Goal: Task Accomplishment & Management: Manage account settings

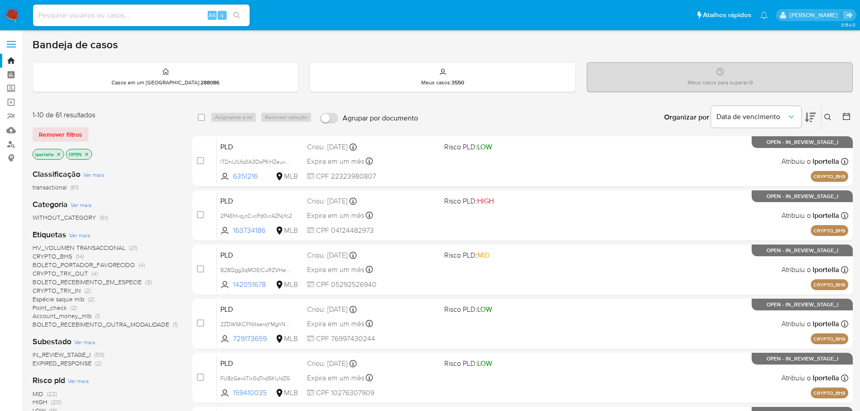
click at [810, 114] on icon at bounding box center [810, 117] width 11 height 9
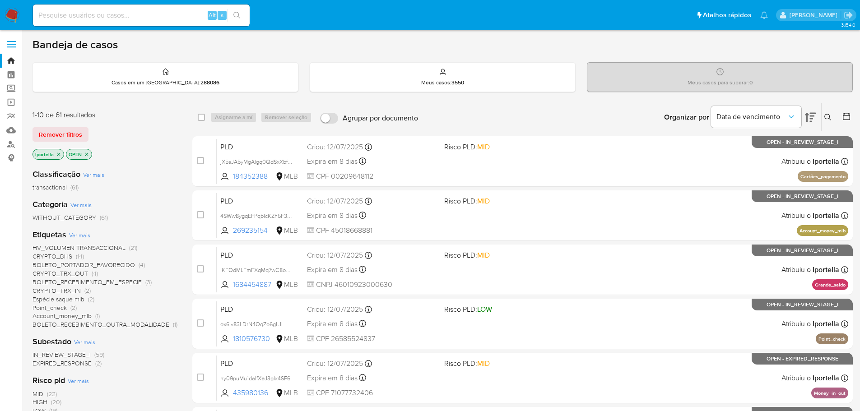
click at [810, 114] on icon at bounding box center [810, 117] width 11 height 9
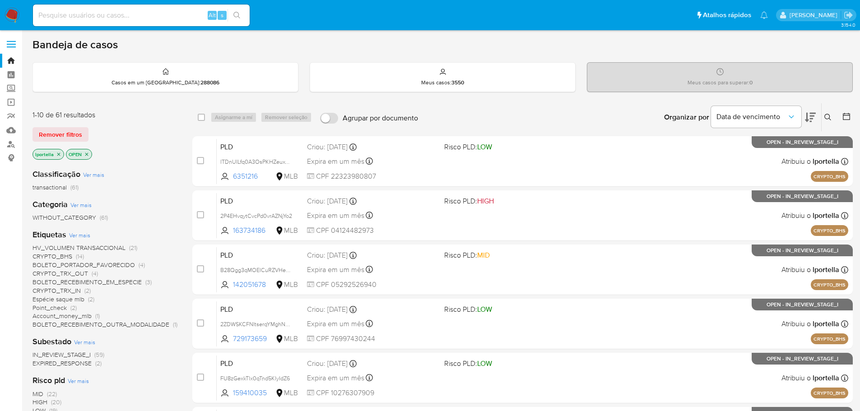
click at [810, 114] on icon at bounding box center [810, 117] width 11 height 9
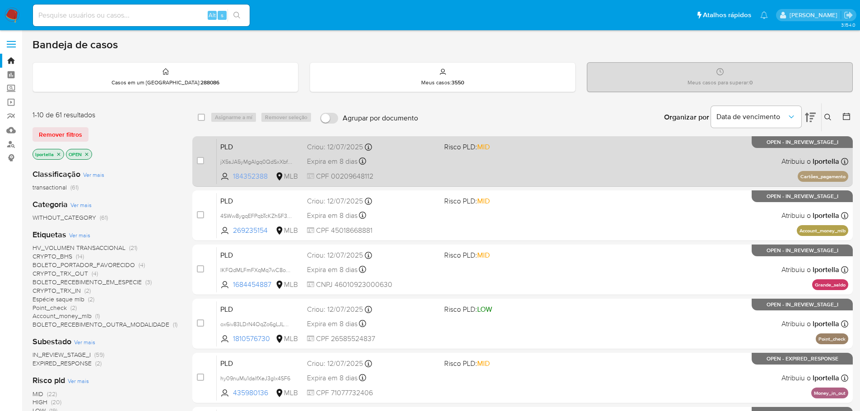
click at [254, 177] on span "184352388" at bounding box center [253, 177] width 41 height 10
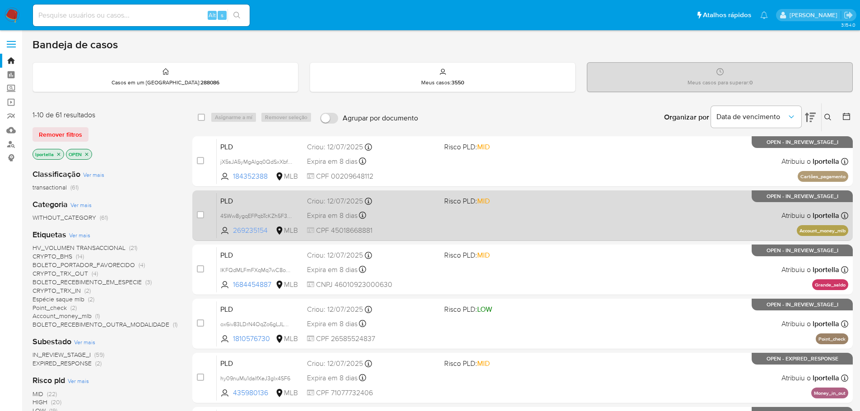
click at [257, 228] on span "269235154" at bounding box center [253, 231] width 41 height 10
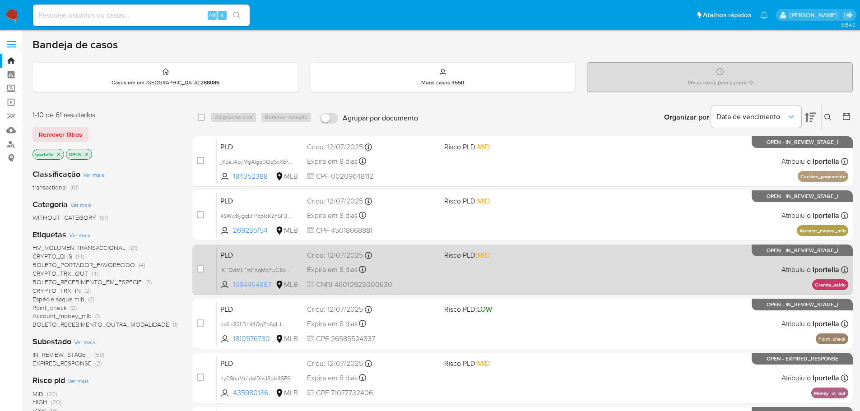
click at [252, 286] on span "1684454887" at bounding box center [253, 285] width 41 height 10
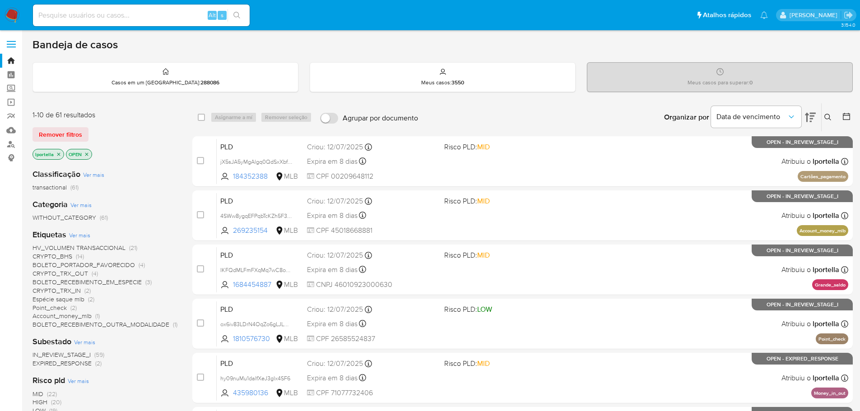
drag, startPoint x: 48, startPoint y: 287, endPoint x: 166, endPoint y: 387, distance: 154.6
click at [166, 387] on div "Classificação Ver mais transactional (61) Categoria Ver mais WITHOUT_CATEGORY (…" at bounding box center [104, 315] width 145 height 307
click at [174, 381] on div "Risco pld Ver mais MID (22) HIGH (20) LOW (19)" at bounding box center [104, 395] width 145 height 40
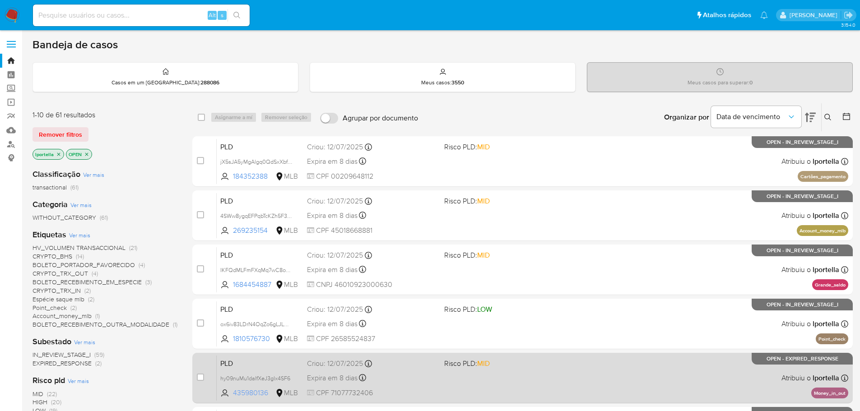
click at [252, 392] on span "435980136" at bounding box center [253, 393] width 41 height 10
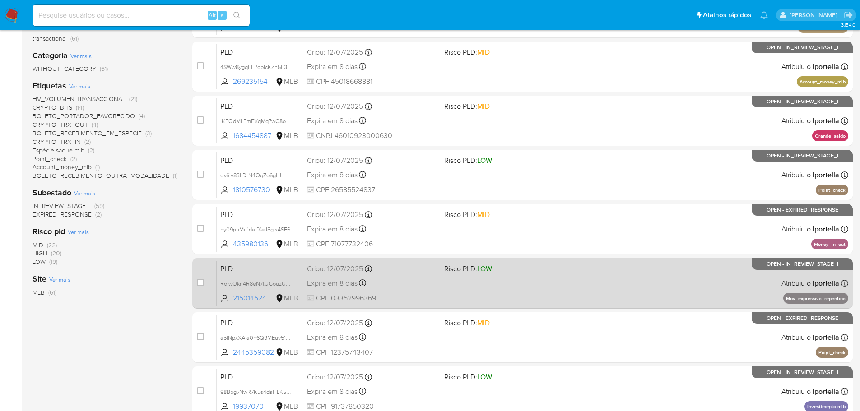
scroll to position [181, 0]
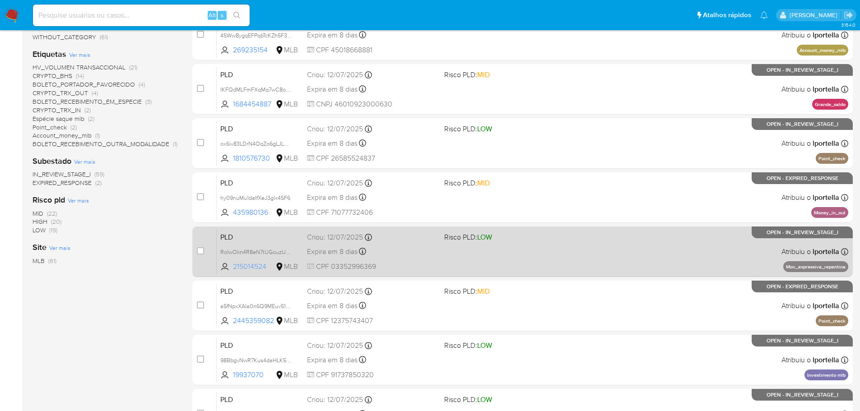
click at [251, 266] on span "215014524" at bounding box center [253, 267] width 41 height 10
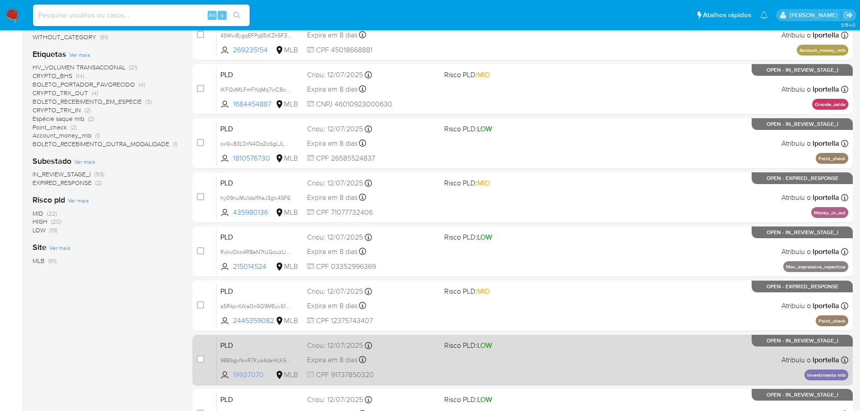
click at [247, 376] on span "19937070" at bounding box center [253, 375] width 41 height 10
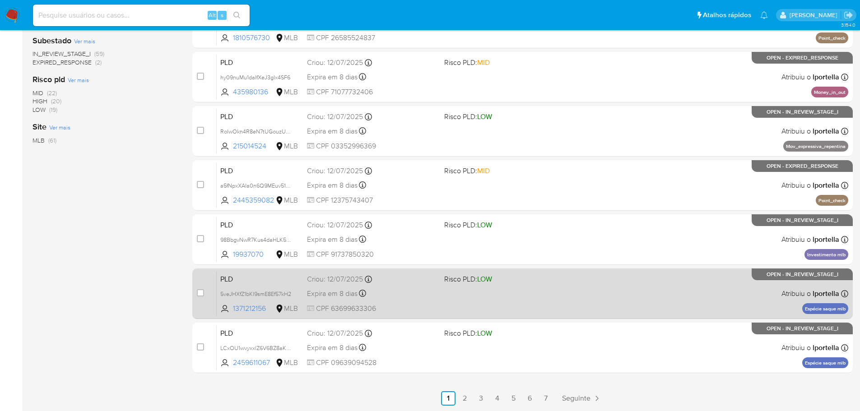
scroll to position [301, 0]
click at [254, 308] on span "1371212156" at bounding box center [253, 308] width 41 height 10
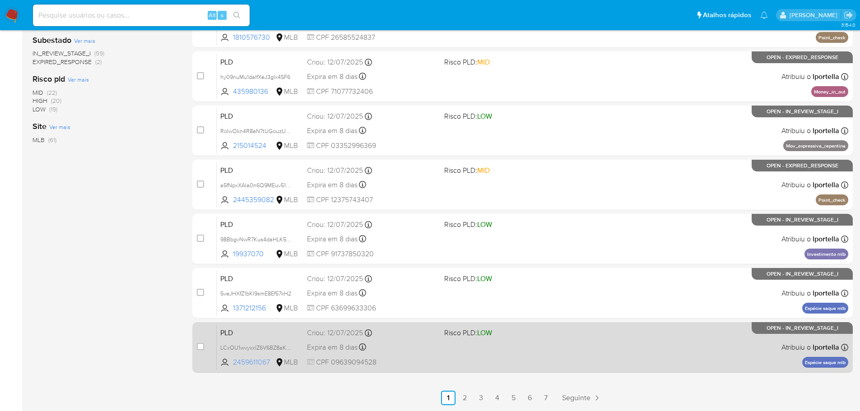
click at [253, 362] on span "2459611067" at bounding box center [253, 362] width 41 height 10
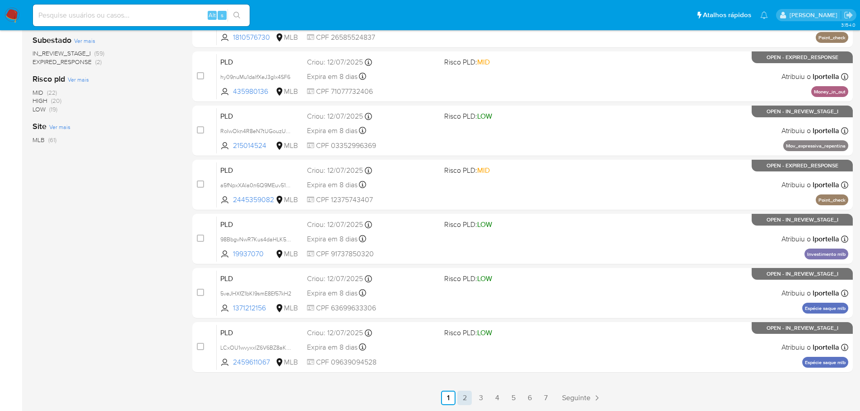
click at [466, 399] on link "2" at bounding box center [464, 398] width 14 height 14
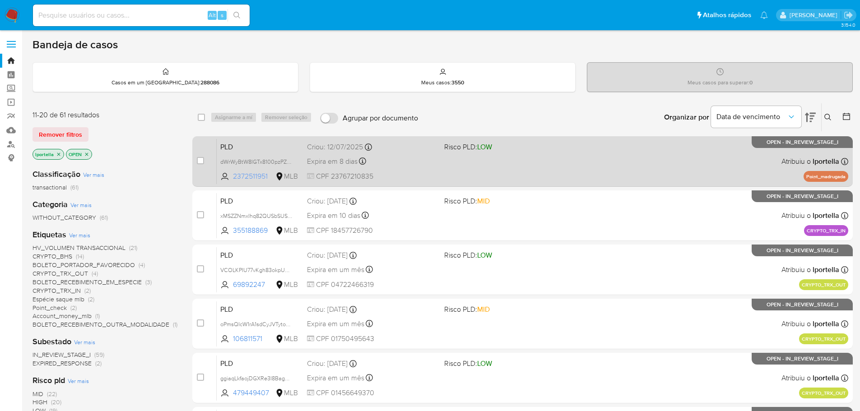
click at [251, 176] on span "2372511951" at bounding box center [253, 177] width 41 height 10
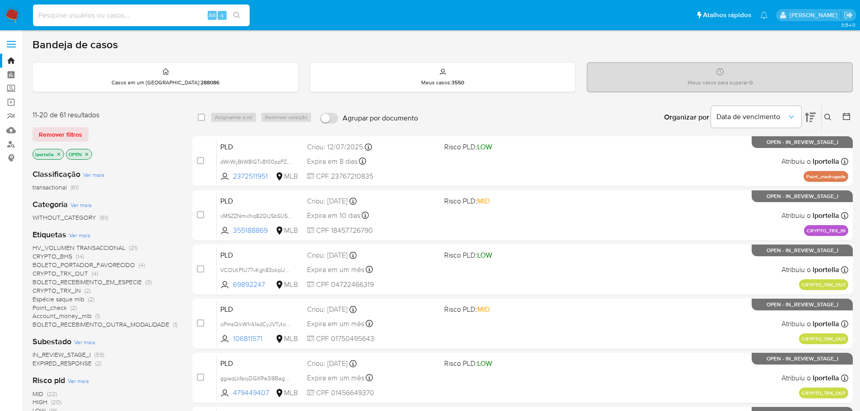
click at [77, 18] on input at bounding box center [141, 15] width 217 height 12
paste input "ox6iv83LDrN4OqZo6gLJLCWR"
type input "ox6iv83LDrN4OqZo6gLJLCWR"
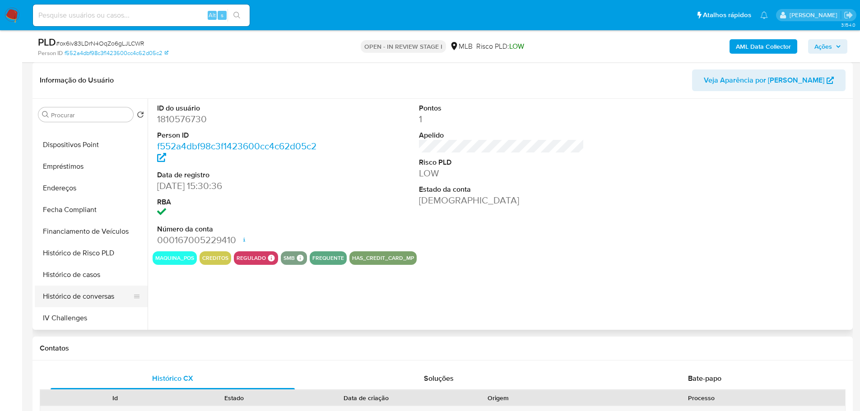
scroll to position [316, 0]
click at [93, 237] on button "Histórico de casos" at bounding box center [88, 232] width 106 height 22
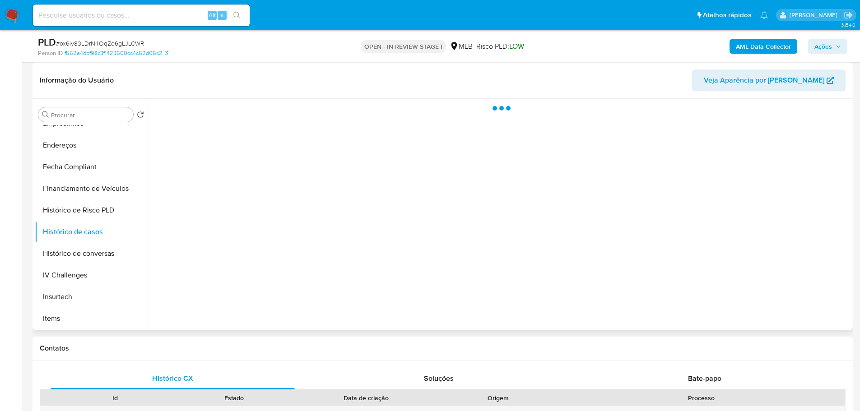
select select "10"
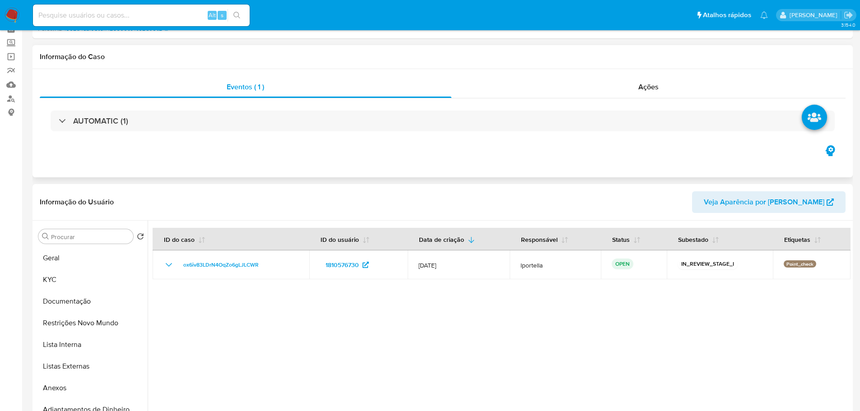
scroll to position [0, 0]
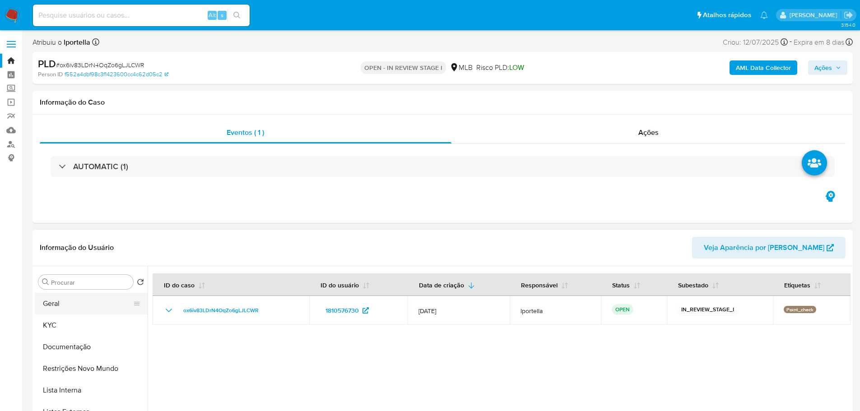
click at [83, 305] on button "Geral" at bounding box center [88, 304] width 106 height 22
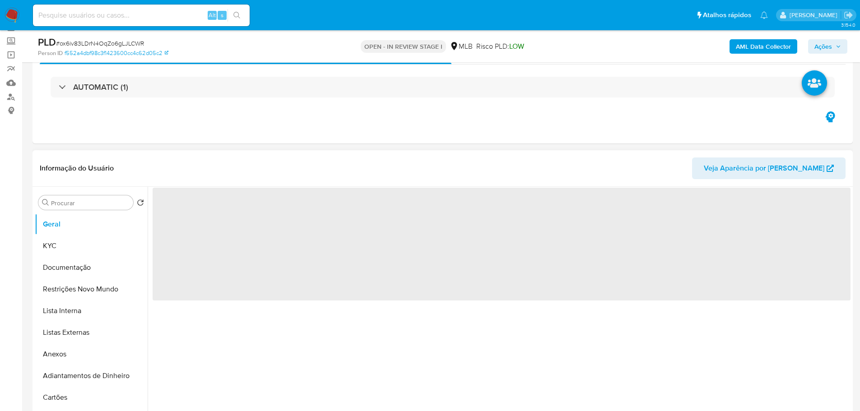
scroll to position [90, 0]
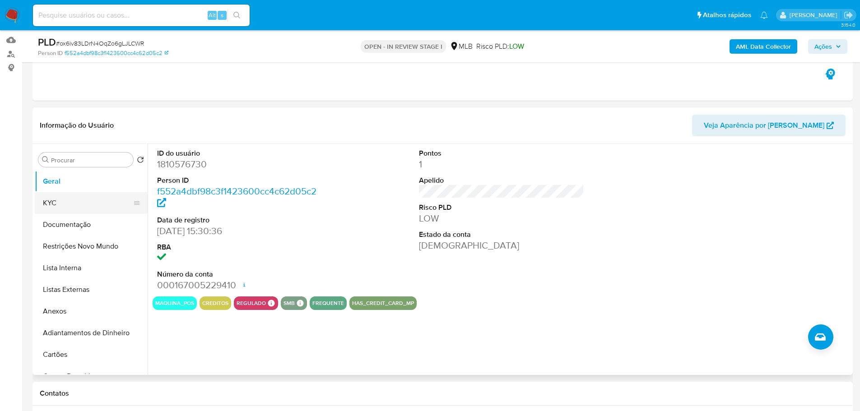
click at [94, 206] on button "KYC" at bounding box center [88, 203] width 106 height 22
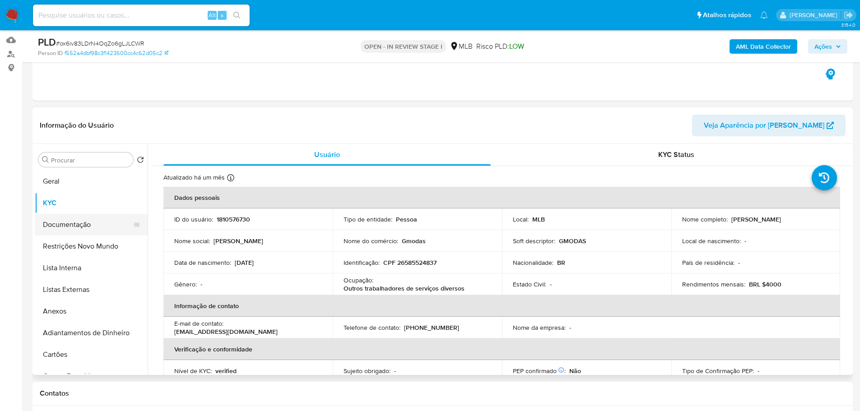
click at [80, 226] on button "Documentação" at bounding box center [88, 225] width 106 height 22
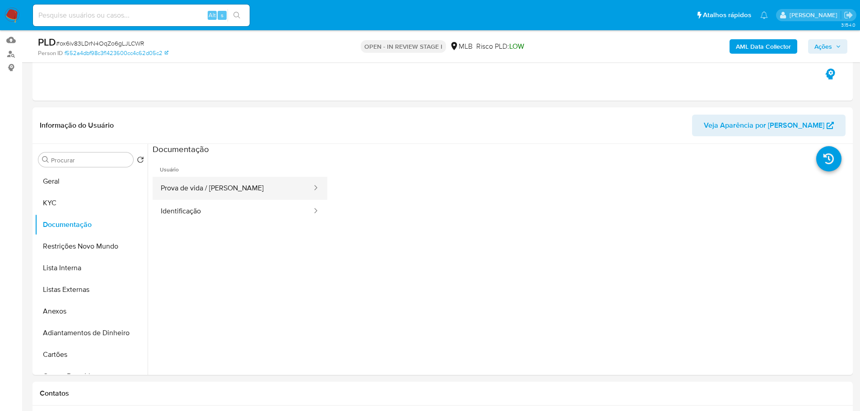
click at [226, 179] on button "Prova de vida / Selfie" at bounding box center [233, 188] width 160 height 23
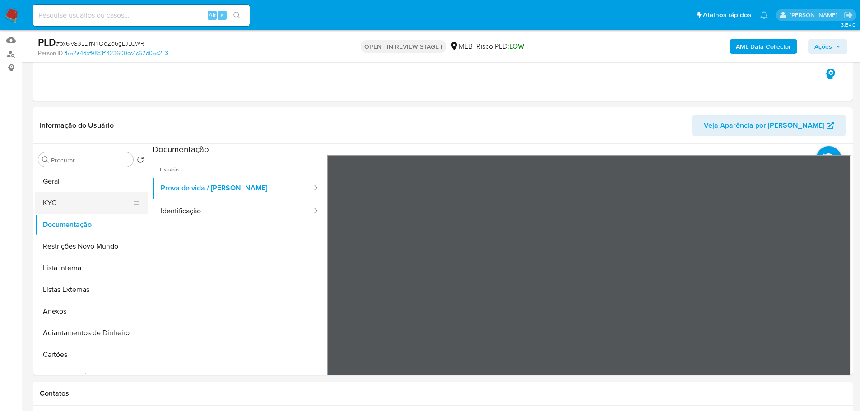
click at [115, 199] on button "KYC" at bounding box center [88, 203] width 106 height 22
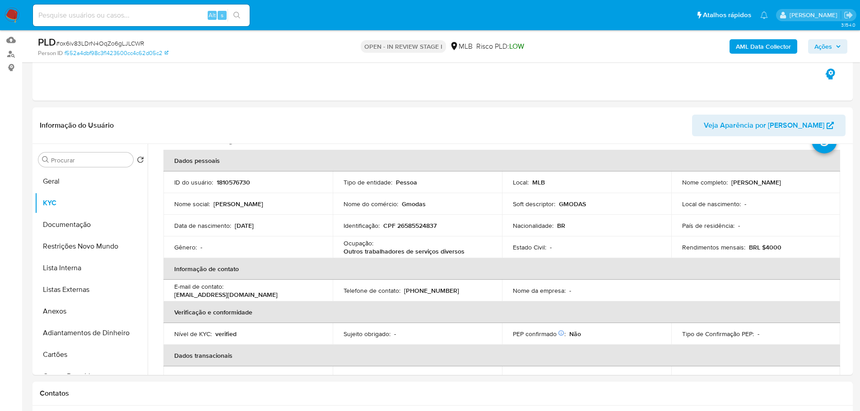
scroll to position [15, 0]
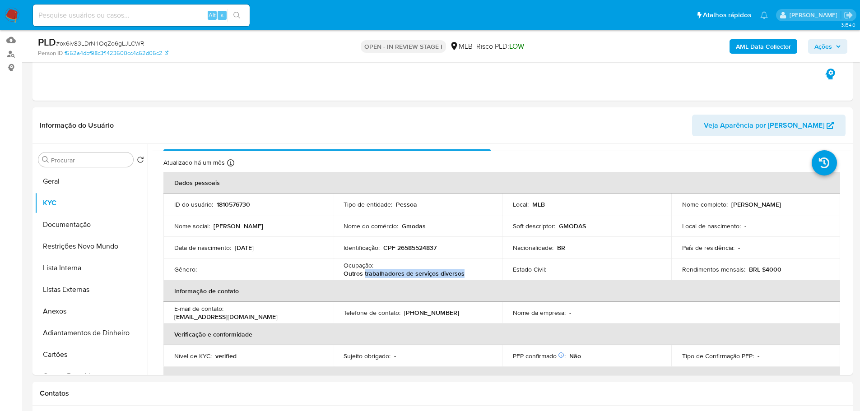
drag, startPoint x: 467, startPoint y: 274, endPoint x: 363, endPoint y: 277, distance: 103.9
click at [363, 277] on div "Ocupação : Outros trabalhadores de serviços diversos" at bounding box center [417, 269] width 148 height 16
copy p "trabalhadores de serviços diversos"
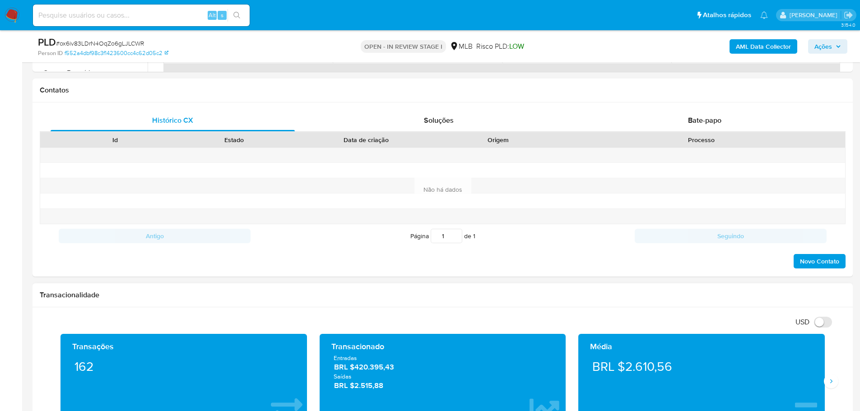
scroll to position [451, 0]
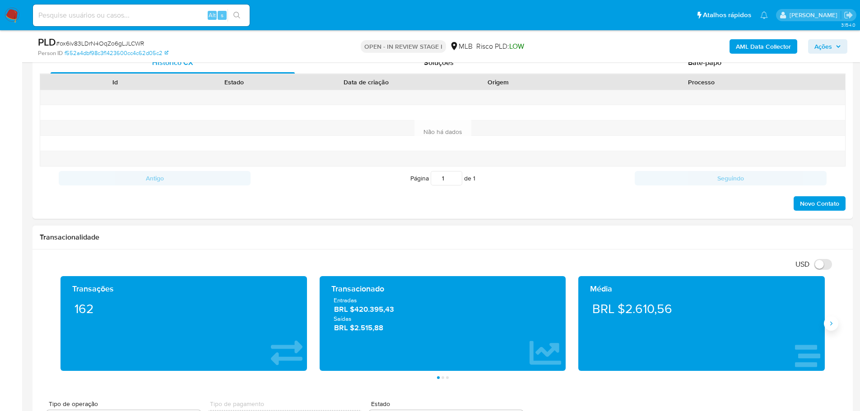
click at [837, 325] on button "Siguiente" at bounding box center [831, 323] width 14 height 14
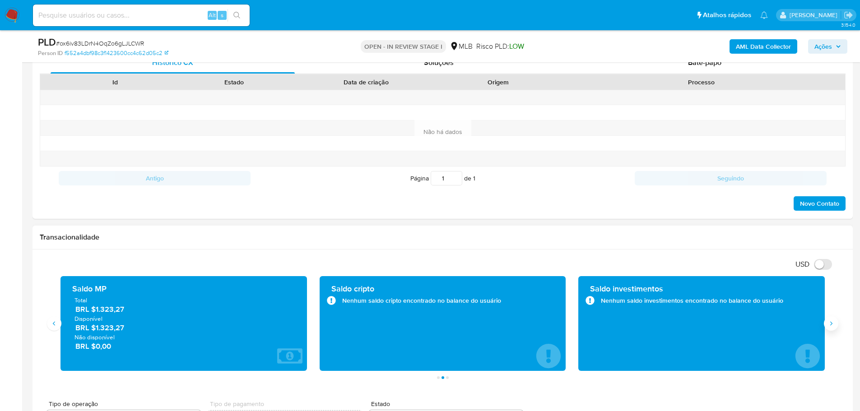
click at [837, 325] on button "Siguiente" at bounding box center [831, 323] width 14 height 14
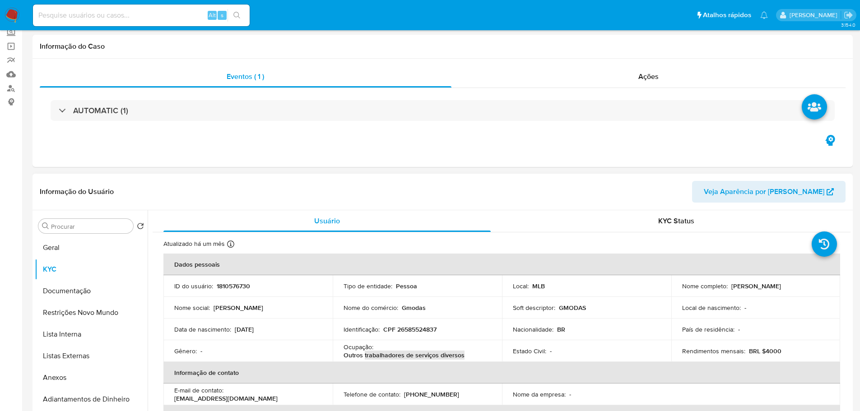
scroll to position [0, 0]
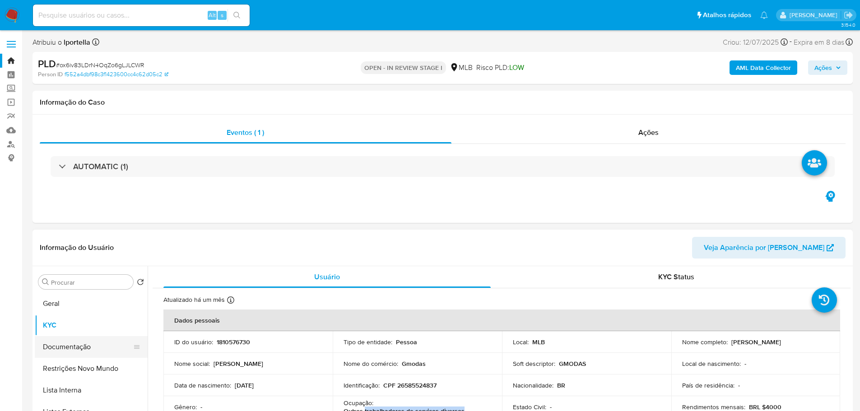
click at [66, 339] on button "Documentação" at bounding box center [88, 347] width 106 height 22
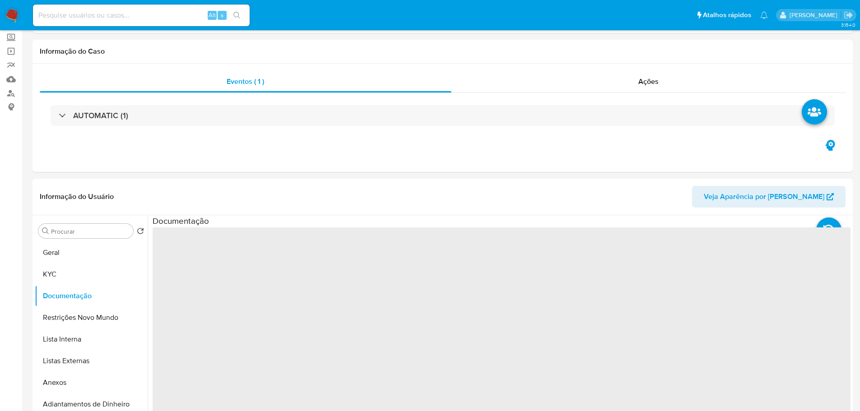
scroll to position [90, 0]
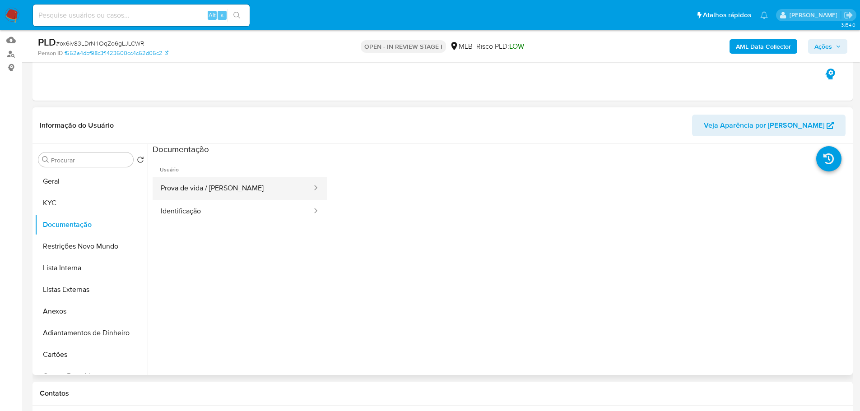
click at [219, 189] on button "Prova de vida / Selfie" at bounding box center [233, 188] width 160 height 23
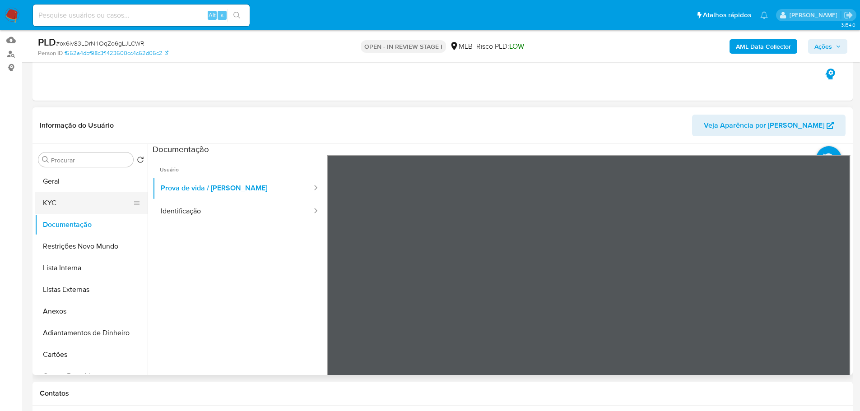
click at [90, 196] on button "KYC" at bounding box center [88, 203] width 106 height 22
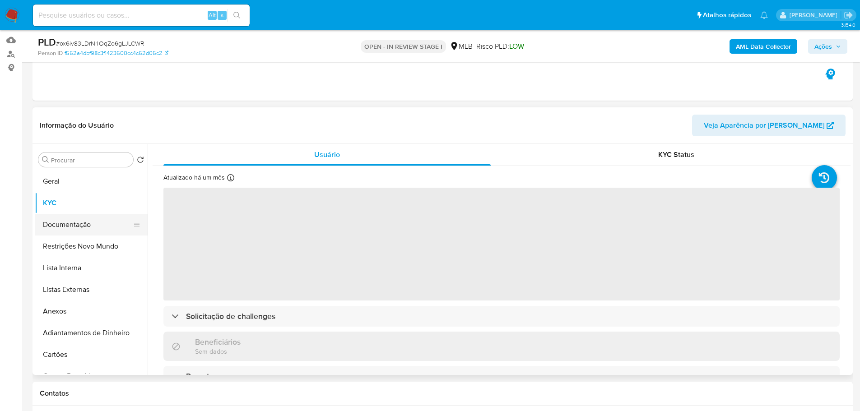
click at [71, 221] on button "Documentação" at bounding box center [88, 225] width 106 height 22
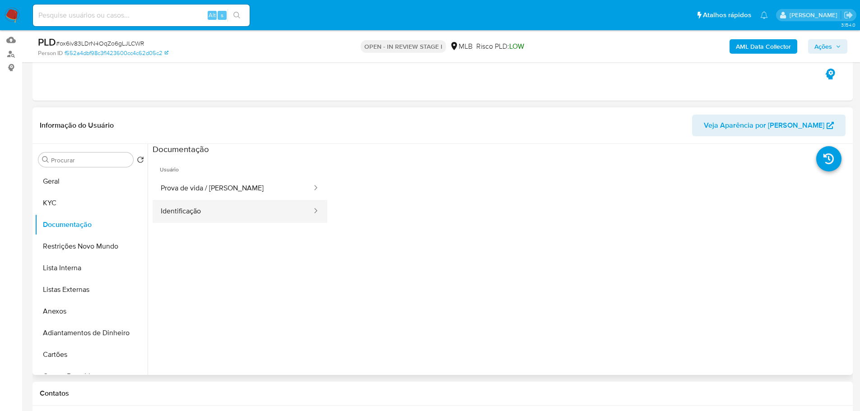
click at [185, 209] on button "Identificação" at bounding box center [233, 211] width 160 height 23
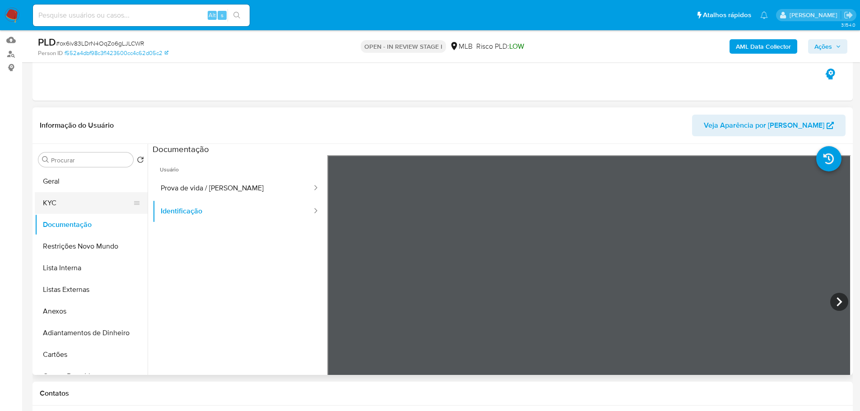
click at [60, 205] on button "KYC" at bounding box center [88, 203] width 106 height 22
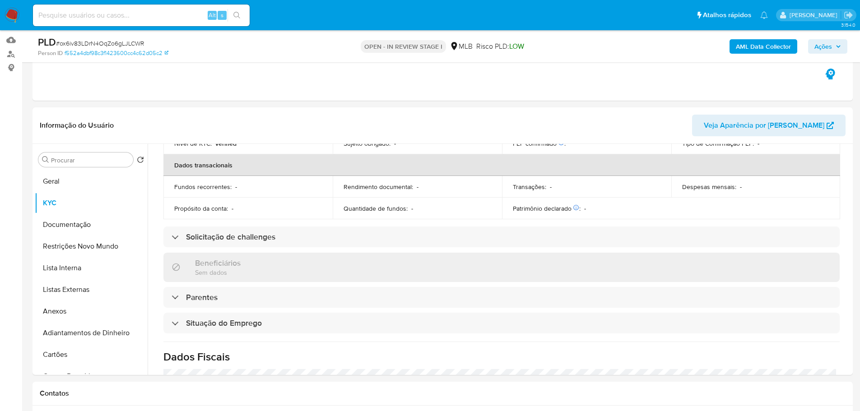
scroll to position [376, 0]
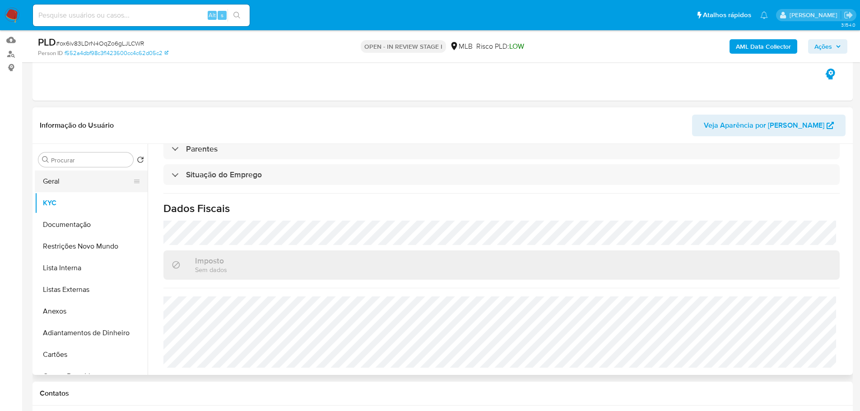
click at [61, 179] on button "Geral" at bounding box center [88, 182] width 106 height 22
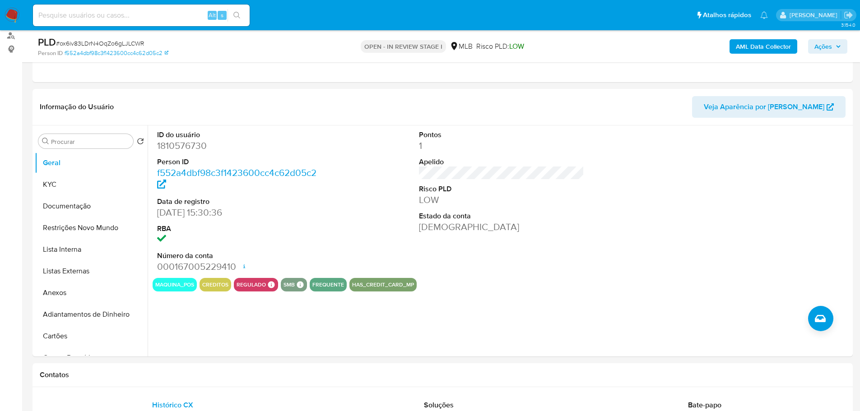
scroll to position [111, 0]
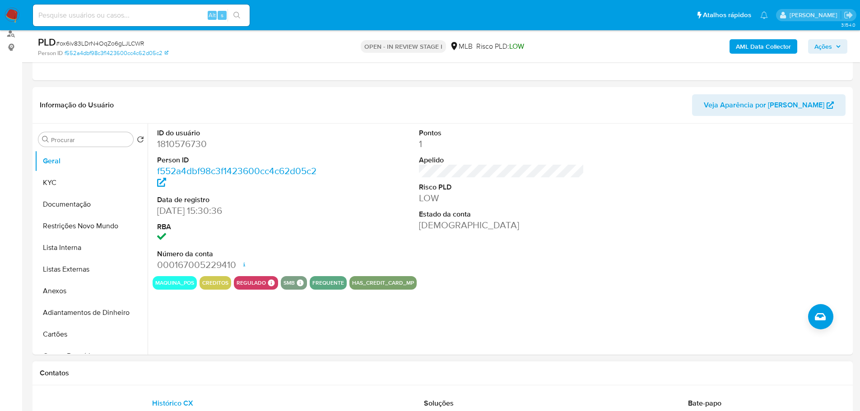
click at [254, 376] on h1 "Contatos" at bounding box center [443, 373] width 806 height 9
click at [54, 190] on button "KYC" at bounding box center [88, 183] width 106 height 22
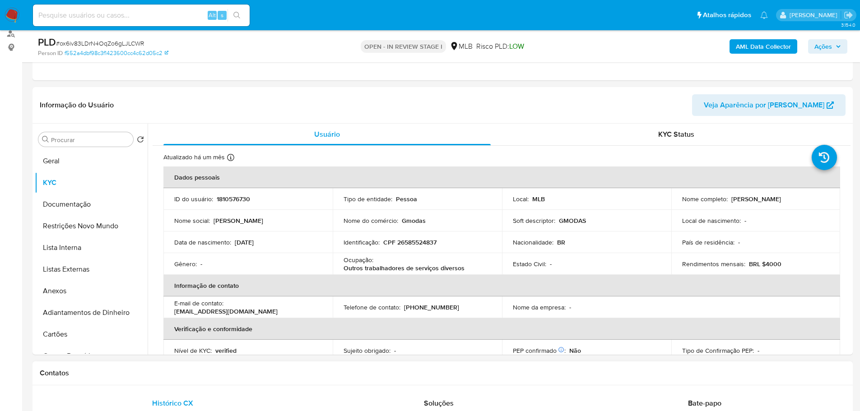
click at [242, 380] on div "Contatos" at bounding box center [442, 374] width 820 height 24
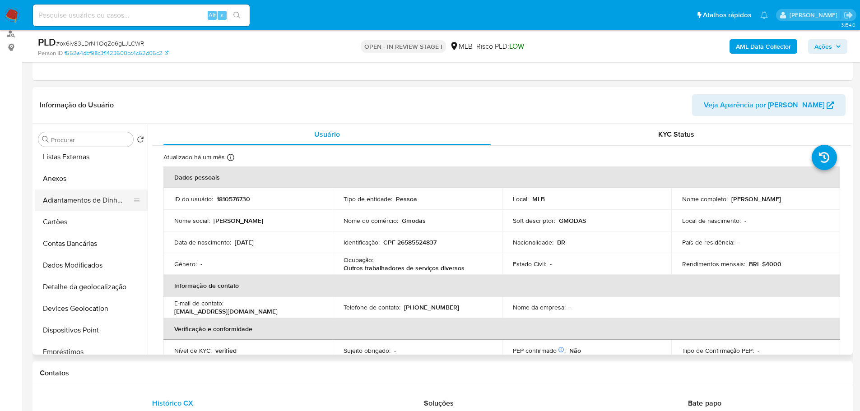
scroll to position [181, 0]
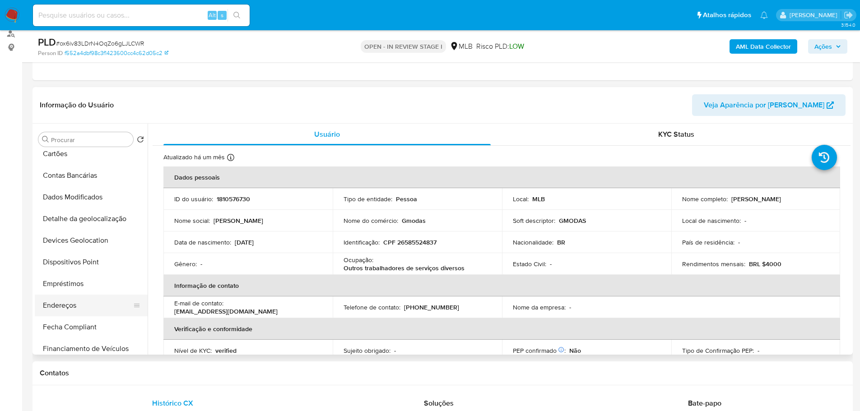
drag, startPoint x: 80, startPoint y: 304, endPoint x: 60, endPoint y: 305, distance: 19.9
click at [80, 305] on button "Endereços" at bounding box center [88, 306] width 106 height 22
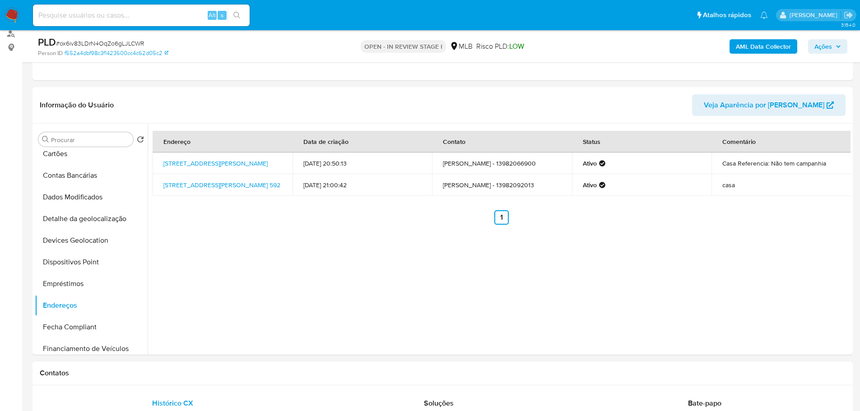
click at [147, 365] on div "Contatos" at bounding box center [442, 374] width 820 height 24
click at [93, 206] on button "Dados Modificados" at bounding box center [88, 197] width 106 height 22
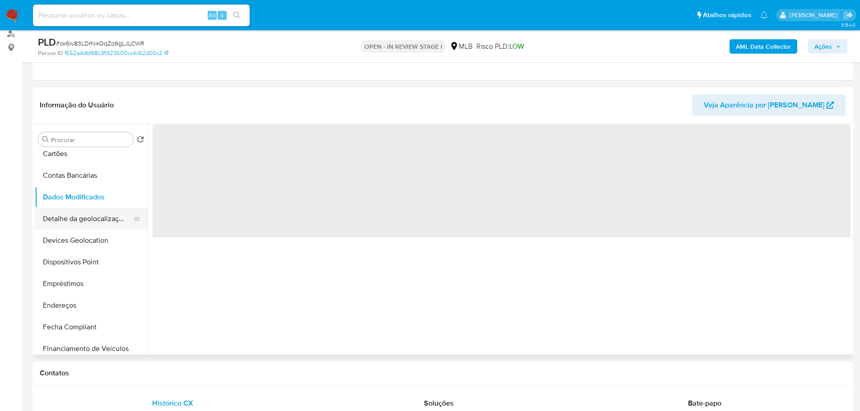
click at [96, 212] on button "Detalhe da geolocalização" at bounding box center [88, 219] width 106 height 22
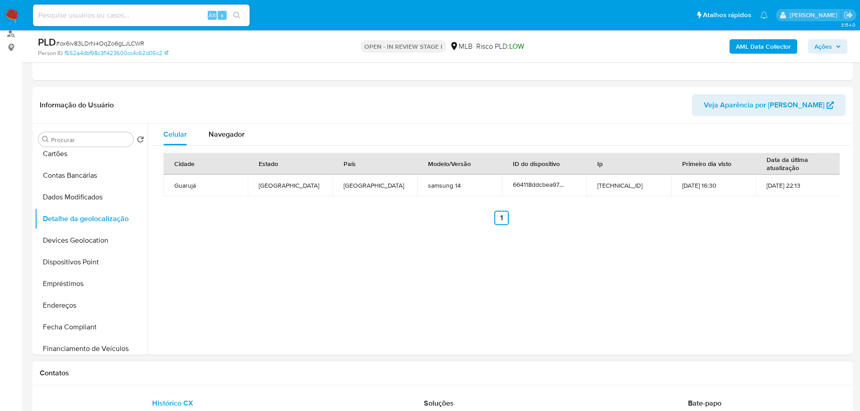
drag, startPoint x: 188, startPoint y: 379, endPoint x: 109, endPoint y: 285, distance: 122.7
click at [187, 379] on div "Contatos" at bounding box center [442, 374] width 820 height 24
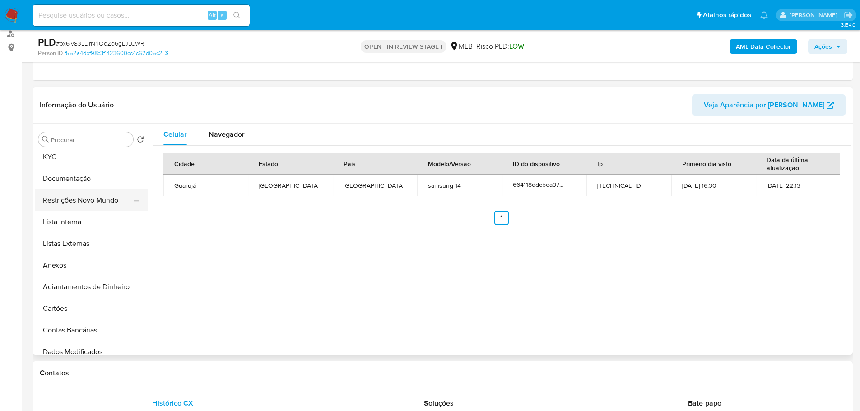
scroll to position [0, 0]
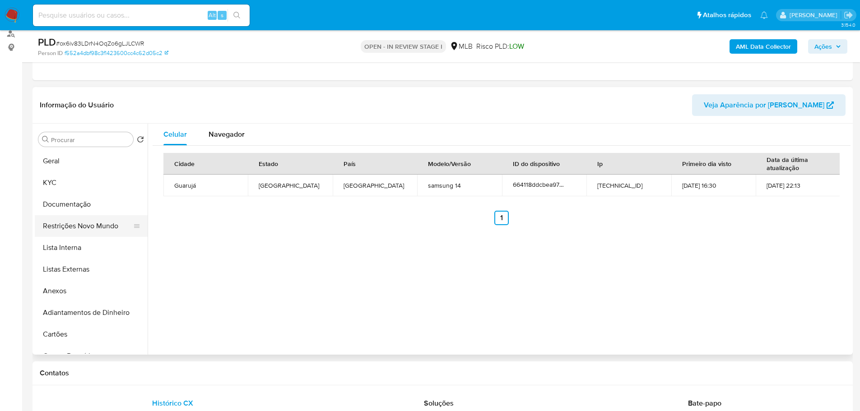
click at [102, 225] on button "Restrições Novo Mundo" at bounding box center [88, 226] width 106 height 22
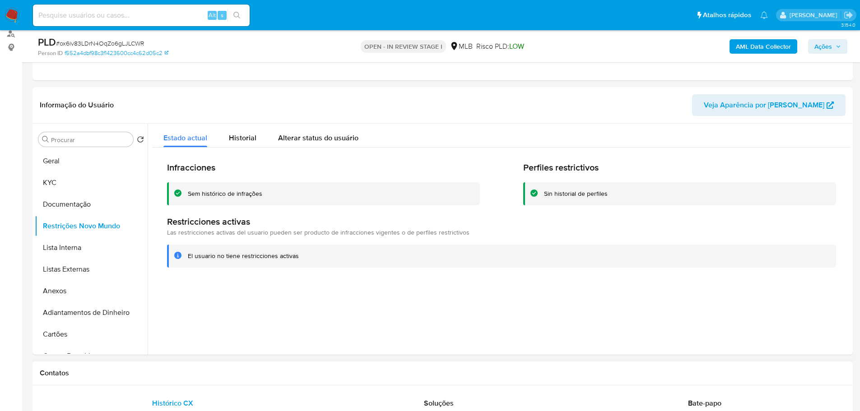
click at [208, 368] on div "Contatos" at bounding box center [442, 374] width 820 height 24
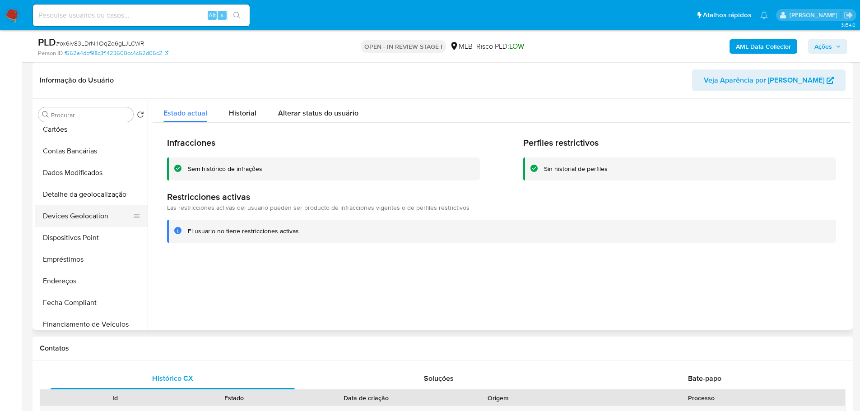
scroll to position [181, 0]
click at [84, 232] on button "Dispositivos Point" at bounding box center [88, 238] width 106 height 22
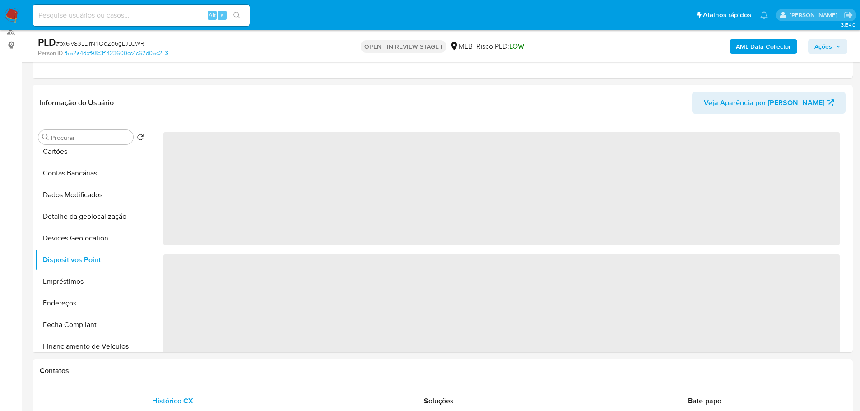
scroll to position [117, 0]
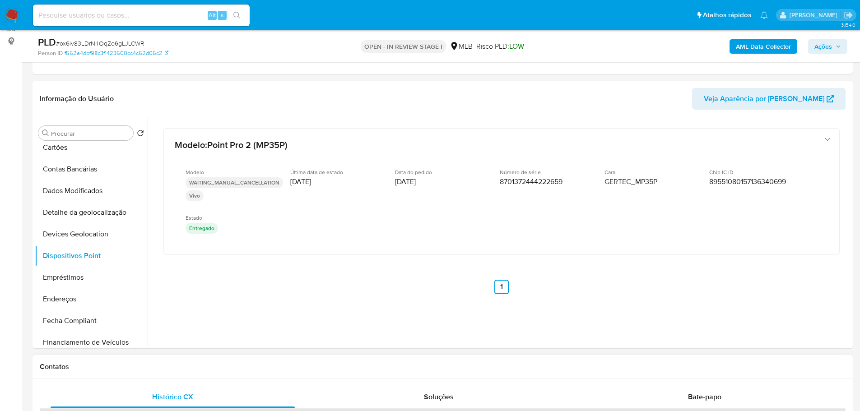
drag, startPoint x: 240, startPoint y: 366, endPoint x: 233, endPoint y: 366, distance: 7.2
click at [238, 366] on h1 "Contatos" at bounding box center [443, 366] width 806 height 9
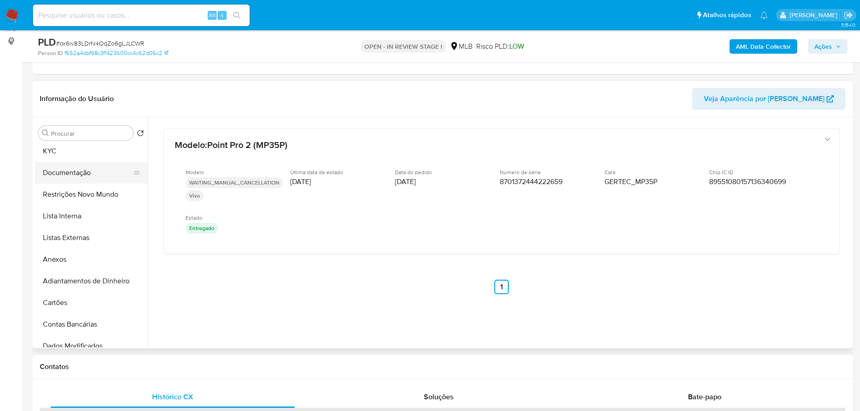
scroll to position [0, 0]
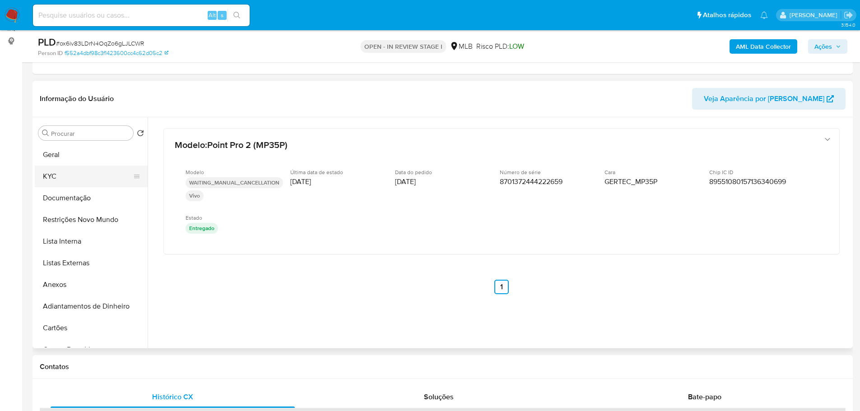
click at [67, 174] on button "KYC" at bounding box center [88, 177] width 106 height 22
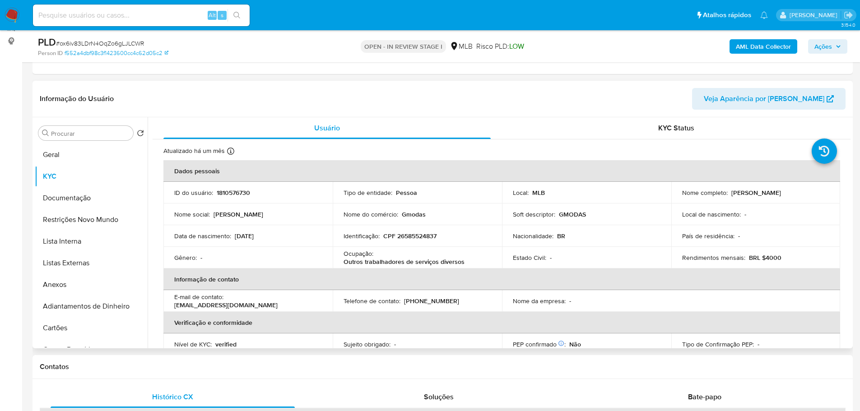
click at [414, 232] on p "CPF 26585524837" at bounding box center [409, 236] width 53 height 8
copy p "26585524837"
click at [823, 50] on span "Ações" at bounding box center [823, 46] width 18 height 14
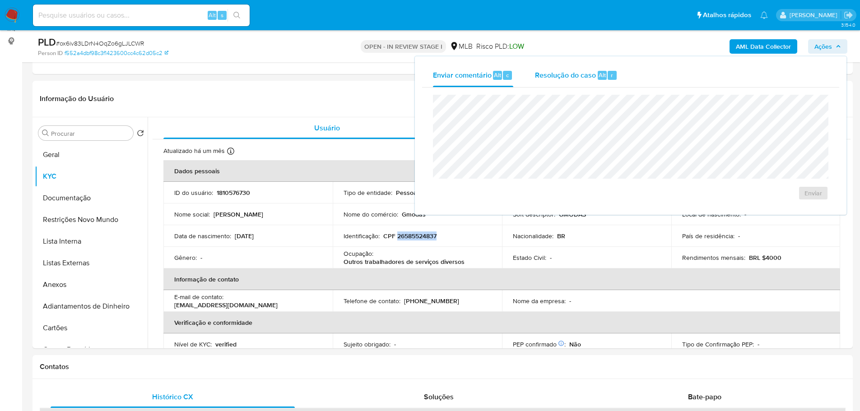
click at [566, 80] on span "Resolução do caso" at bounding box center [565, 75] width 61 height 10
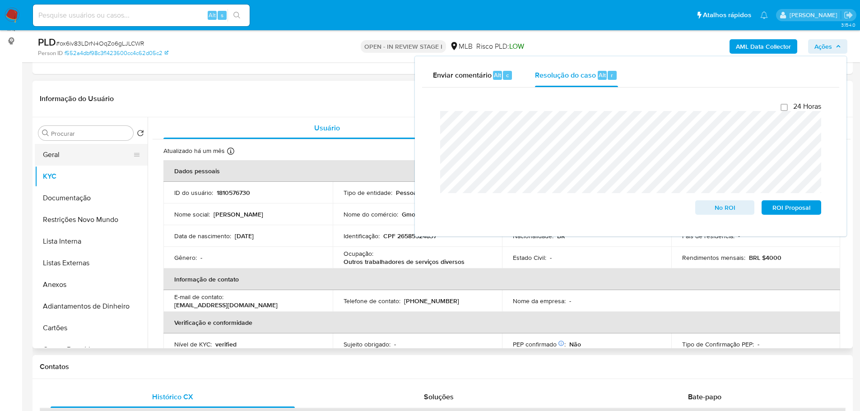
click at [71, 149] on button "Geral" at bounding box center [88, 155] width 106 height 22
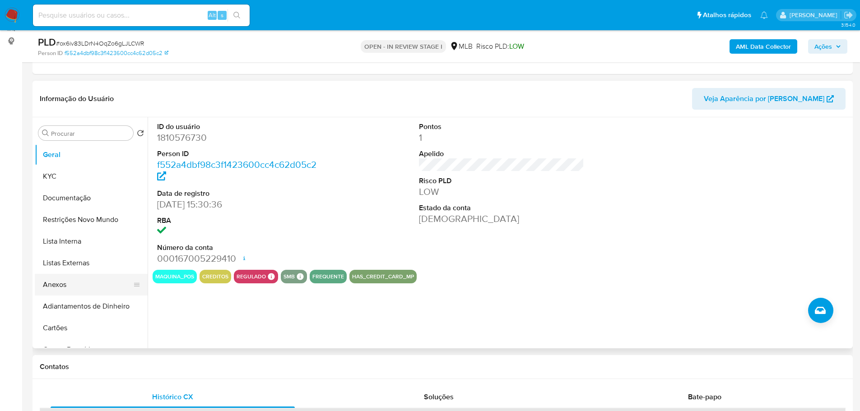
click at [52, 288] on button "Anexos" at bounding box center [88, 285] width 106 height 22
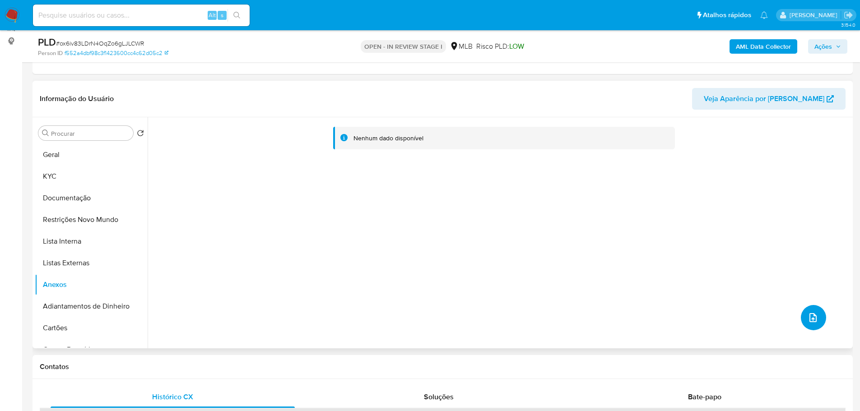
click at [807, 314] on icon "upload-file" at bounding box center [812, 317] width 11 height 11
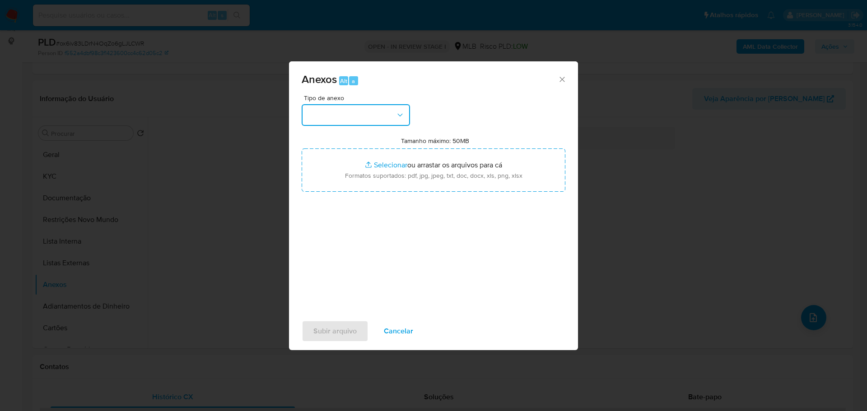
click at [362, 111] on button "button" at bounding box center [355, 115] width 108 height 22
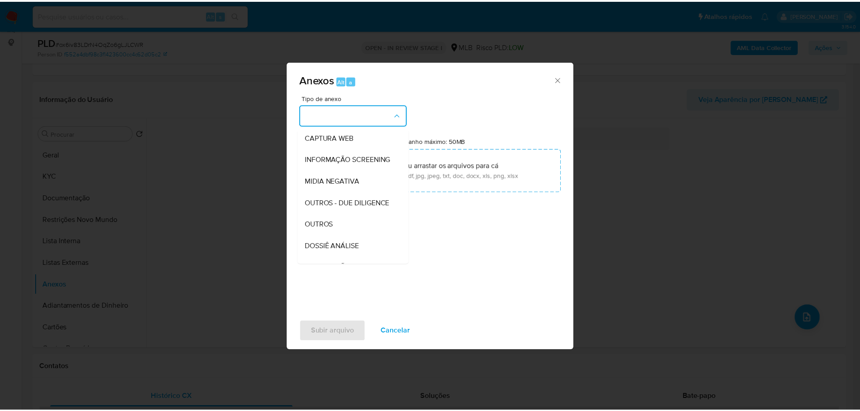
scroll to position [139, 0]
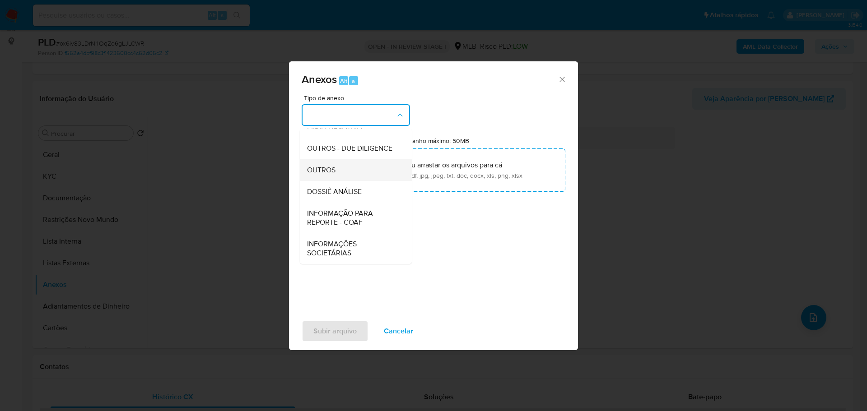
click at [338, 165] on div "OUTROS" at bounding box center [353, 170] width 92 height 22
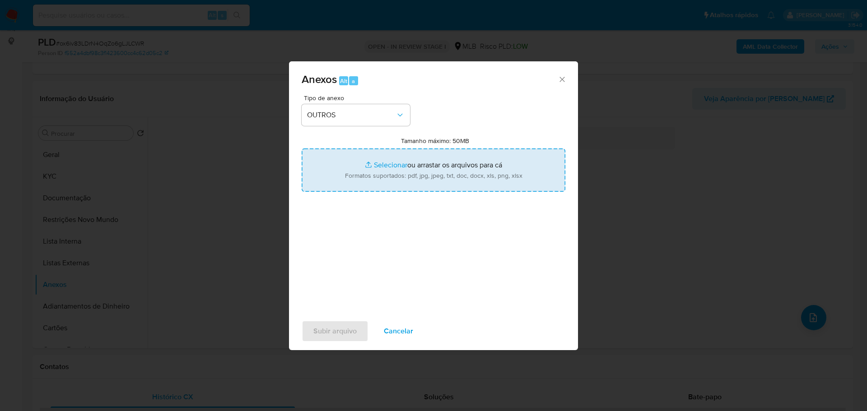
type input "C:\fakepath\SAR - XXX - CPF 26585524837 - MARIA GENTIL TRAJANO DA SILVA MELO.pdf"
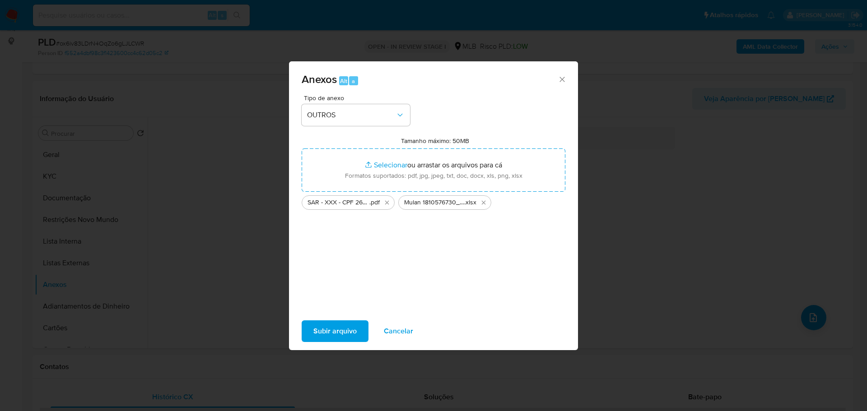
click at [343, 326] on span "Subir arquivo" at bounding box center [334, 331] width 43 height 20
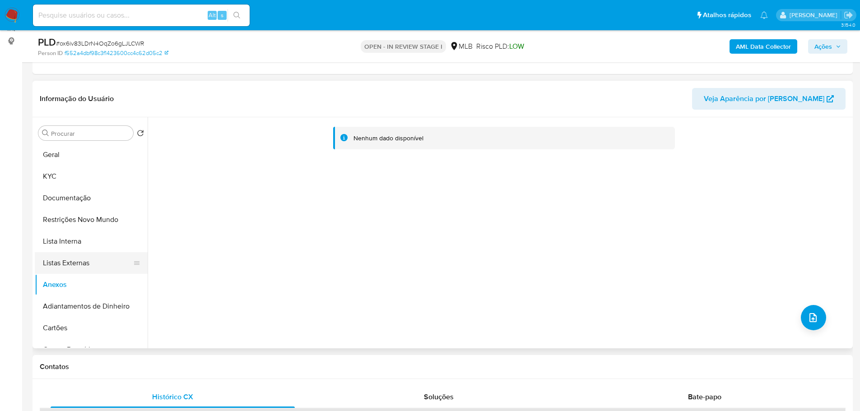
click at [88, 261] on button "Listas Externas" at bounding box center [88, 263] width 106 height 22
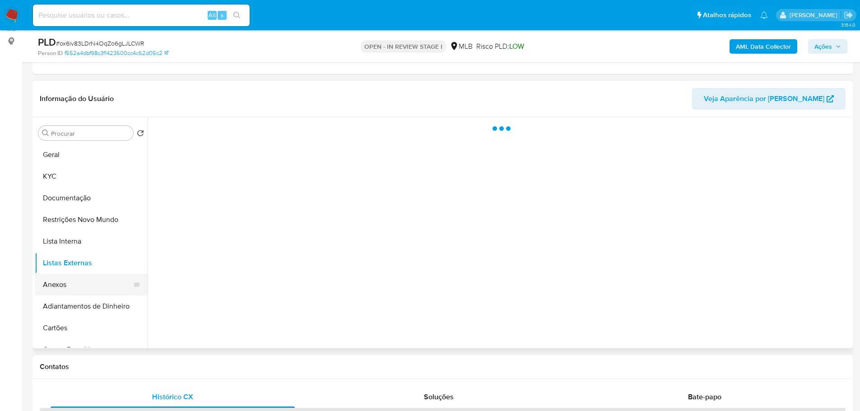
click at [90, 288] on button "Anexos" at bounding box center [88, 285] width 106 height 22
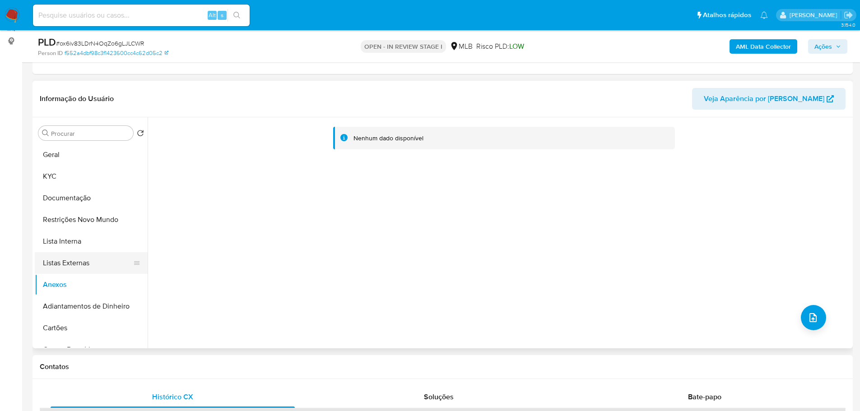
click at [94, 260] on button "Listas Externas" at bounding box center [88, 263] width 106 height 22
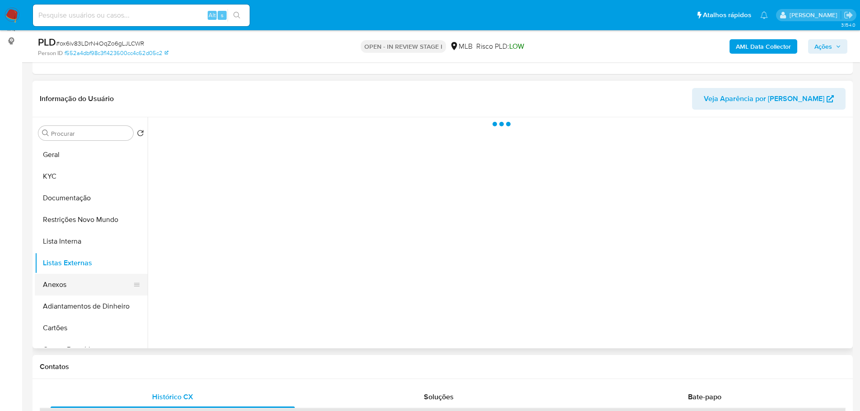
click at [95, 280] on button "Anexos" at bounding box center [88, 285] width 106 height 22
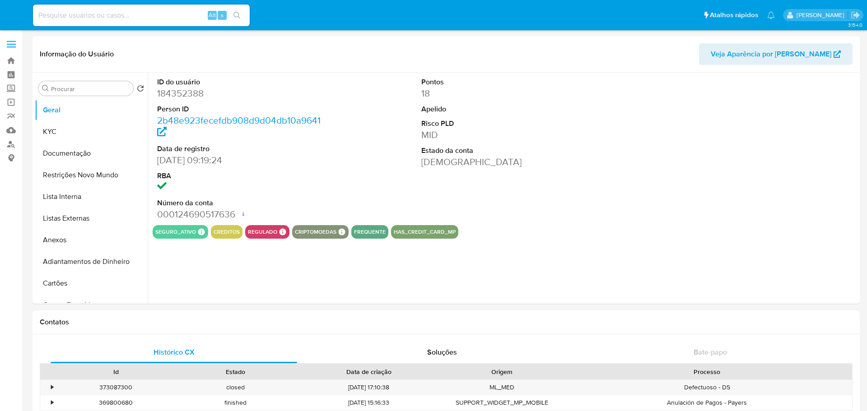
select select "10"
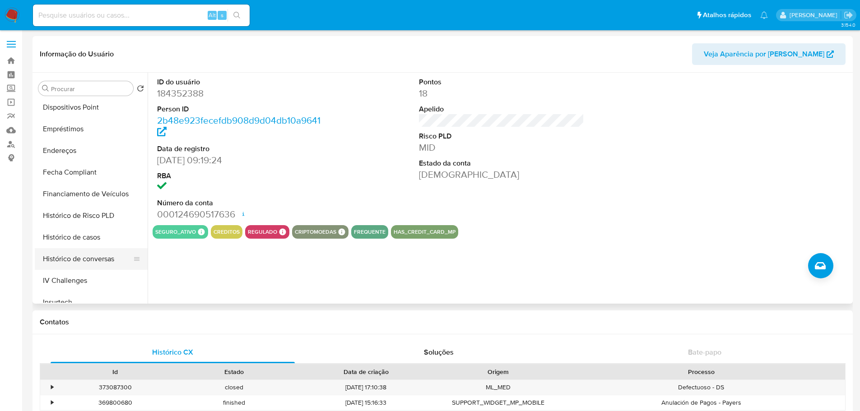
scroll to position [361, 0]
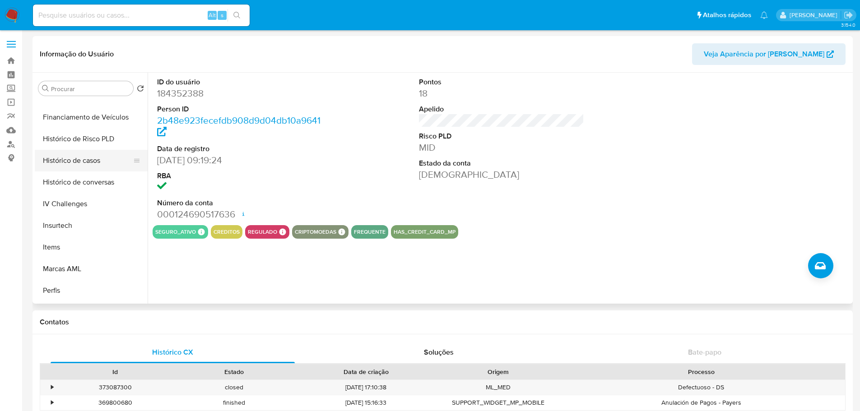
click at [85, 162] on button "Histórico de casos" at bounding box center [88, 161] width 106 height 22
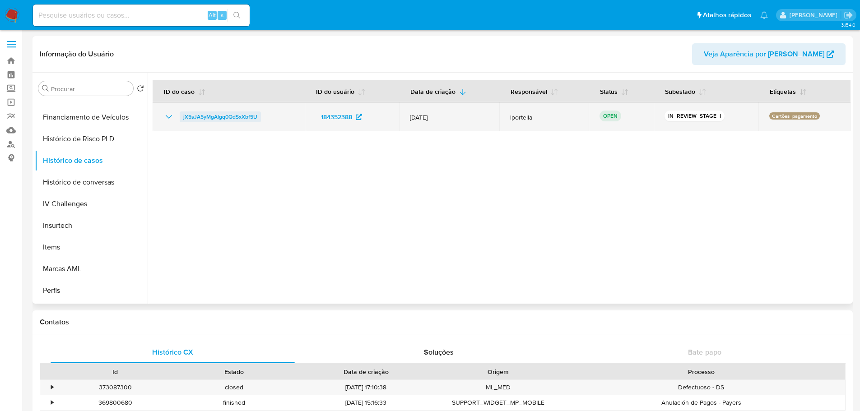
click at [209, 113] on span "jX5sJA5yMgAlgq0QdSxXbf5U" at bounding box center [220, 116] width 74 height 11
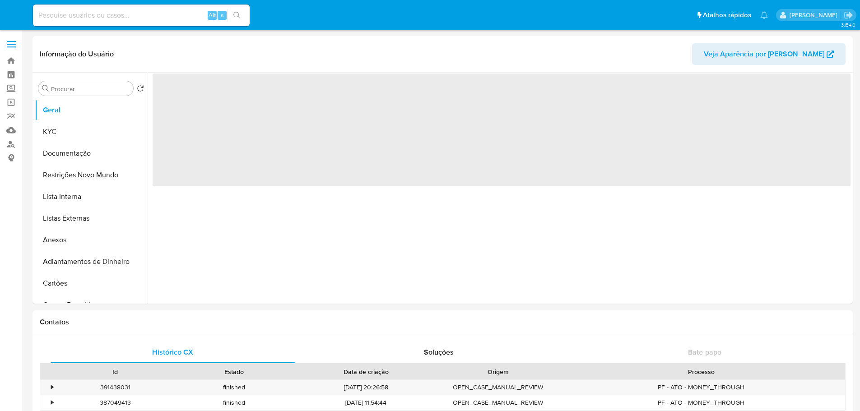
select select "10"
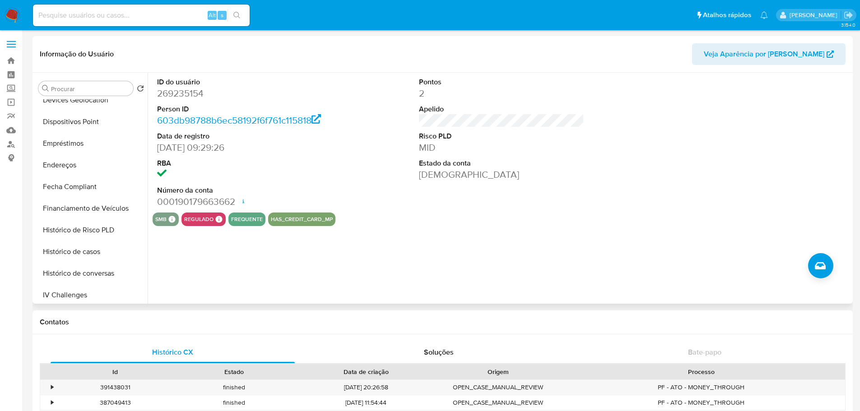
scroll to position [361, 0]
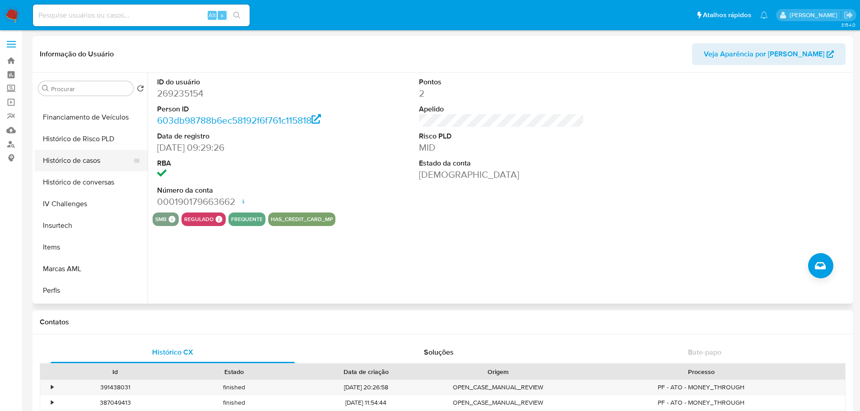
click at [82, 153] on button "Histórico de casos" at bounding box center [88, 161] width 106 height 22
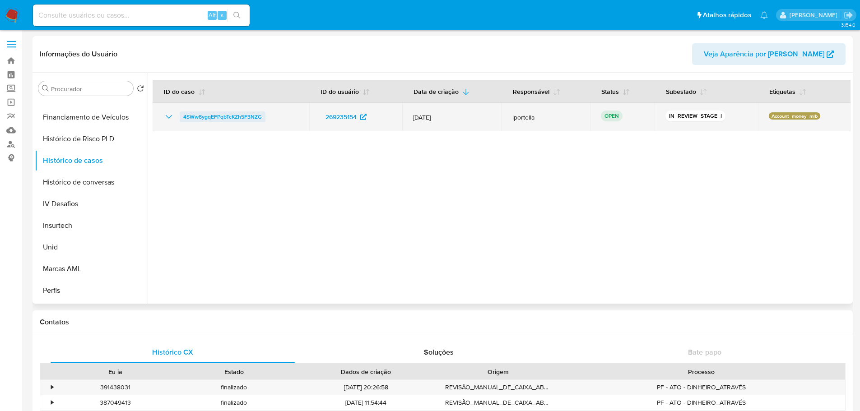
click at [215, 113] on span "4SWw8ygqEFPqbTcKZh5F3NZG" at bounding box center [222, 116] width 79 height 11
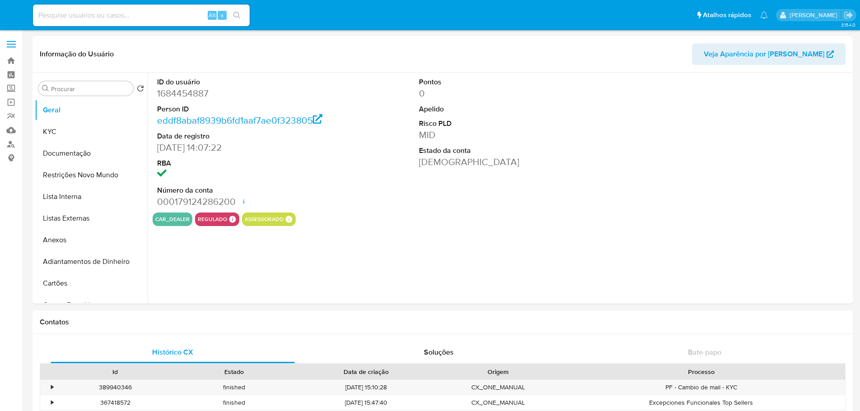
select select "10"
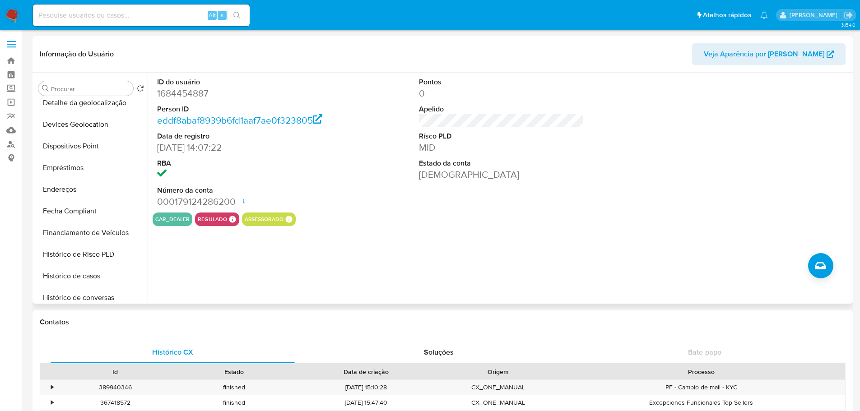
scroll to position [361, 0]
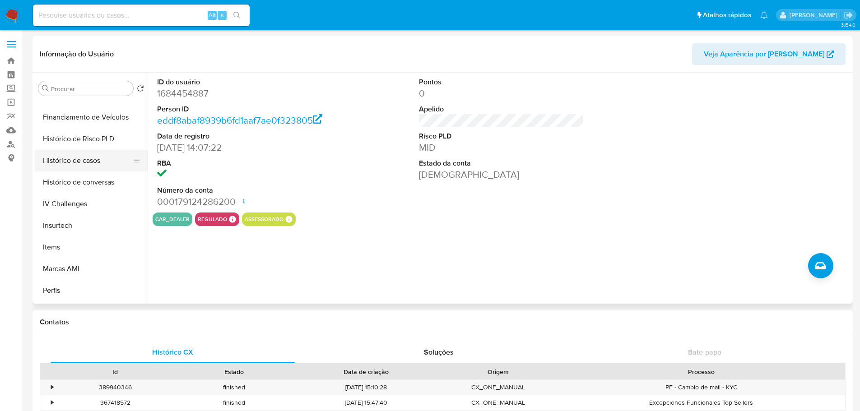
click at [83, 159] on button "Histórico de casos" at bounding box center [88, 161] width 106 height 22
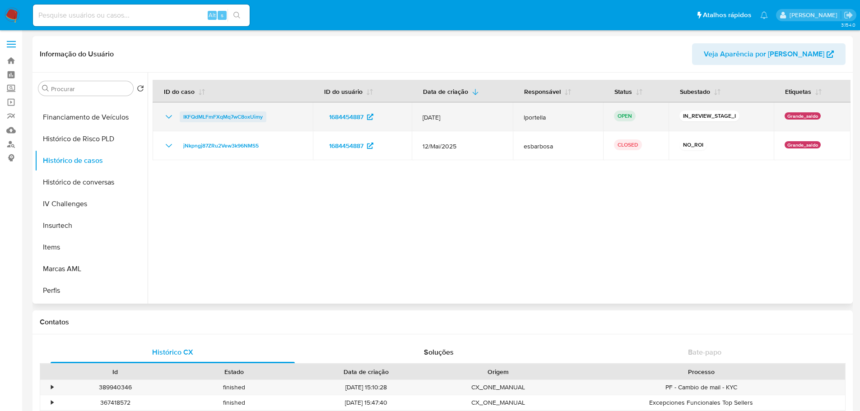
click at [233, 115] on span "IKFQdMLFmFXqMq7wC8oxUimy" at bounding box center [222, 116] width 79 height 11
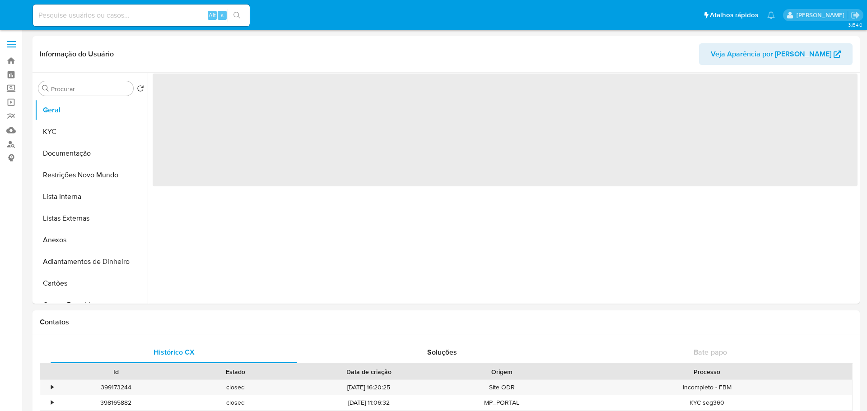
select select "10"
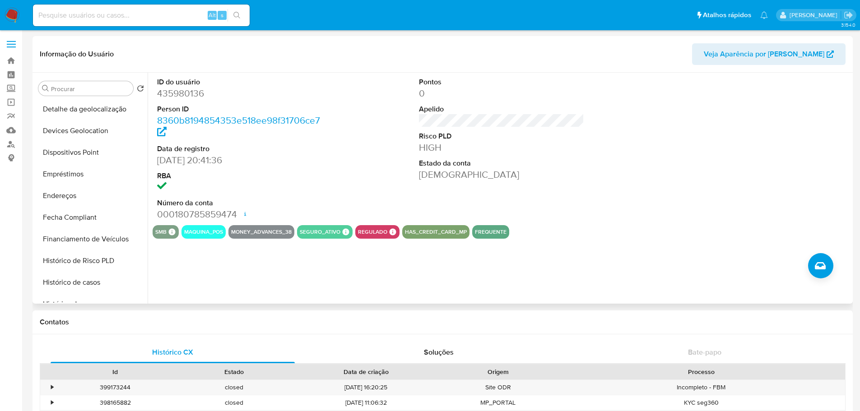
scroll to position [361, 0]
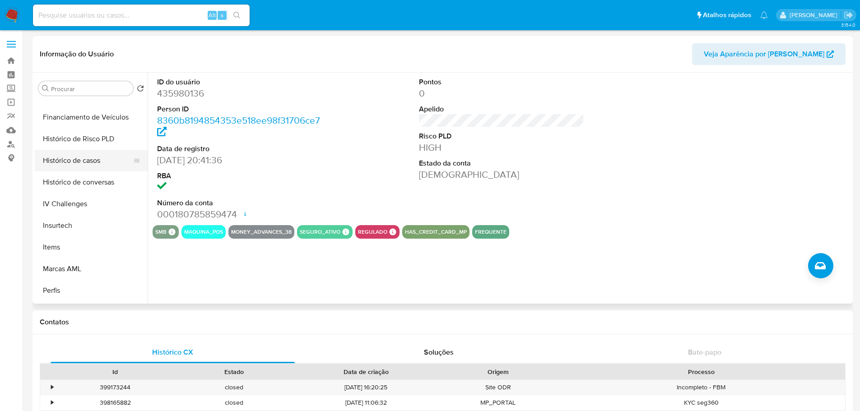
click at [73, 162] on button "Histórico de casos" at bounding box center [88, 161] width 106 height 22
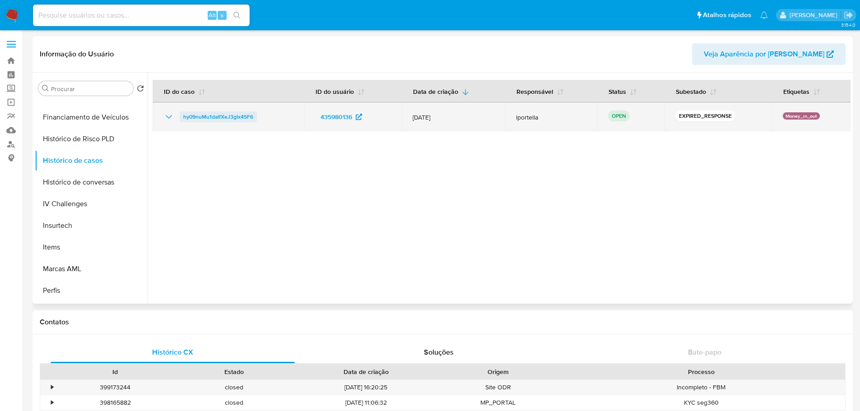
click at [216, 116] on span "hy09nuMu1daIfXeJ3gIx4SF6" at bounding box center [218, 116] width 70 height 11
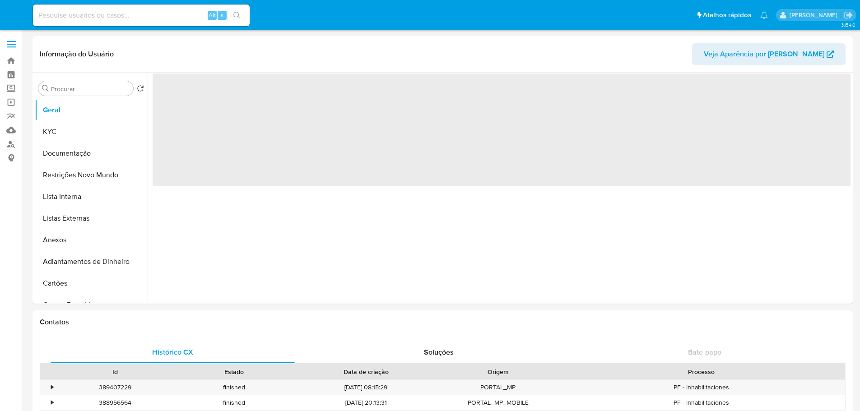
select select "10"
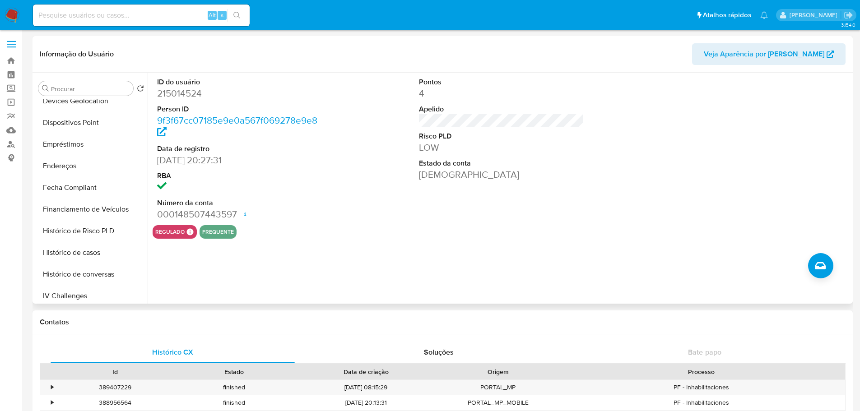
scroll to position [403, 0]
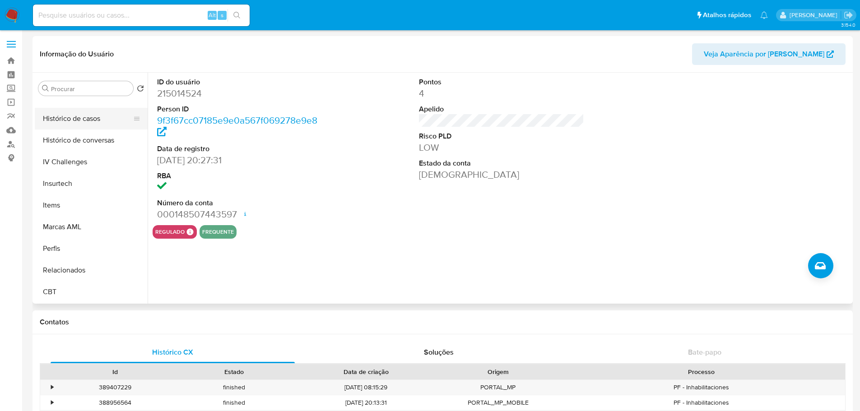
click at [79, 120] on button "Histórico de casos" at bounding box center [88, 119] width 106 height 22
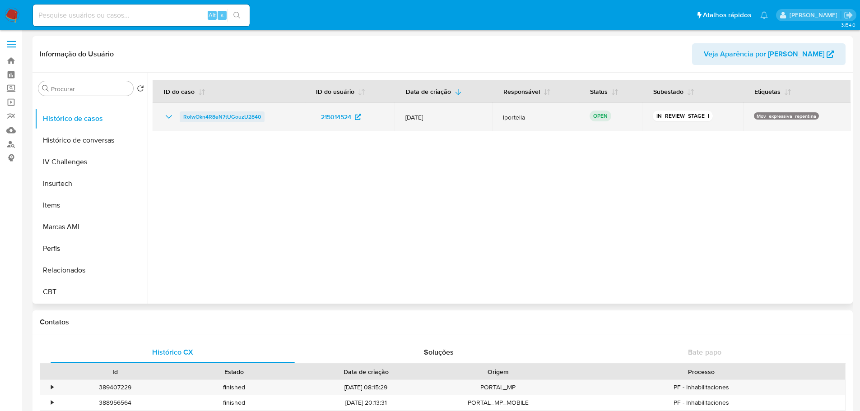
click at [226, 117] on span "RoIwOkn4R8eN7tUGouzU2840" at bounding box center [222, 116] width 78 height 11
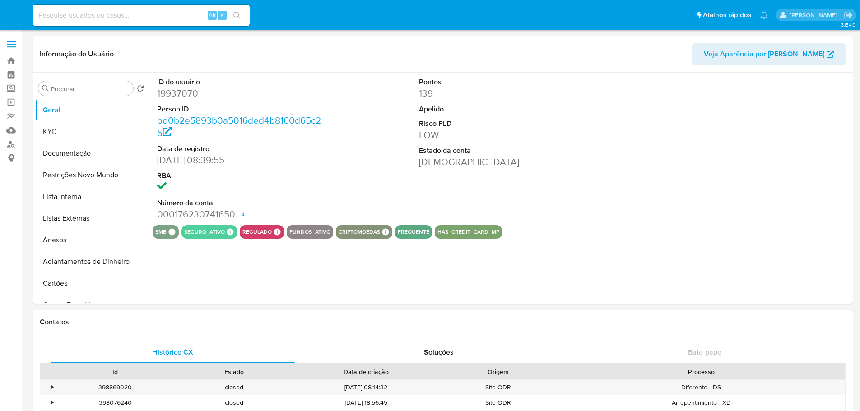
select select "10"
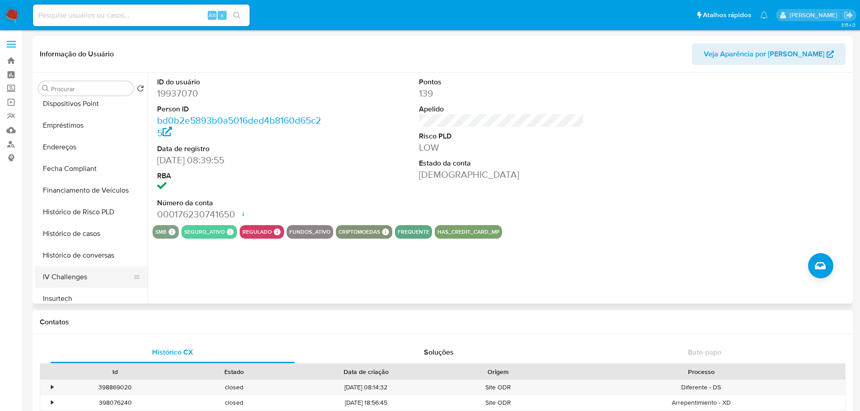
scroll to position [361, 0]
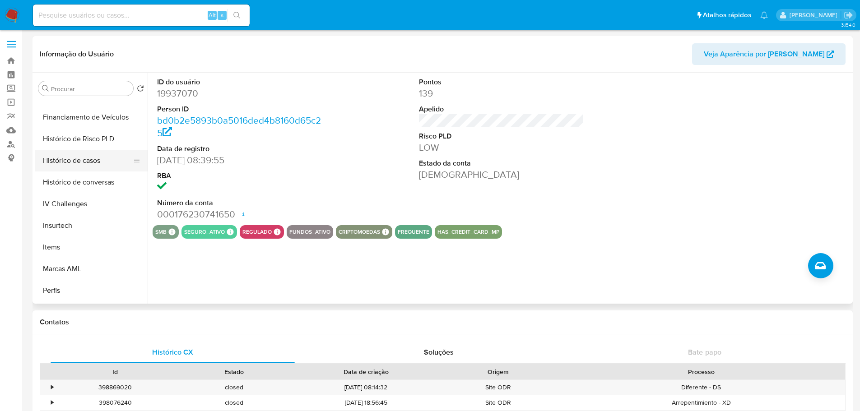
click at [83, 165] on button "Histórico de casos" at bounding box center [88, 161] width 106 height 22
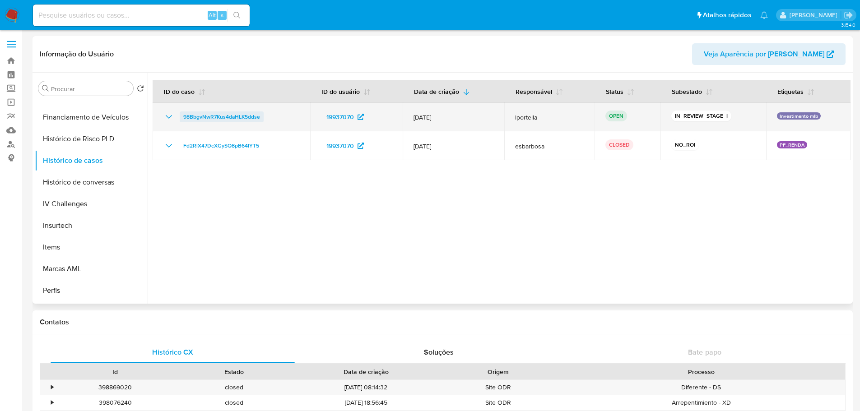
click at [238, 119] on span "98BbgvNwR7Kus4daHLK5ddse" at bounding box center [221, 116] width 77 height 11
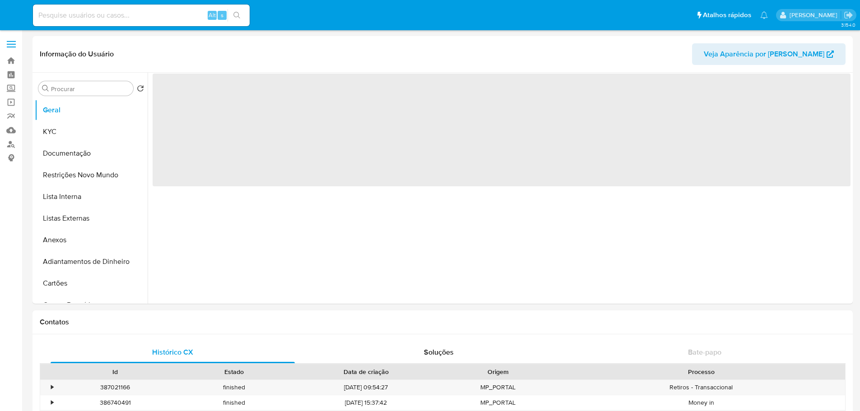
select select "10"
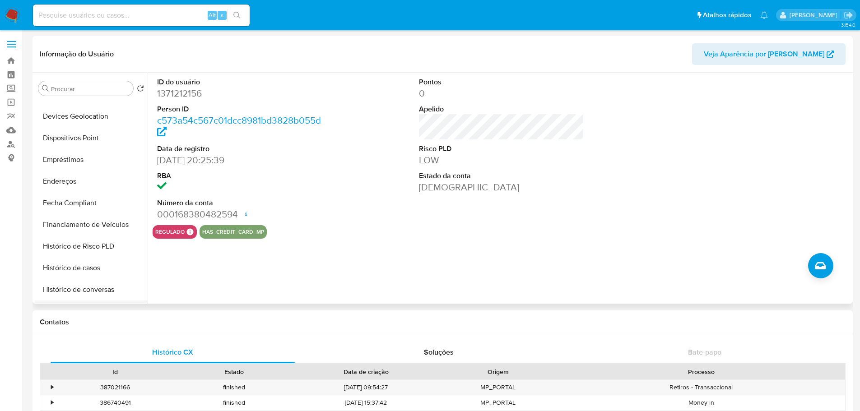
scroll to position [361, 0]
click at [90, 157] on button "Histórico de casos" at bounding box center [88, 161] width 106 height 22
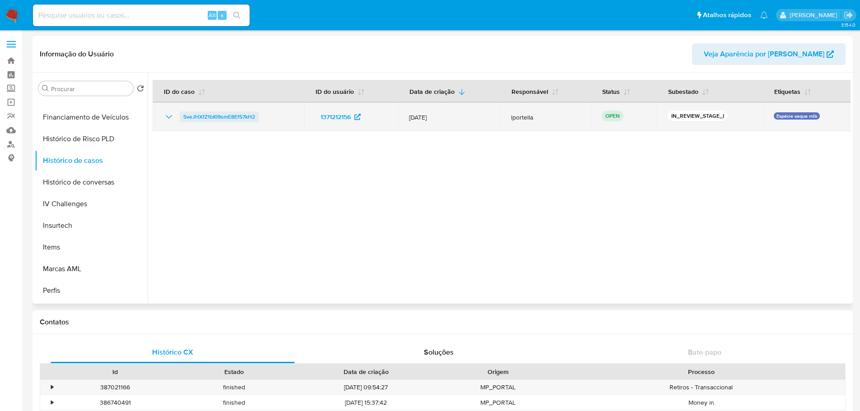
click at [222, 120] on span "5veJHXfZ1bKI9smE8Ef57kH2" at bounding box center [219, 116] width 72 height 11
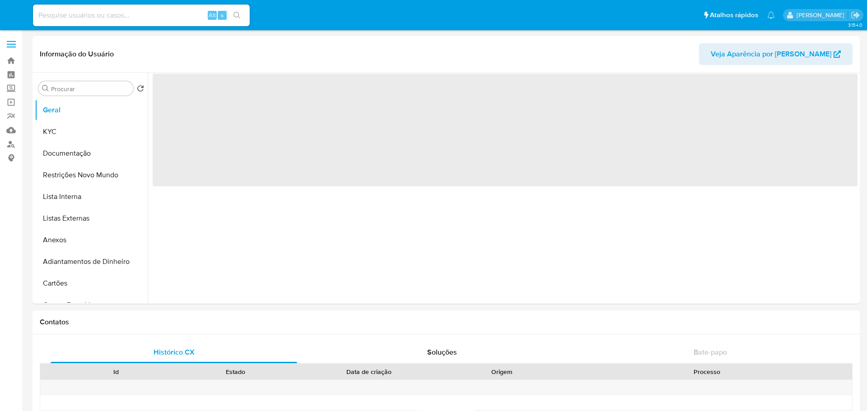
select select "10"
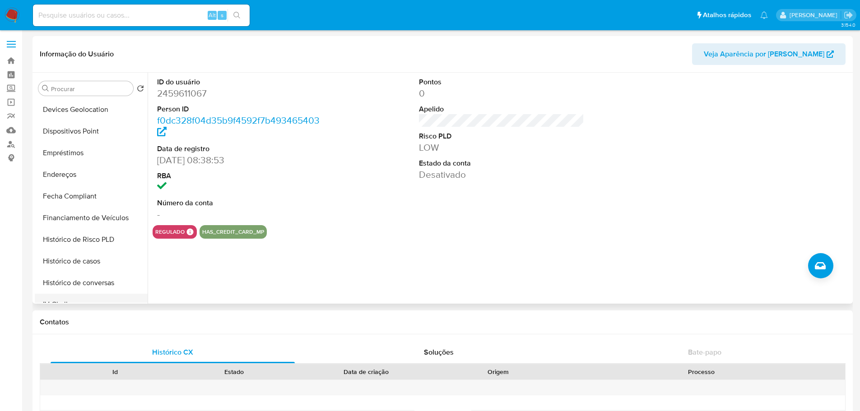
scroll to position [361, 0]
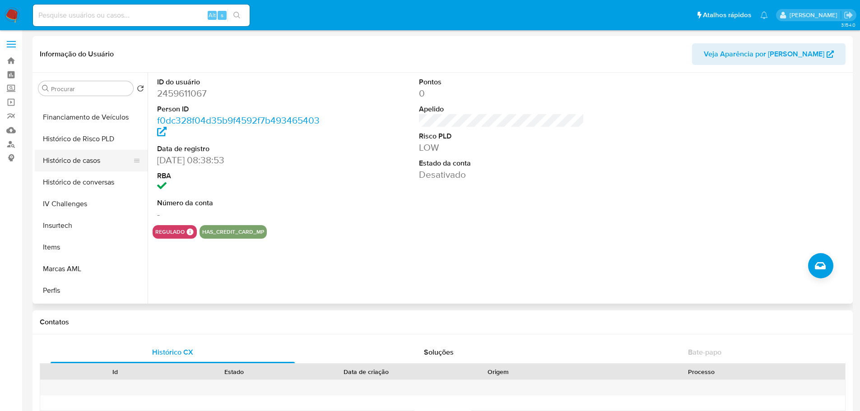
click at [83, 157] on button "Histórico de casos" at bounding box center [88, 161] width 106 height 22
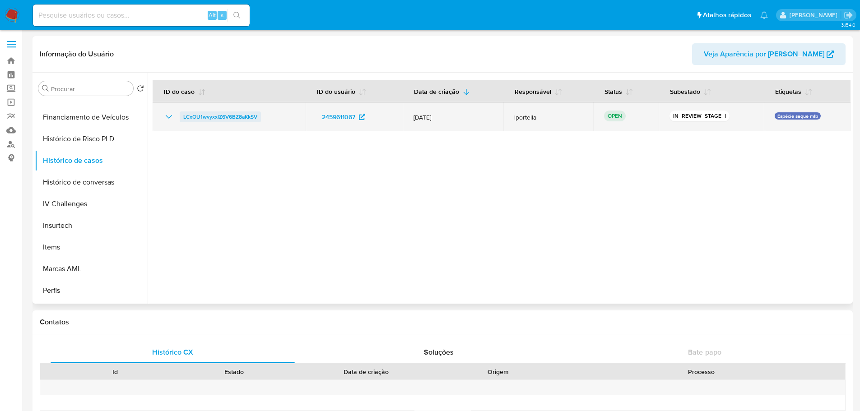
click at [212, 115] on span "LCxOU1wvyxxlZ6V6BZ8aKkSV" at bounding box center [220, 116] width 74 height 11
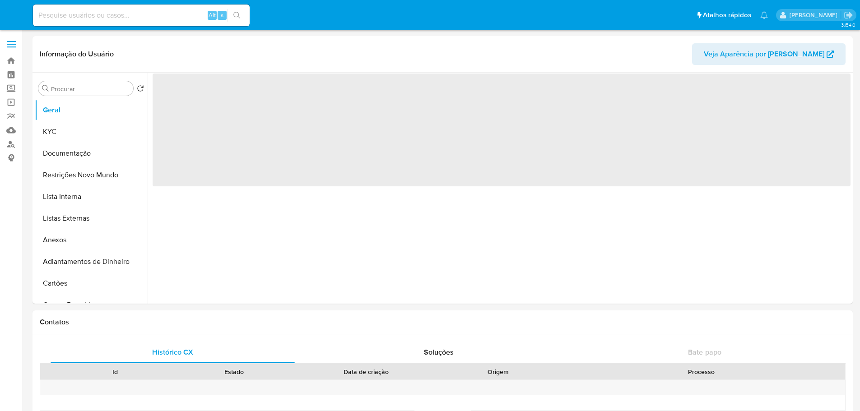
select select "10"
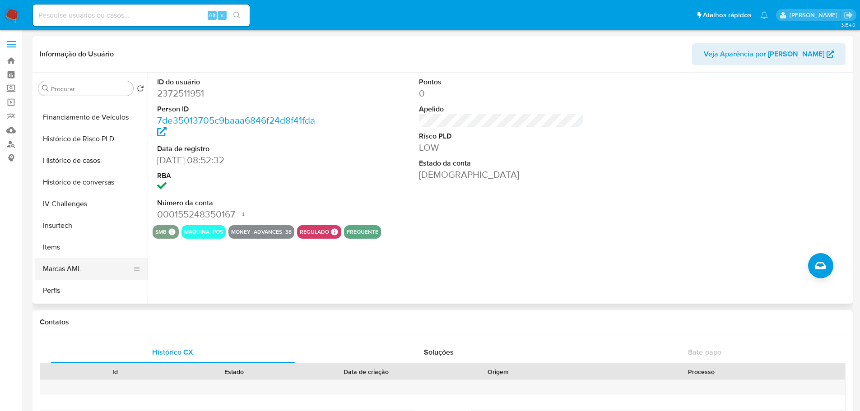
scroll to position [403, 0]
click at [61, 124] on button "Histórico de casos" at bounding box center [88, 119] width 106 height 22
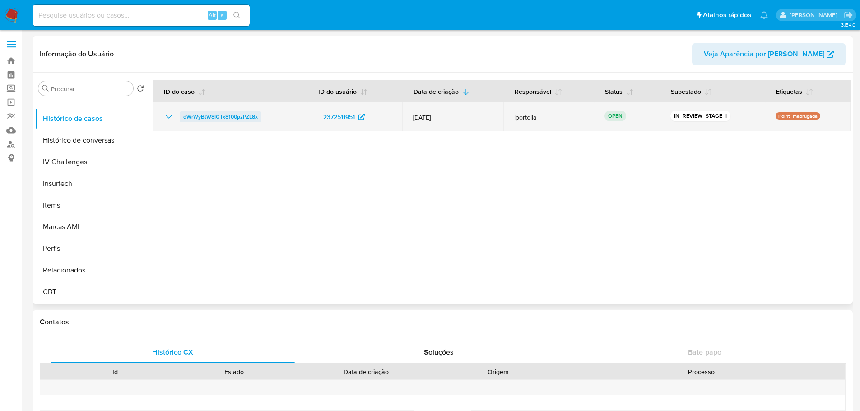
click at [234, 120] on span "dWrWyBtW8IGTx8100pzPZL8x" at bounding box center [220, 116] width 74 height 11
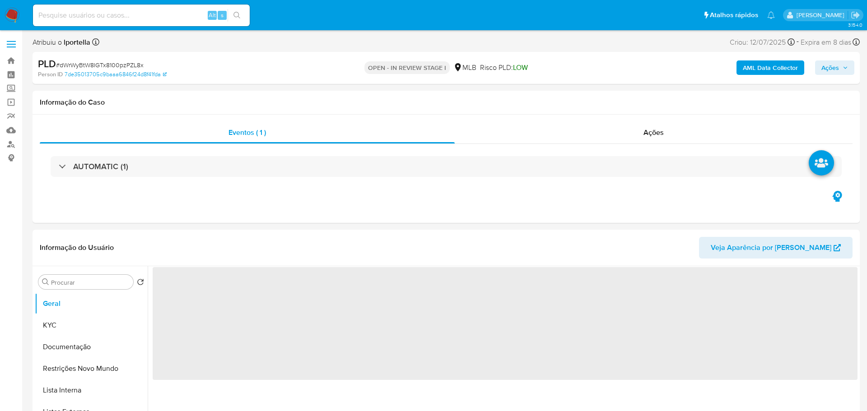
select select "10"
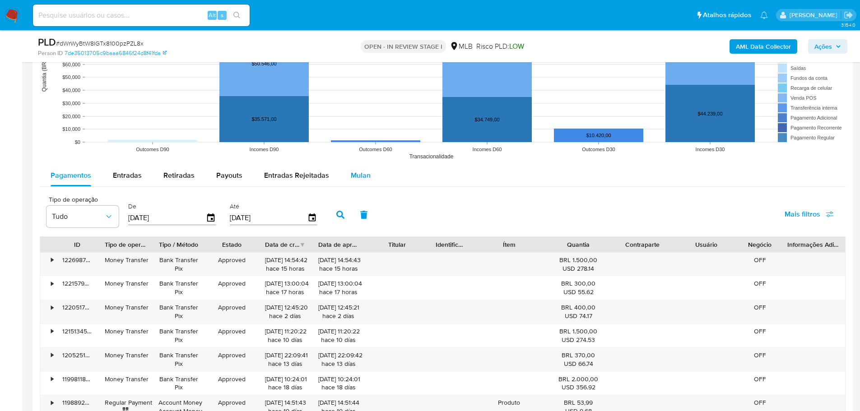
click at [367, 183] on button "Mulan" at bounding box center [361, 176] width 42 height 22
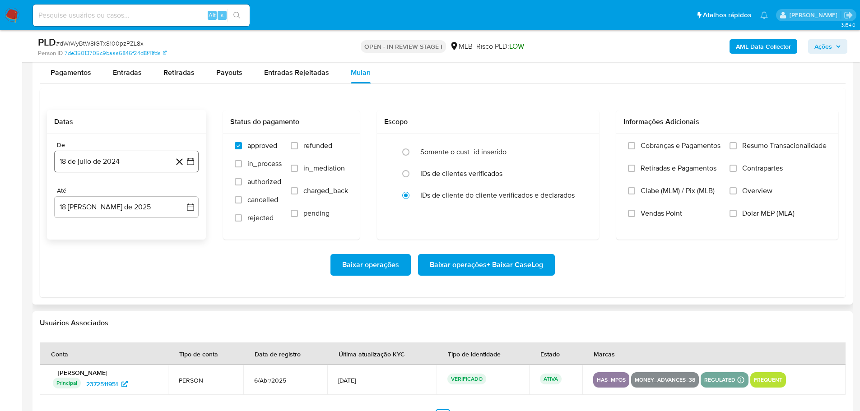
scroll to position [993, 0]
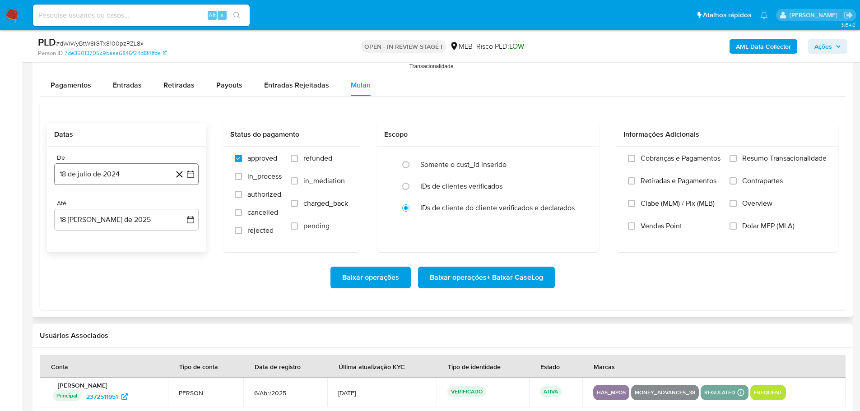
click at [117, 176] on button "18 de julio de 2024" at bounding box center [126, 174] width 144 height 22
click at [188, 207] on div "julio 2024 julio 2024 lun lunes mar martes mié miércoles jue jueves vie viernes…" at bounding box center [126, 259] width 144 height 143
click at [181, 207] on icon "Mes siguiente" at bounding box center [182, 206] width 11 height 11
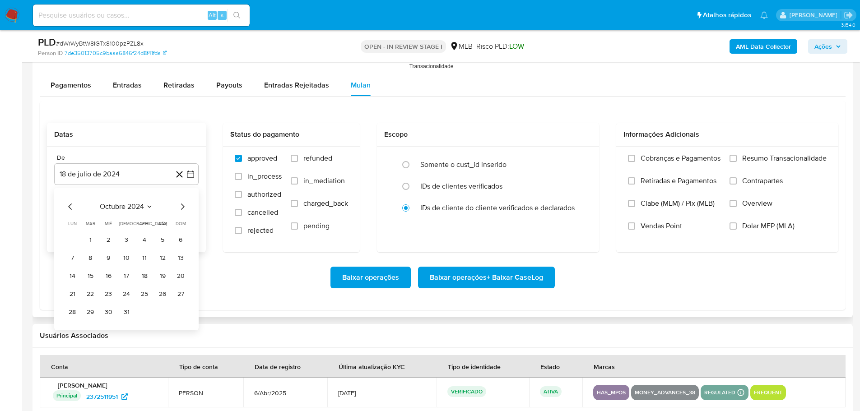
click at [181, 207] on icon "Mes siguiente" at bounding box center [182, 206] width 11 height 11
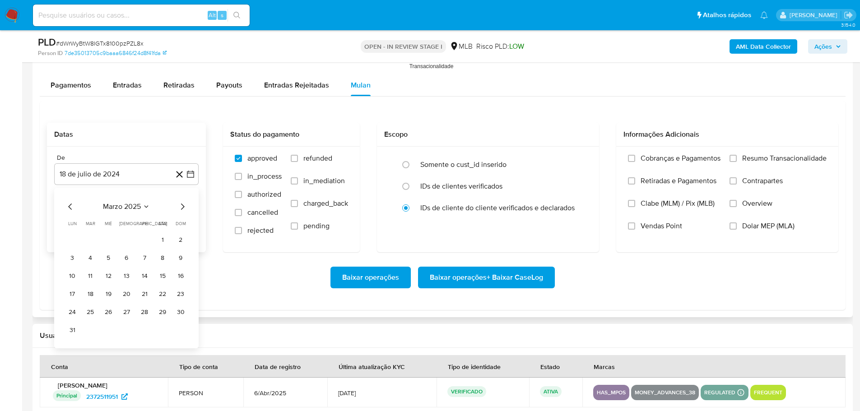
click at [181, 207] on icon "Mes siguiente" at bounding box center [182, 206] width 11 height 11
drag, startPoint x: 180, startPoint y: 241, endPoint x: 152, endPoint y: 222, distance: 33.2
click at [179, 241] on button "1" at bounding box center [180, 240] width 14 height 14
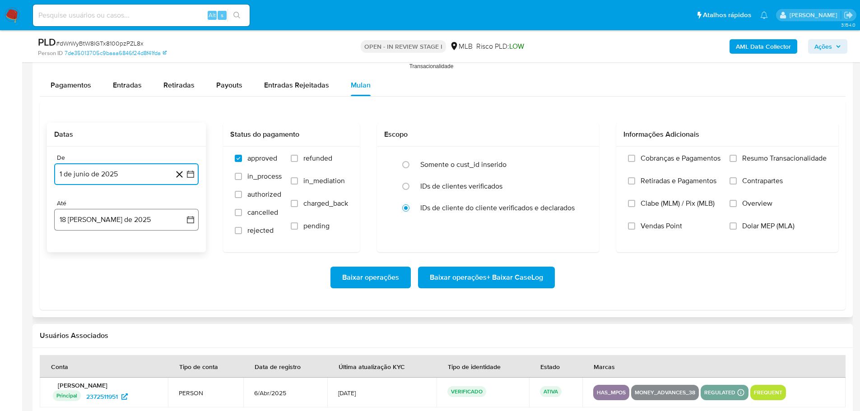
click at [148, 220] on button "18 [PERSON_NAME] de 2025" at bounding box center [126, 220] width 144 height 22
click at [165, 324] on button "16" at bounding box center [162, 322] width 14 height 14
click at [738, 158] on label "Resumo Transacionalidade" at bounding box center [777, 165] width 97 height 23
click at [737, 158] on input "Resumo Transacionalidade" at bounding box center [732, 158] width 7 height 7
click at [492, 279] on span "Baixar operações + Baixar CaseLog" at bounding box center [486, 278] width 113 height 20
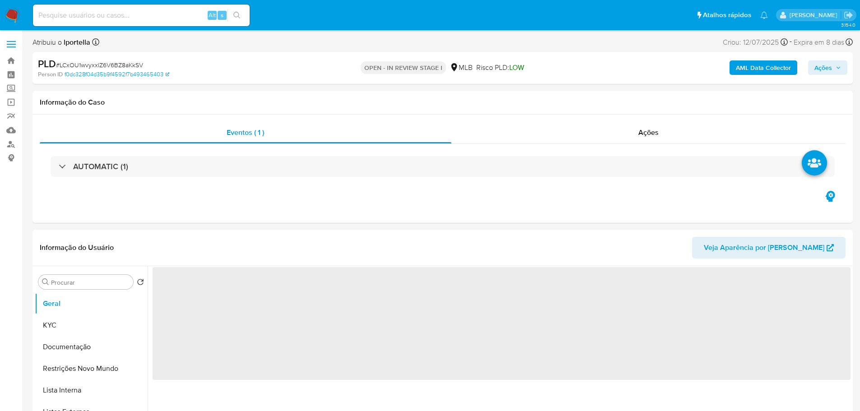
select select "10"
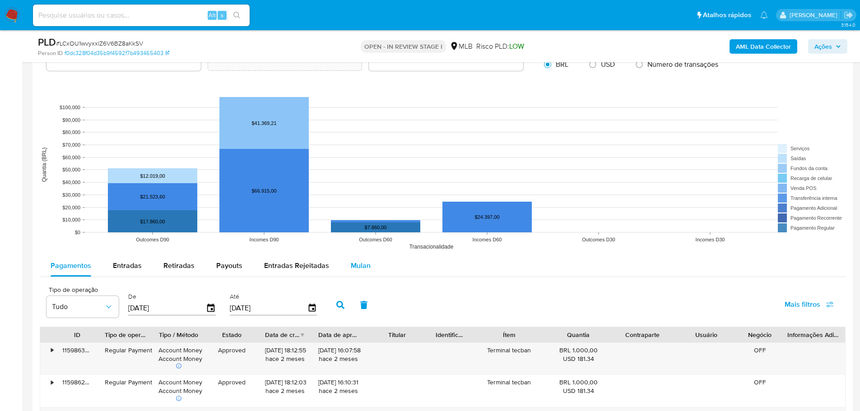
click at [372, 267] on button "Mulan" at bounding box center [361, 266] width 42 height 22
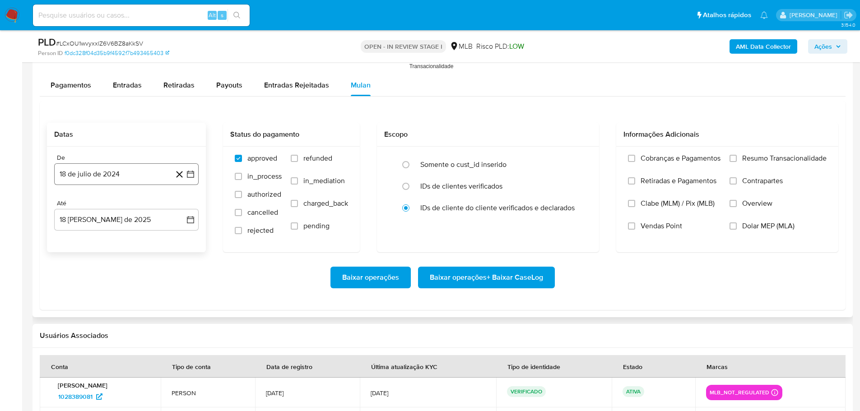
click at [98, 170] on button "18 de julio de 2024" at bounding box center [126, 174] width 144 height 22
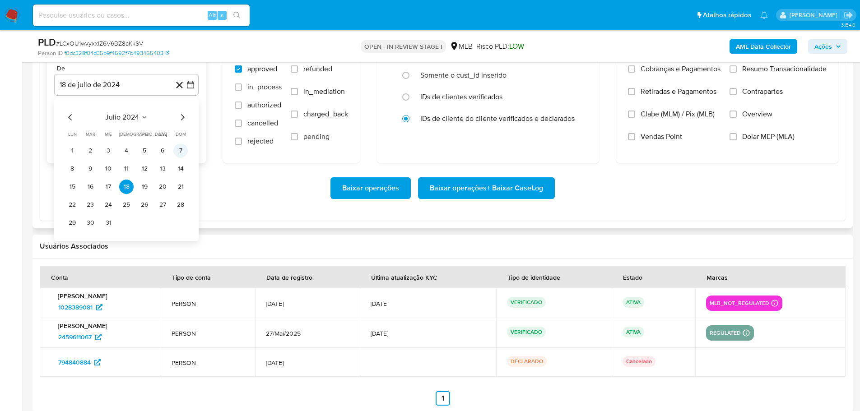
scroll to position [1083, 0]
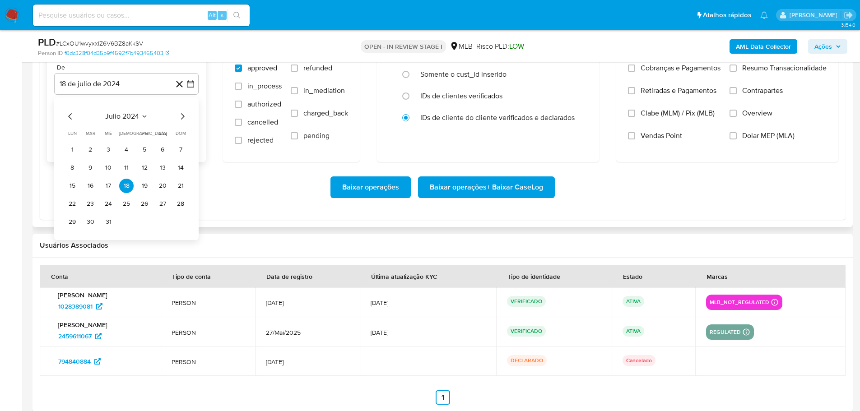
click at [182, 119] on icon "Mes siguiente" at bounding box center [182, 116] width 11 height 11
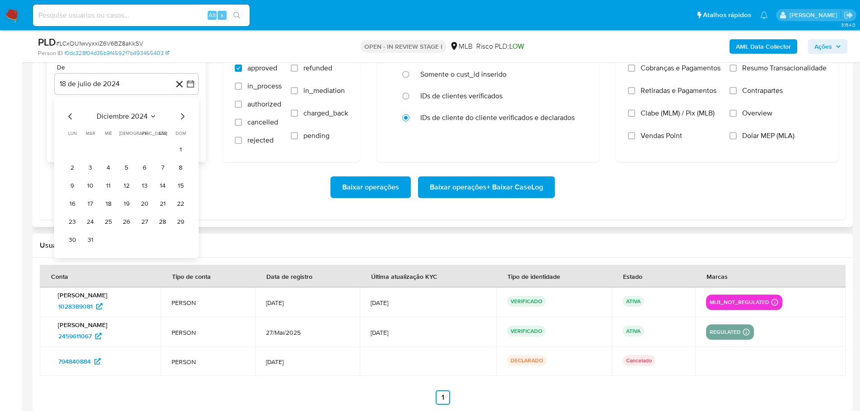
click at [182, 119] on icon "Mes siguiente" at bounding box center [182, 116] width 11 height 11
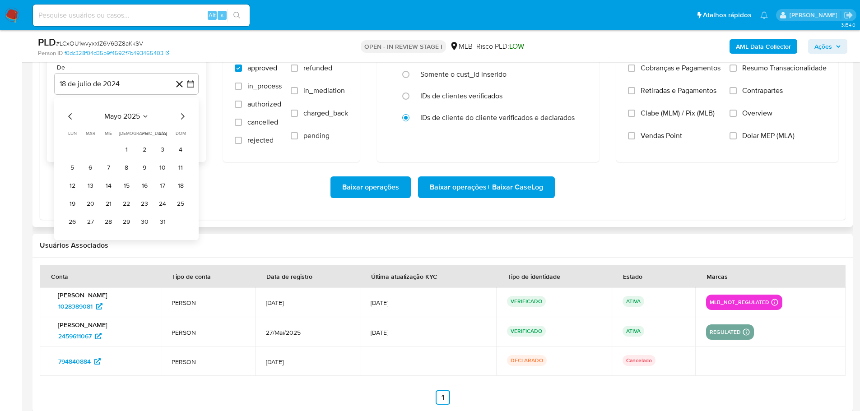
click at [182, 119] on icon "Mes siguiente" at bounding box center [182, 116] width 11 height 11
click at [67, 119] on icon "Mes anterior" at bounding box center [70, 116] width 11 height 11
click at [185, 115] on icon "Mes siguiente" at bounding box center [182, 116] width 11 height 11
click at [178, 154] on button "1" at bounding box center [180, 150] width 14 height 14
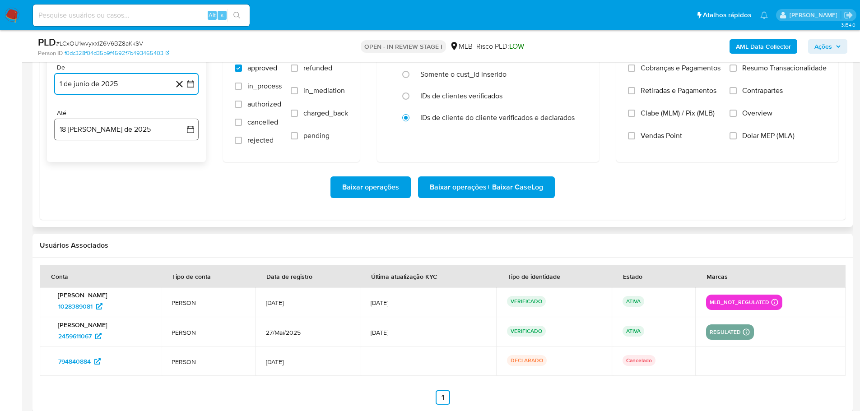
click at [145, 131] on button "18 [PERSON_NAME] de 2025" at bounding box center [126, 130] width 144 height 22
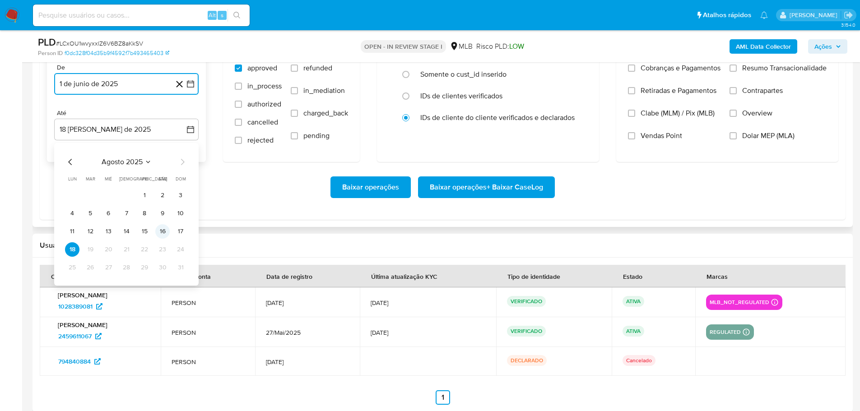
click at [167, 233] on button "16" at bounding box center [162, 231] width 14 height 14
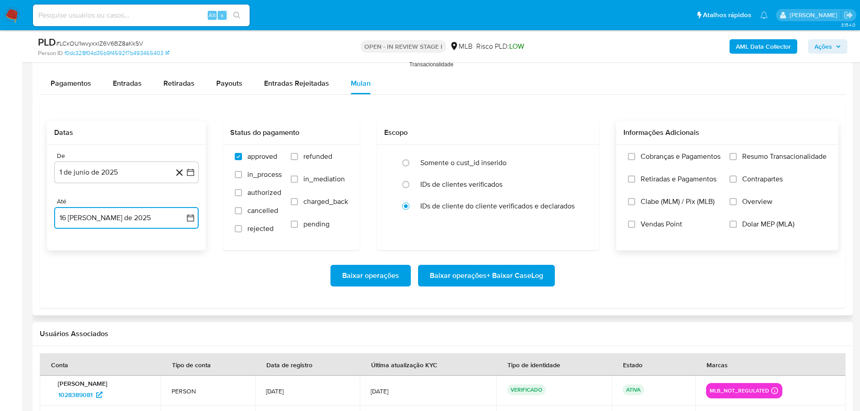
scroll to position [993, 0]
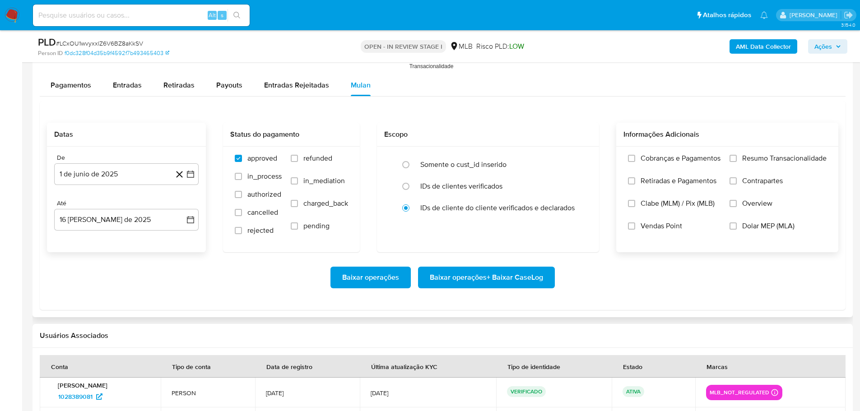
click at [737, 154] on label "Resumo Transacionalidade" at bounding box center [777, 165] width 97 height 23
click at [737, 155] on input "Resumo Transacionalidade" at bounding box center [732, 158] width 7 height 7
click at [523, 276] on span "Baixar operações + Baixar CaseLog" at bounding box center [486, 278] width 113 height 20
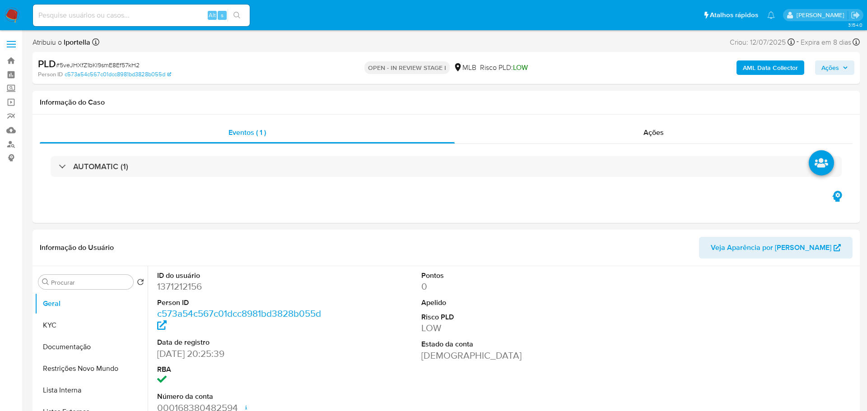
select select "10"
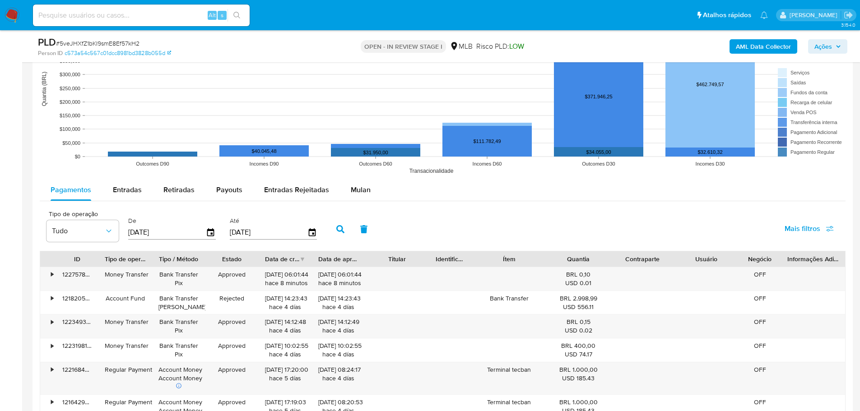
drag, startPoint x: 368, startPoint y: 188, endPoint x: 373, endPoint y: 165, distance: 23.5
click at [367, 188] on button "Mulan" at bounding box center [361, 190] width 42 height 22
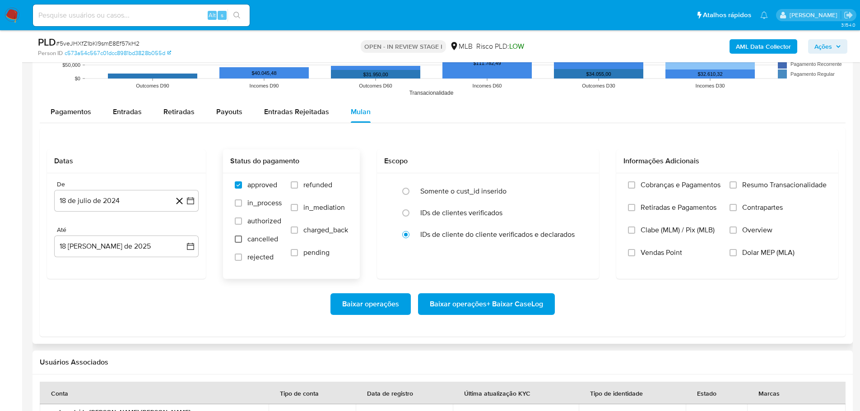
scroll to position [1038, 0]
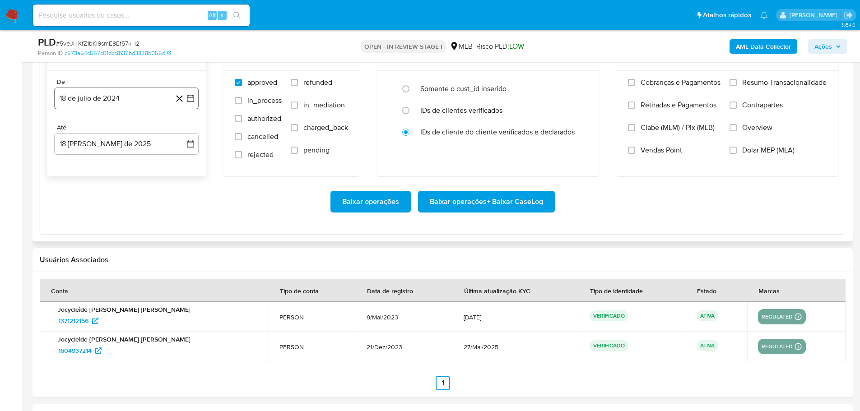
click at [93, 106] on button "18 de julio de 2024" at bounding box center [126, 99] width 144 height 22
click at [185, 131] on icon "Mes siguiente" at bounding box center [182, 130] width 11 height 11
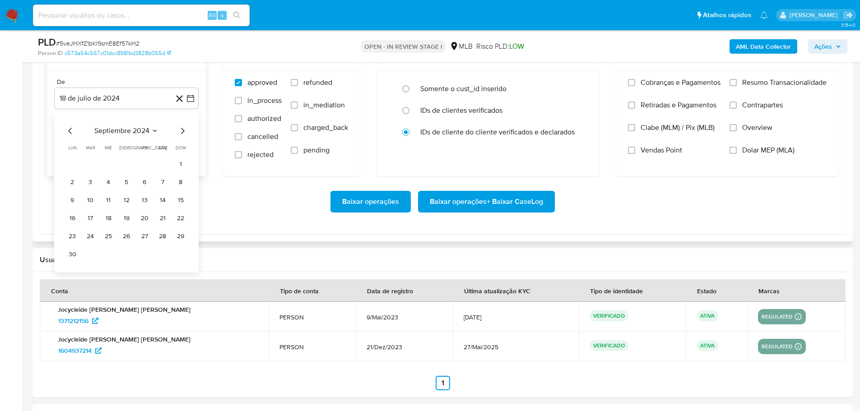
click at [183, 132] on icon "Mes siguiente" at bounding box center [182, 130] width 11 height 11
click at [184, 133] on icon "Mes siguiente" at bounding box center [182, 130] width 11 height 11
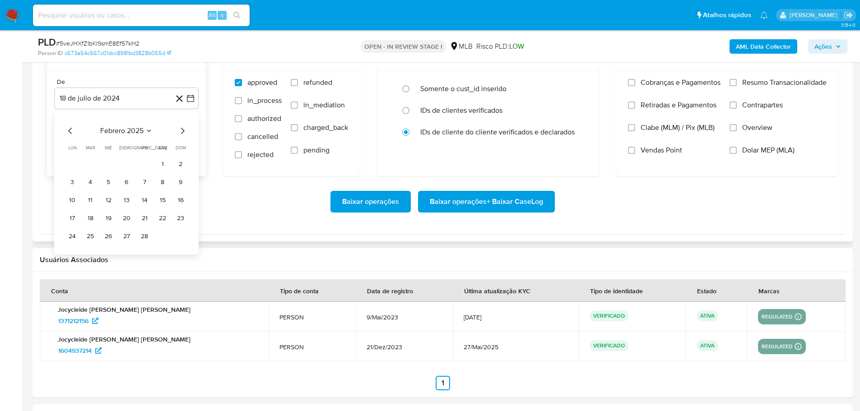
click at [184, 133] on icon "Mes siguiente" at bounding box center [182, 130] width 11 height 11
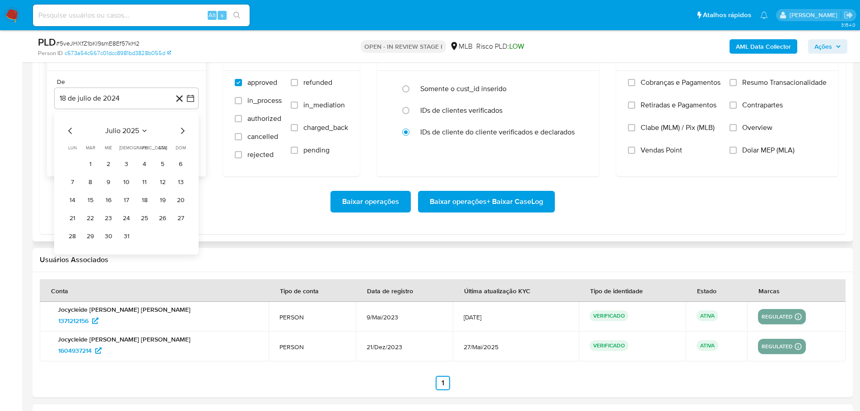
click at [74, 132] on icon "Mes anterior" at bounding box center [70, 130] width 11 height 11
drag, startPoint x: 182, startPoint y: 158, endPoint x: 142, endPoint y: 145, distance: 42.4
click at [180, 158] on button "1" at bounding box center [180, 164] width 14 height 14
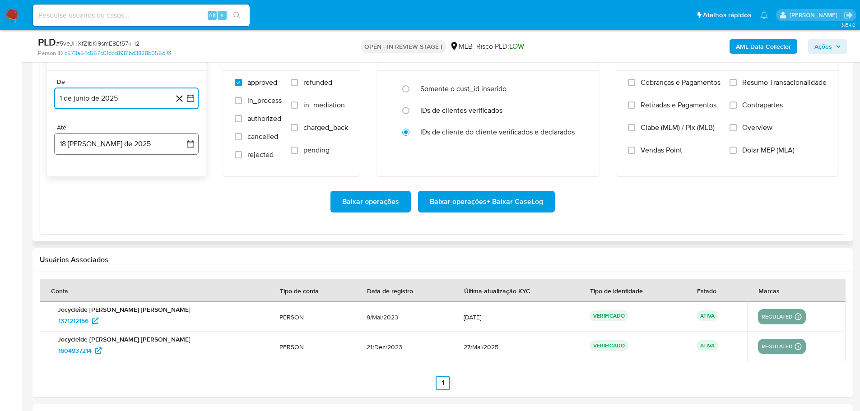
click at [140, 144] on button "18 [PERSON_NAME] de 2025" at bounding box center [126, 144] width 144 height 22
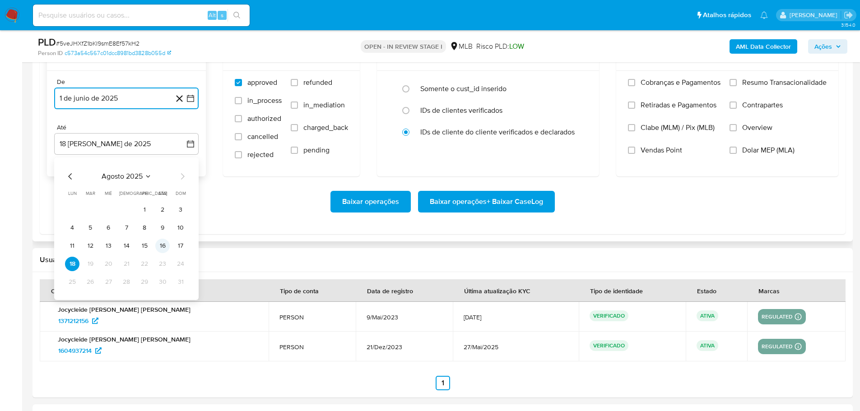
click at [162, 242] on button "16" at bounding box center [162, 246] width 14 height 14
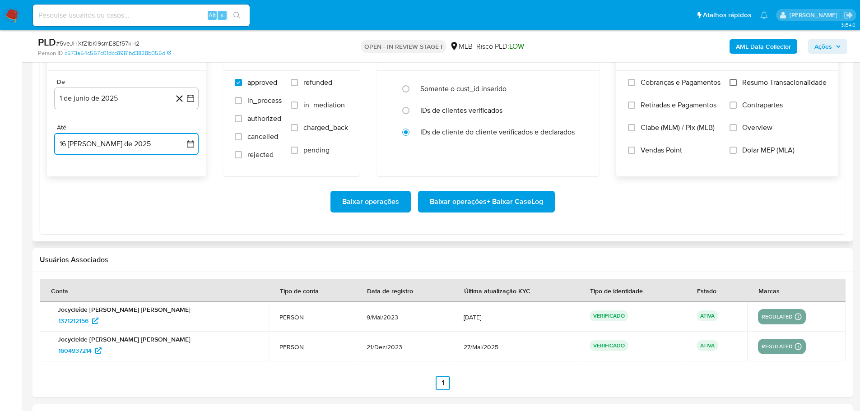
click at [732, 86] on input "Resumo Transacionalidade" at bounding box center [732, 82] width 7 height 7
click at [524, 206] on span "Baixar operações + Baixar CaseLog" at bounding box center [486, 202] width 113 height 20
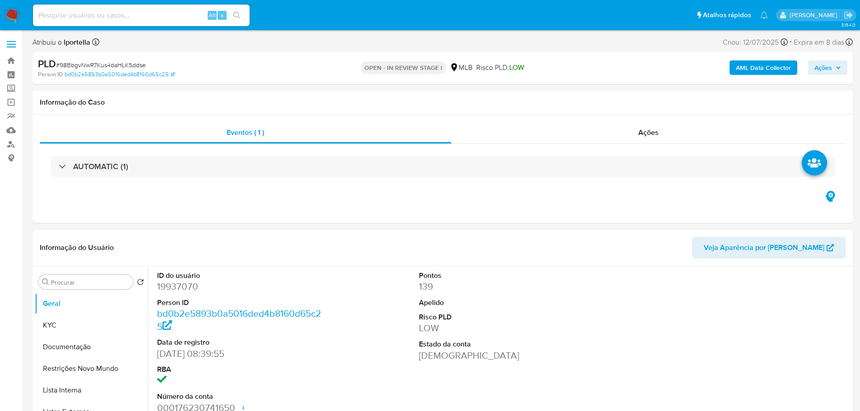
select select "10"
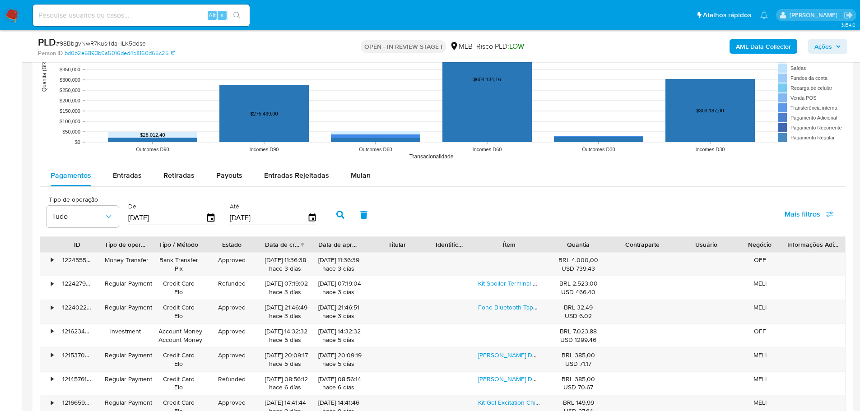
drag, startPoint x: 365, startPoint y: 180, endPoint x: 388, endPoint y: 164, distance: 27.3
click at [365, 180] on span "Mulan" at bounding box center [361, 175] width 20 height 10
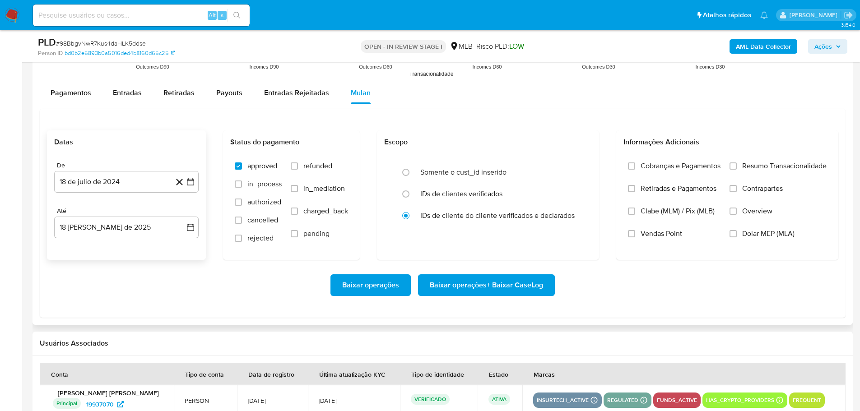
scroll to position [1083, 0]
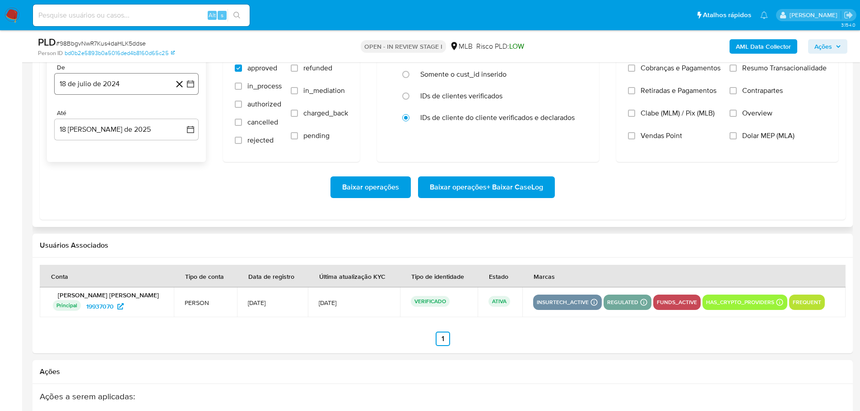
click at [96, 83] on button "18 de julio de 2024" at bounding box center [126, 84] width 144 height 22
click at [181, 114] on icon "Mes siguiente" at bounding box center [182, 116] width 11 height 11
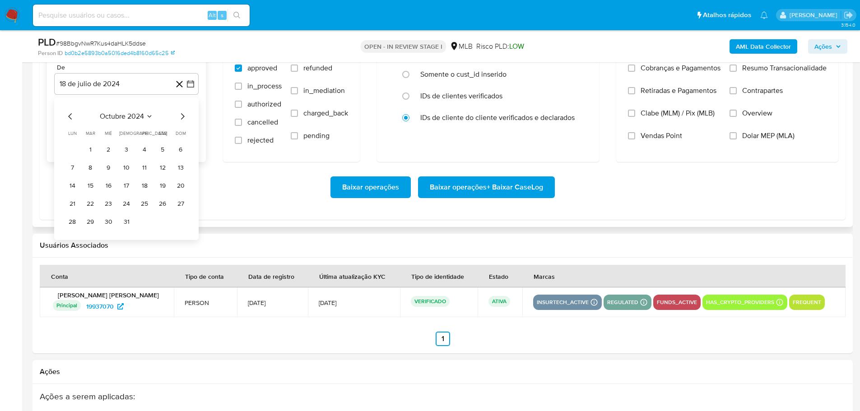
click at [181, 114] on icon "Mes siguiente" at bounding box center [182, 116] width 11 height 11
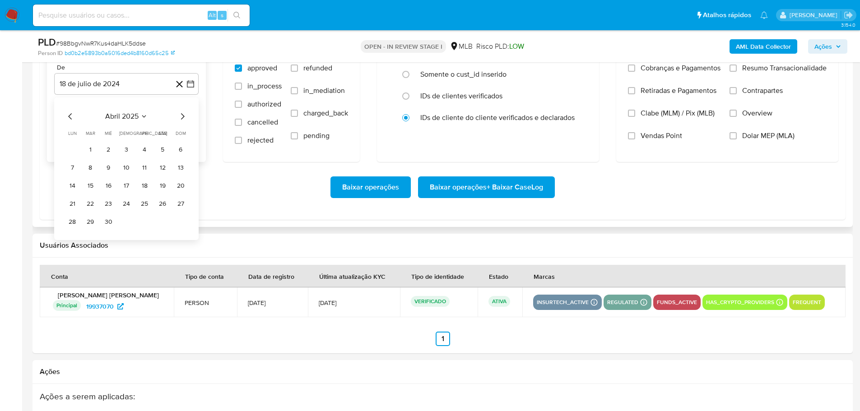
click at [181, 114] on icon "Mes siguiente" at bounding box center [182, 116] width 11 height 11
drag, startPoint x: 183, startPoint y: 146, endPoint x: 142, endPoint y: 134, distance: 42.7
click at [181, 147] on button "1" at bounding box center [180, 150] width 14 height 14
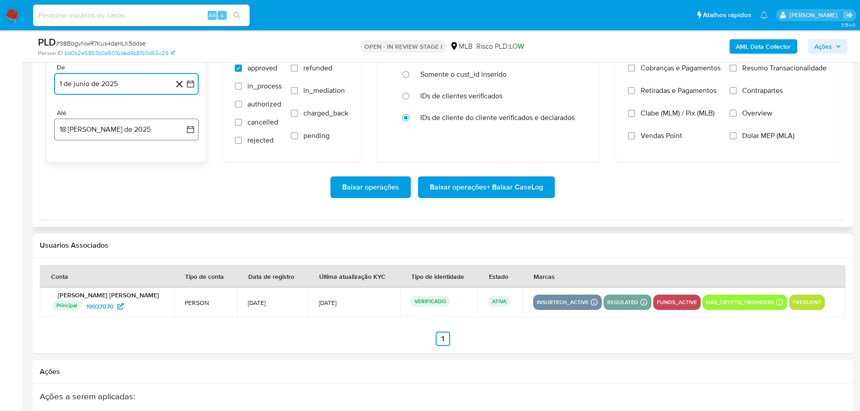
click at [134, 133] on button "18 de agosto de 2025" at bounding box center [126, 130] width 144 height 22
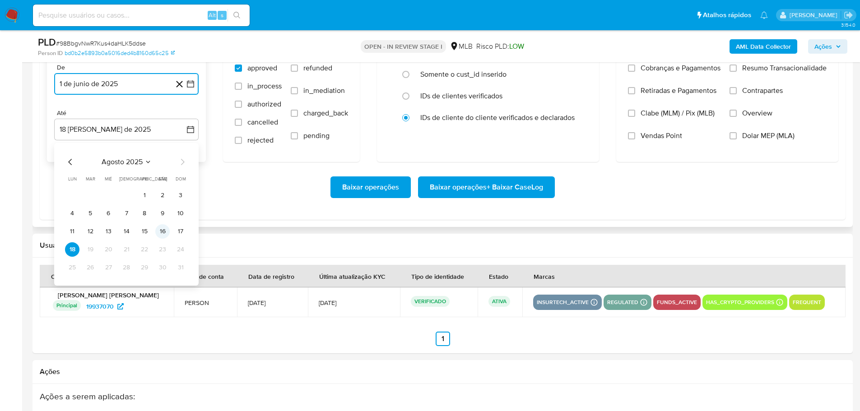
click at [167, 235] on button "16" at bounding box center [162, 231] width 14 height 14
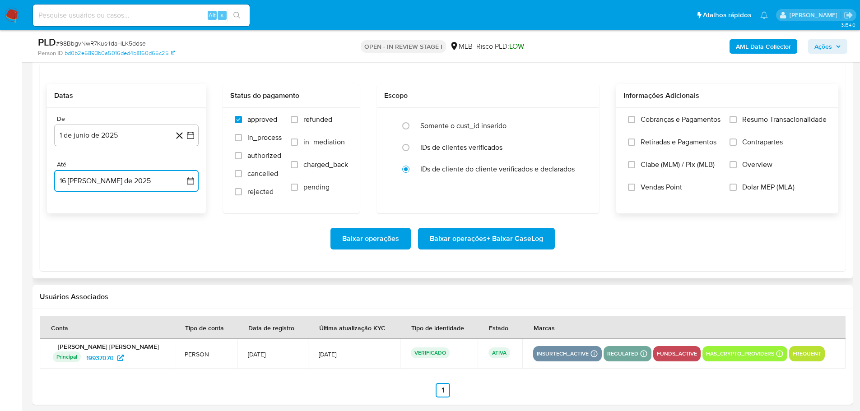
scroll to position [993, 0]
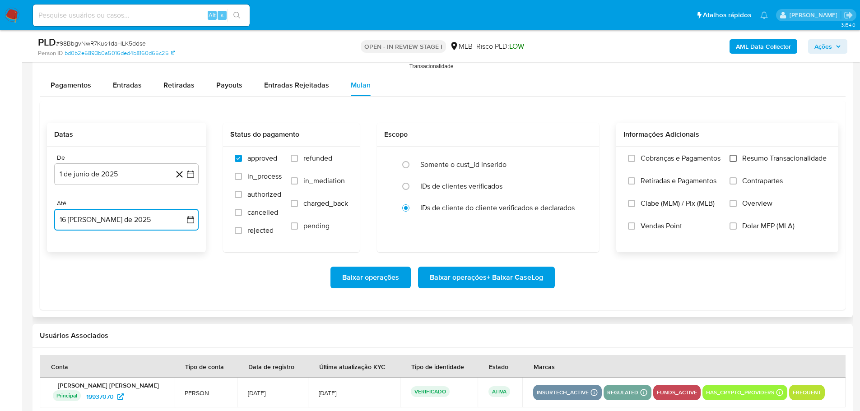
click at [732, 159] on input "Resumo Transacionalidade" at bounding box center [732, 158] width 7 height 7
click at [498, 276] on span "Baixar operações + Baixar CaseLog" at bounding box center [486, 278] width 113 height 20
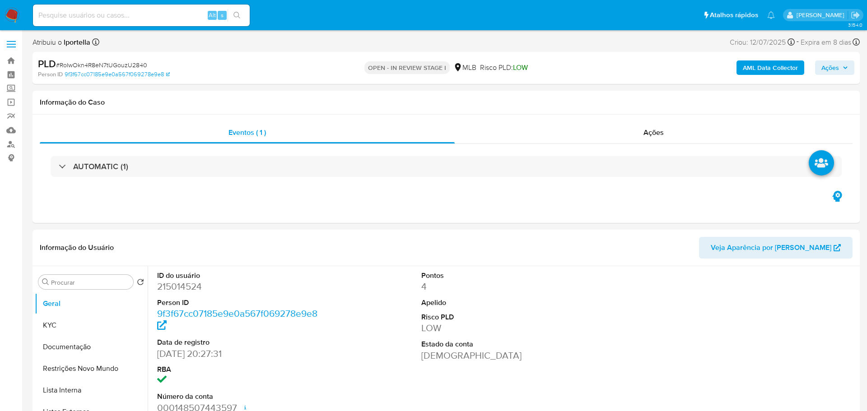
select select "10"
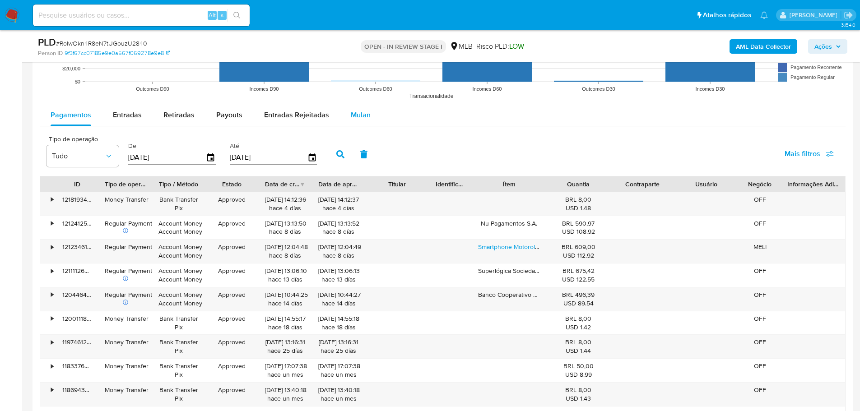
click at [362, 115] on span "Mulan" at bounding box center [361, 115] width 20 height 10
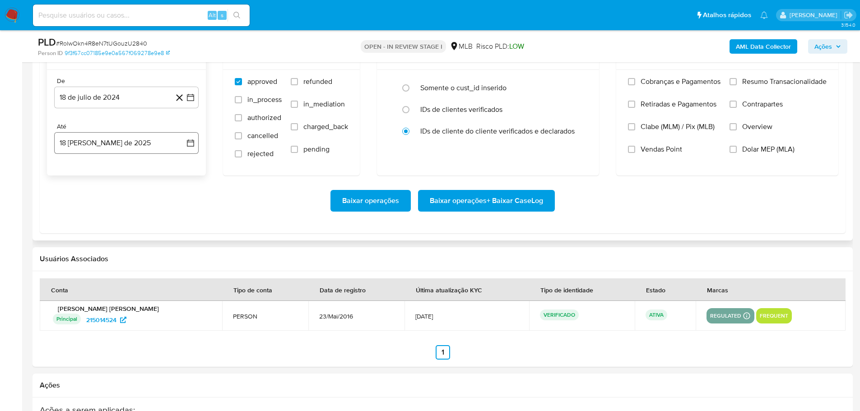
scroll to position [1038, 0]
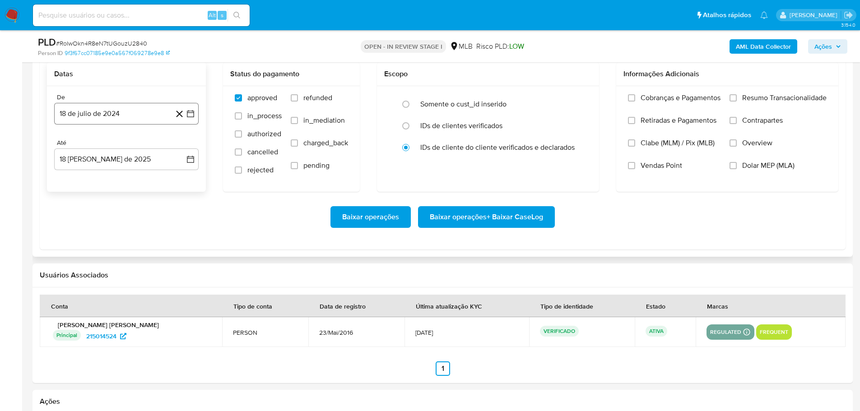
click at [96, 107] on button "18 de julio de 2024" at bounding box center [126, 114] width 144 height 22
click at [178, 145] on icon "Mes siguiente" at bounding box center [182, 146] width 11 height 11
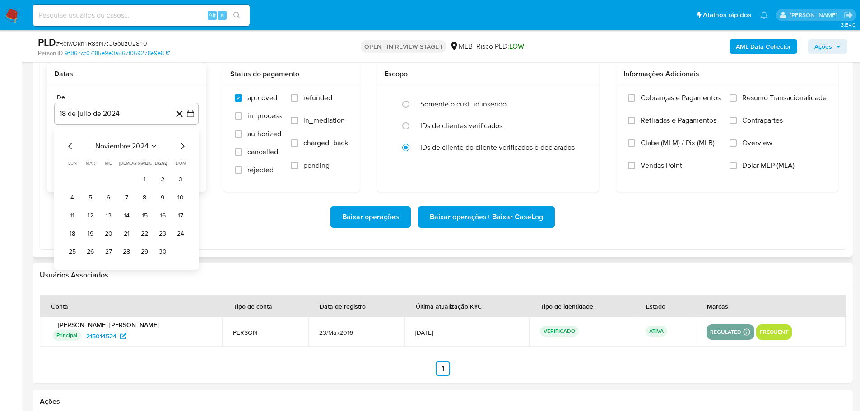
click at [178, 145] on icon "Mes siguiente" at bounding box center [182, 146] width 11 height 11
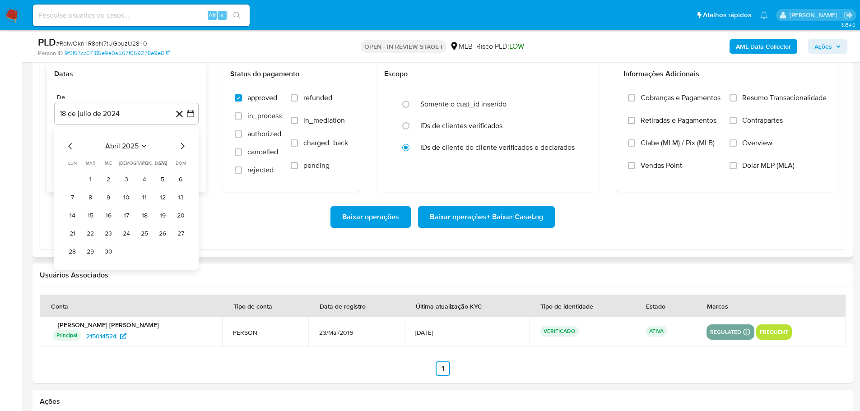
click at [178, 145] on icon "Mes siguiente" at bounding box center [182, 146] width 11 height 11
click at [184, 186] on td "1" at bounding box center [180, 179] width 14 height 14
click at [181, 180] on button "1" at bounding box center [180, 179] width 14 height 14
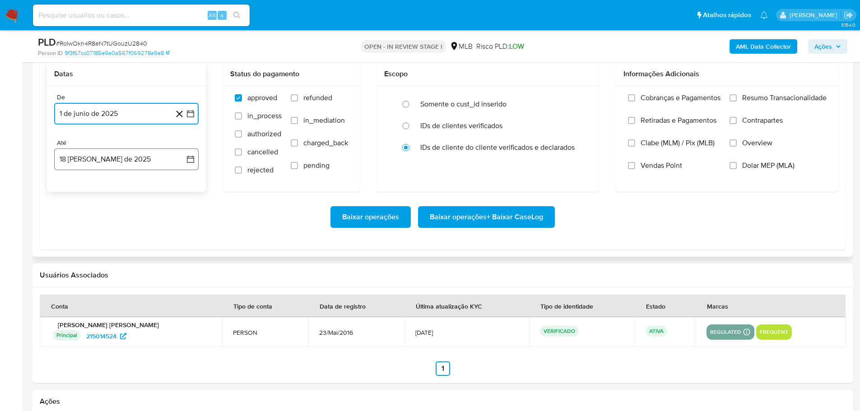
click at [154, 153] on button "18 [PERSON_NAME] de 2025" at bounding box center [126, 159] width 144 height 22
click at [165, 263] on button "16" at bounding box center [162, 261] width 14 height 14
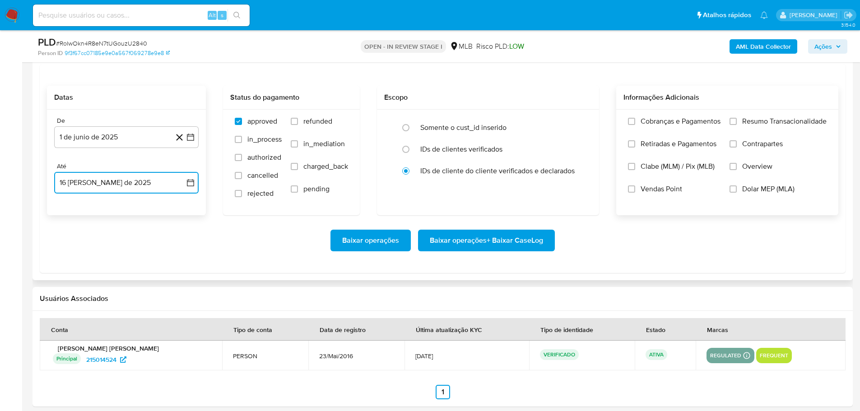
scroll to position [993, 0]
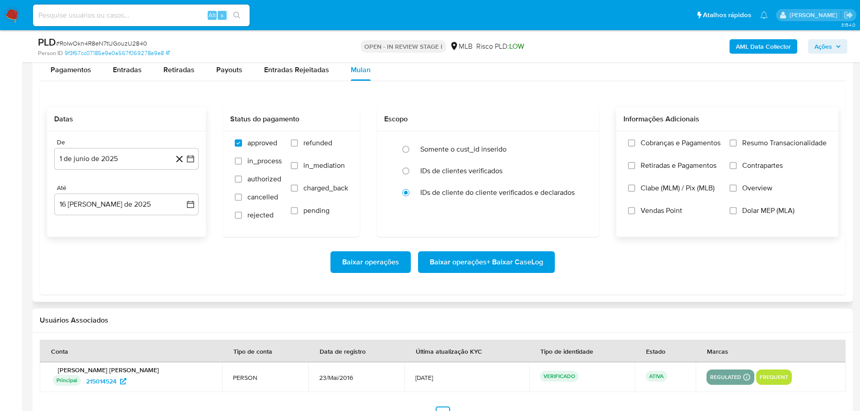
click at [736, 135] on div "Cobranças e Pagamentos Retiradas e Pagamentos Clabe (MLM) / Pix (MLB) Vendas Po…" at bounding box center [727, 183] width 222 height 105
click at [733, 140] on input "Resumo Transacionalidade" at bounding box center [732, 142] width 7 height 7
click at [538, 252] on span "Baixar operações + Baixar CaseLog" at bounding box center [486, 262] width 113 height 20
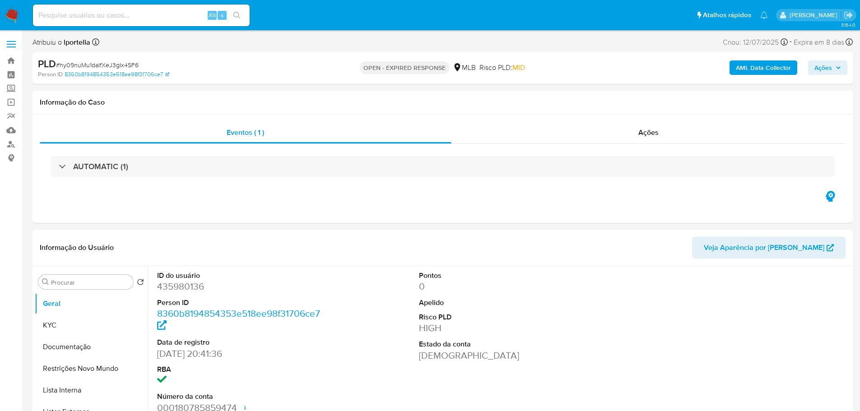
select select "10"
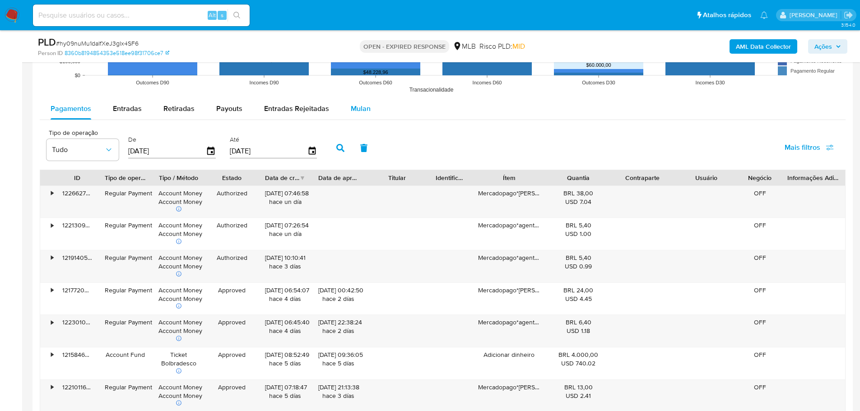
click at [358, 98] on div "Mulan" at bounding box center [361, 109] width 20 height 22
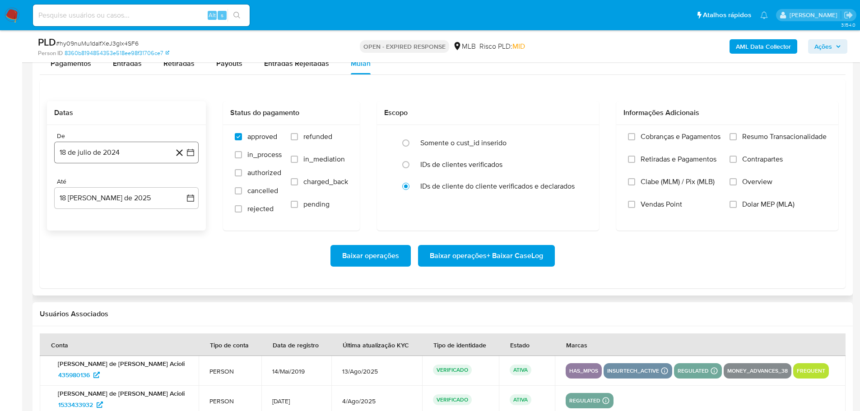
click at [125, 158] on button "18 de julio de 2024" at bounding box center [126, 153] width 144 height 22
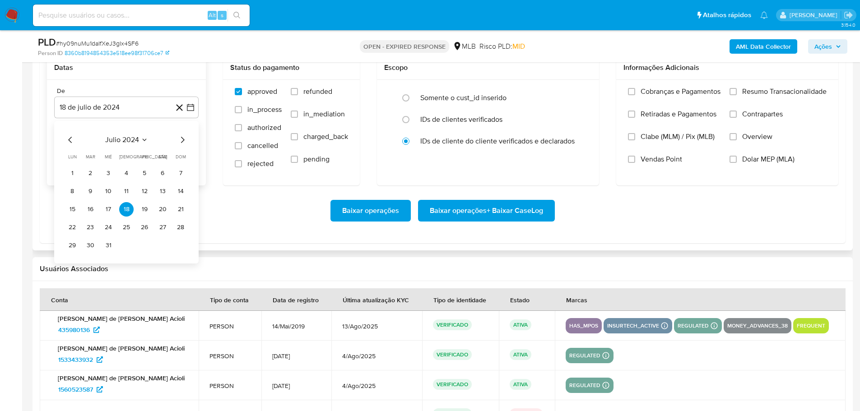
click at [182, 134] on icon "Mes siguiente" at bounding box center [182, 139] width 11 height 11
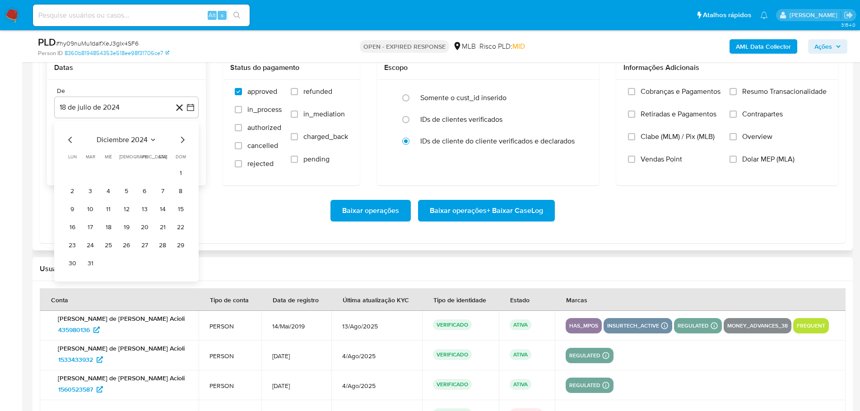
click at [182, 134] on icon "Mes siguiente" at bounding box center [182, 139] width 11 height 11
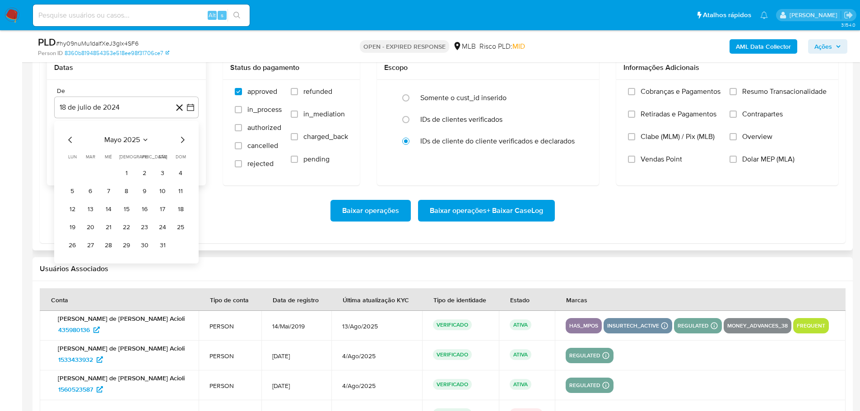
click at [182, 134] on icon "Mes siguiente" at bounding box center [182, 139] width 11 height 11
click at [183, 172] on button "1" at bounding box center [180, 173] width 14 height 14
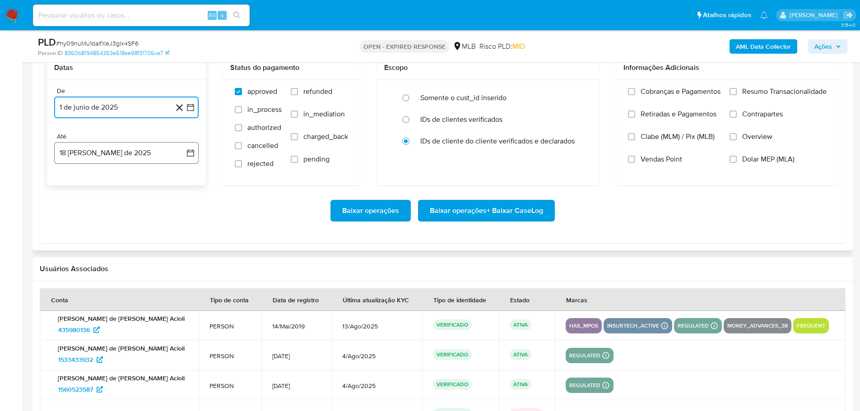
click at [150, 162] on button "18 [PERSON_NAME] de 2025" at bounding box center [126, 153] width 144 height 22
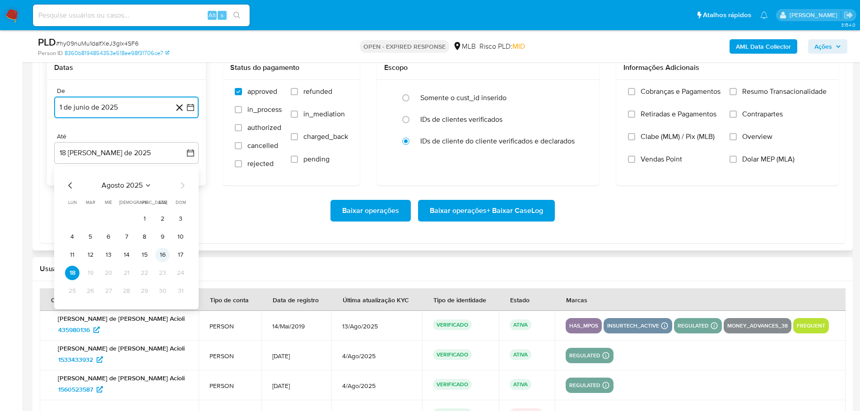
click at [162, 255] on button "16" at bounding box center [162, 255] width 14 height 14
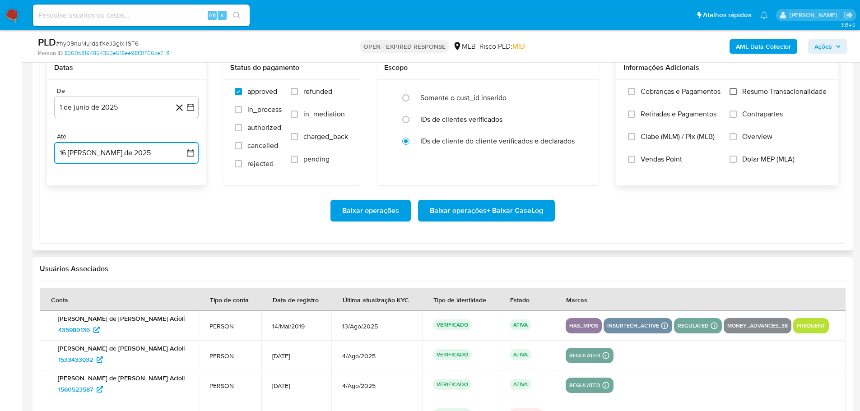
click at [733, 90] on input "Resumo Transacionalidade" at bounding box center [732, 91] width 7 height 7
click at [492, 213] on span "Baixar operações + Baixar CaseLog" at bounding box center [486, 211] width 113 height 20
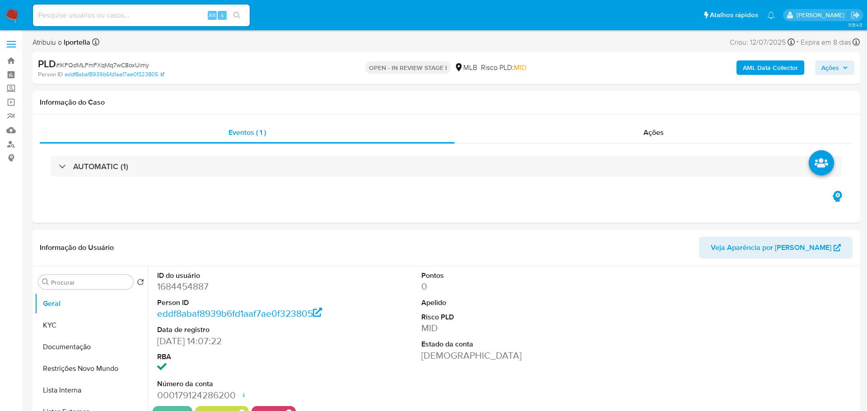
select select "10"
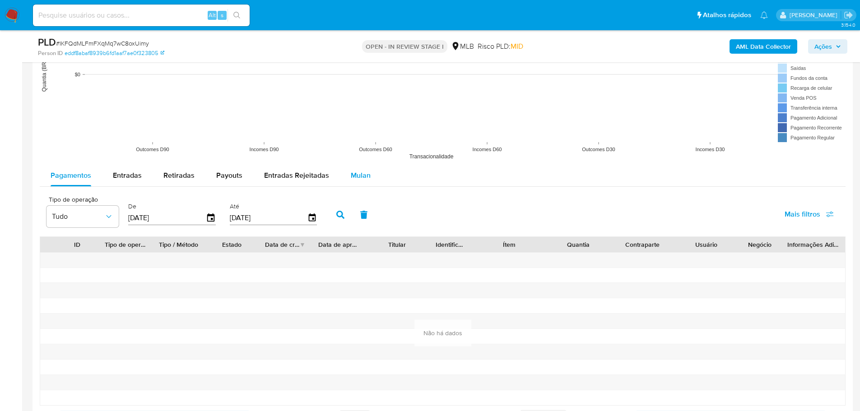
click at [363, 185] on div "Mulan" at bounding box center [361, 176] width 20 height 22
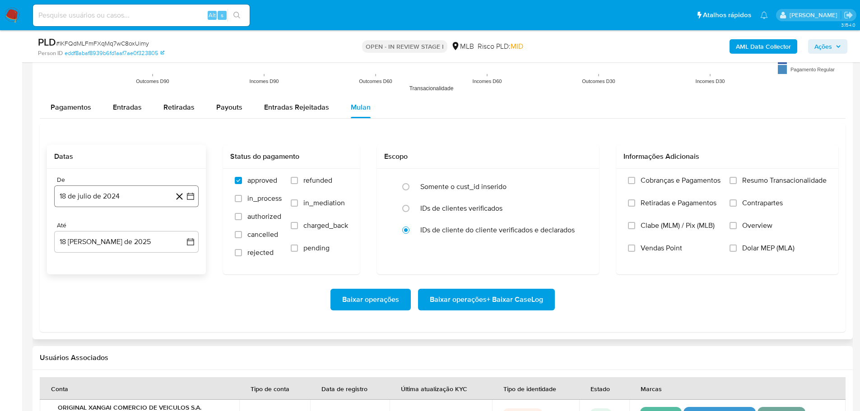
scroll to position [1038, 0]
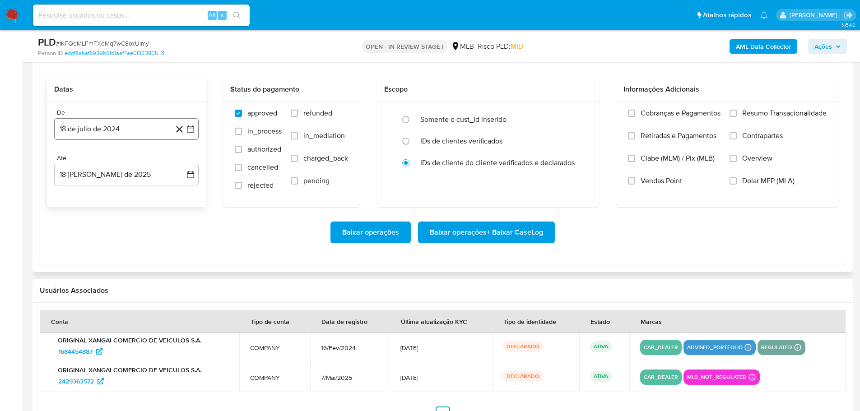
click at [102, 125] on button "18 de julio de 2024" at bounding box center [126, 129] width 144 height 22
click at [182, 161] on icon "Mes siguiente" at bounding box center [182, 161] width 11 height 11
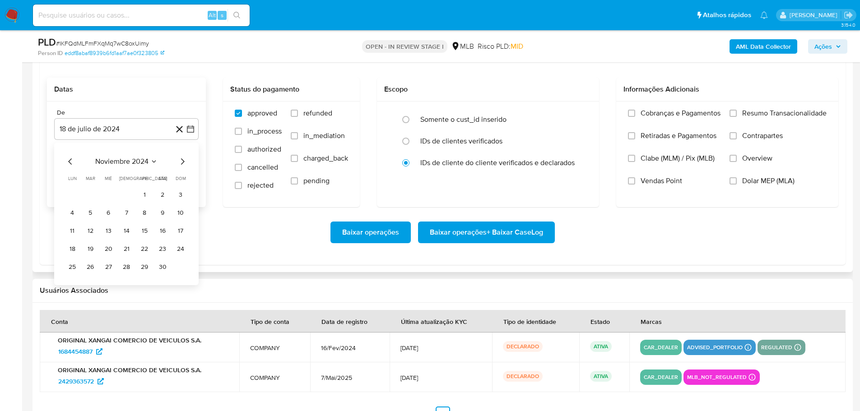
click at [182, 161] on icon "Mes siguiente" at bounding box center [182, 161] width 11 height 11
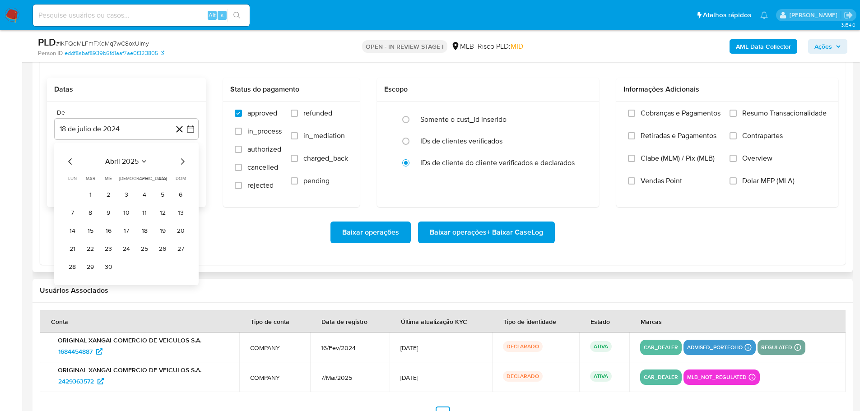
click at [182, 161] on icon "Mes siguiente" at bounding box center [182, 161] width 11 height 11
click at [74, 164] on icon "Mes anterior" at bounding box center [70, 161] width 11 height 11
click at [184, 196] on button "1" at bounding box center [180, 195] width 14 height 14
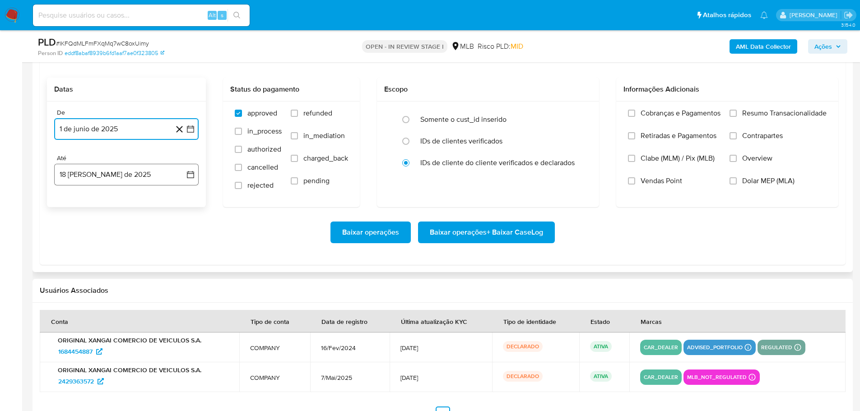
click at [155, 166] on button "18 [PERSON_NAME] de 2025" at bounding box center [126, 175] width 144 height 22
click at [166, 275] on button "16" at bounding box center [162, 276] width 14 height 14
click at [730, 117] on label "Resumo Transacionalidade" at bounding box center [777, 120] width 97 height 23
click at [730, 117] on input "Resumo Transacionalidade" at bounding box center [732, 113] width 7 height 7
click at [497, 236] on span "Baixar operações + Baixar CaseLog" at bounding box center [486, 233] width 113 height 20
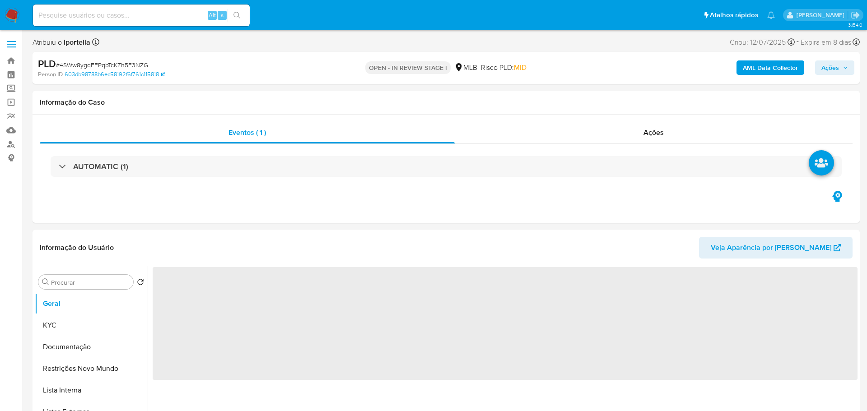
select select "10"
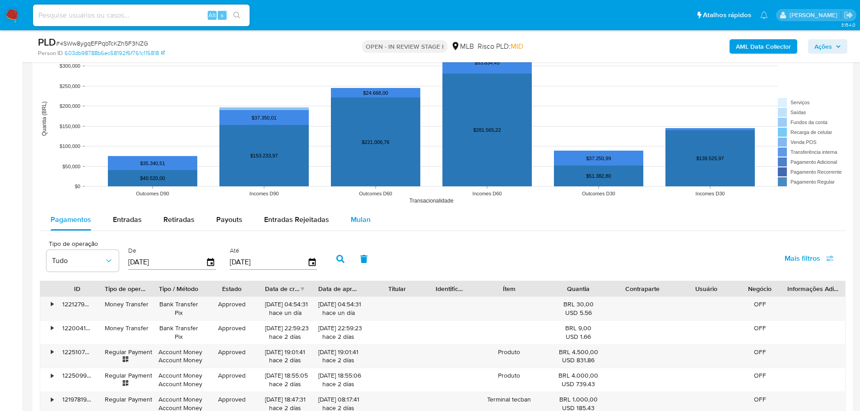
click at [365, 220] on span "Mulan" at bounding box center [361, 219] width 20 height 10
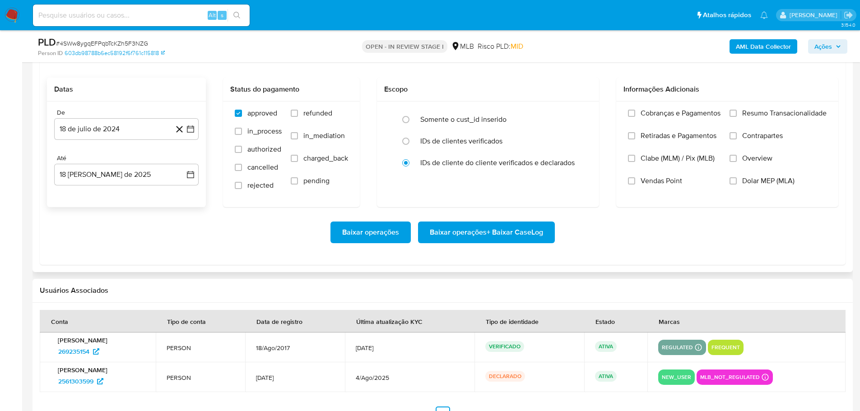
scroll to position [993, 0]
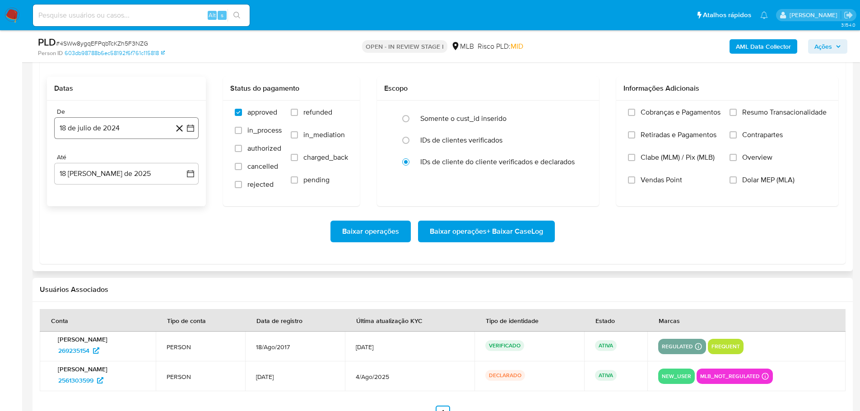
drag, startPoint x: 84, startPoint y: 130, endPoint x: 174, endPoint y: 136, distance: 90.1
click at [89, 129] on button "18 de julio de 2024" at bounding box center [126, 128] width 144 height 22
click at [182, 159] on icon "Mes siguiente" at bounding box center [183, 161] width 4 height 6
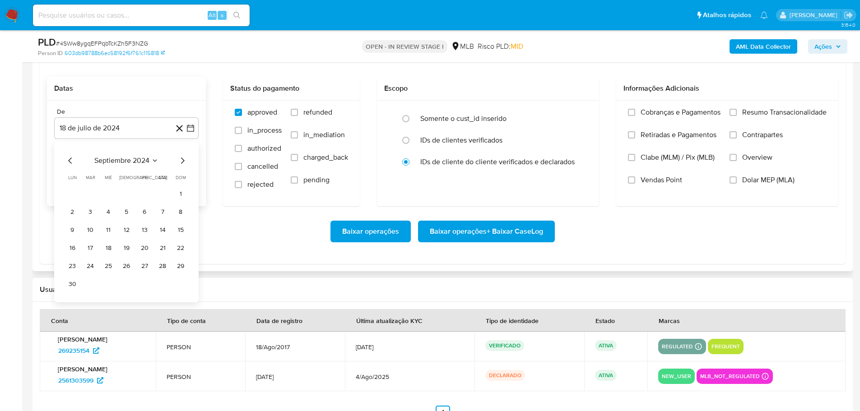
click at [182, 159] on icon "Mes siguiente" at bounding box center [183, 161] width 4 height 6
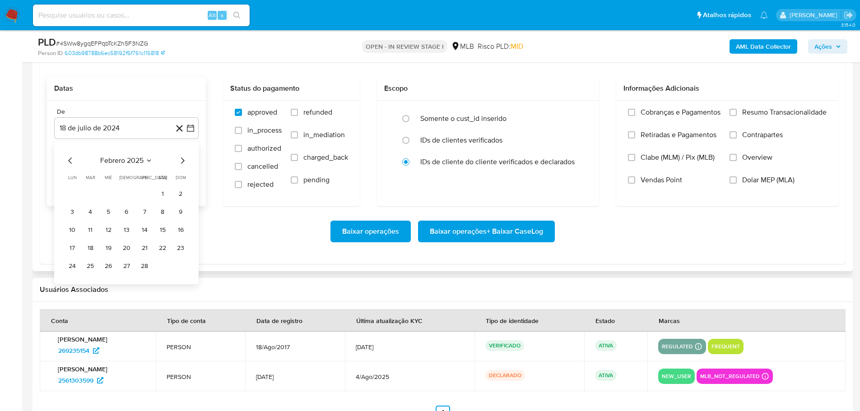
click at [182, 159] on icon "Mes siguiente" at bounding box center [183, 161] width 4 height 6
drag, startPoint x: 183, startPoint y: 196, endPoint x: 158, endPoint y: 189, distance: 26.3
click at [181, 195] on button "1" at bounding box center [180, 194] width 14 height 14
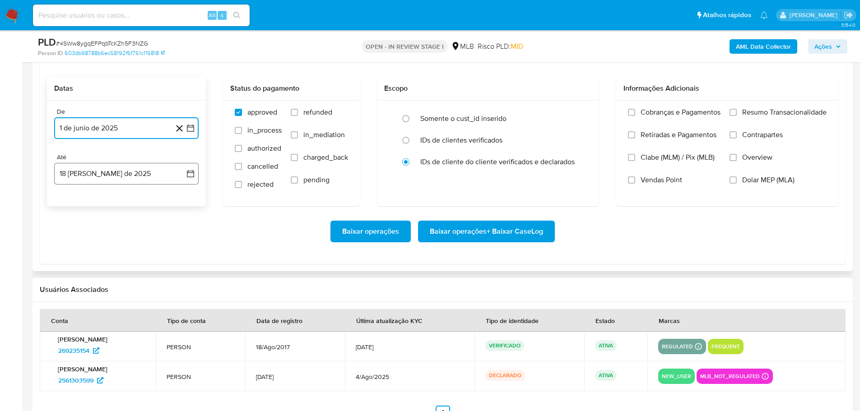
click at [138, 183] on button "18 [PERSON_NAME] de 2025" at bounding box center [126, 174] width 144 height 22
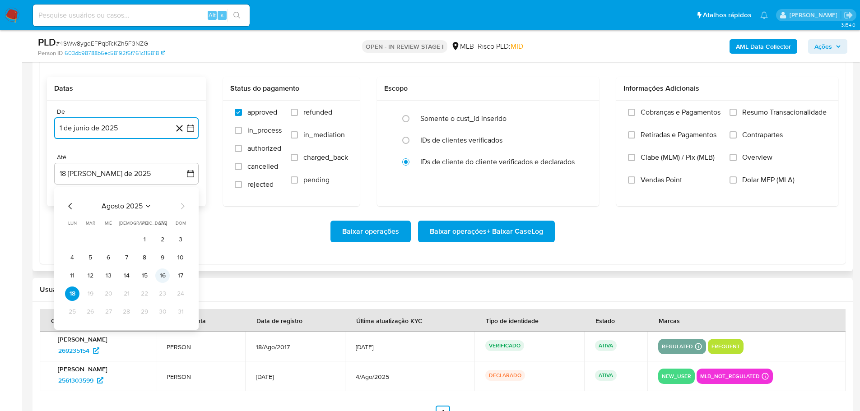
click at [162, 276] on button "16" at bounding box center [162, 276] width 14 height 14
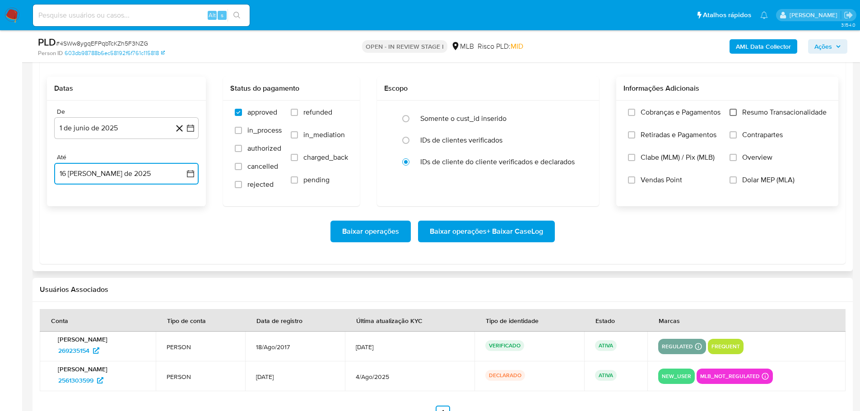
click at [736, 113] on input "Resumo Transacionalidade" at bounding box center [732, 112] width 7 height 7
click at [534, 222] on span "Baixar operações + Baixar CaseLog" at bounding box center [486, 232] width 113 height 20
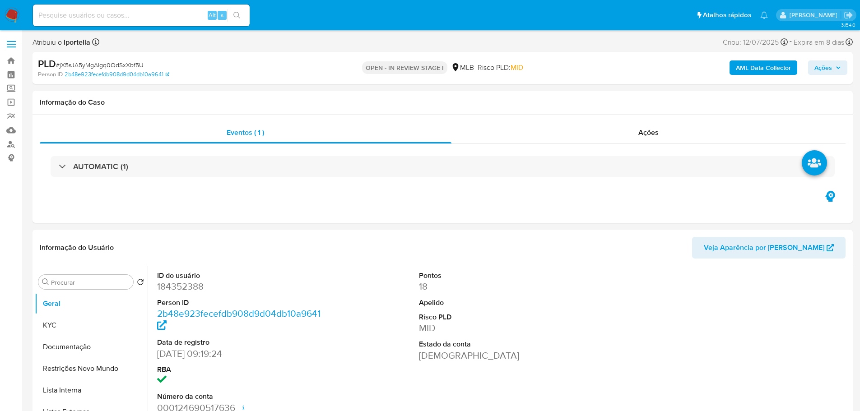
select select "10"
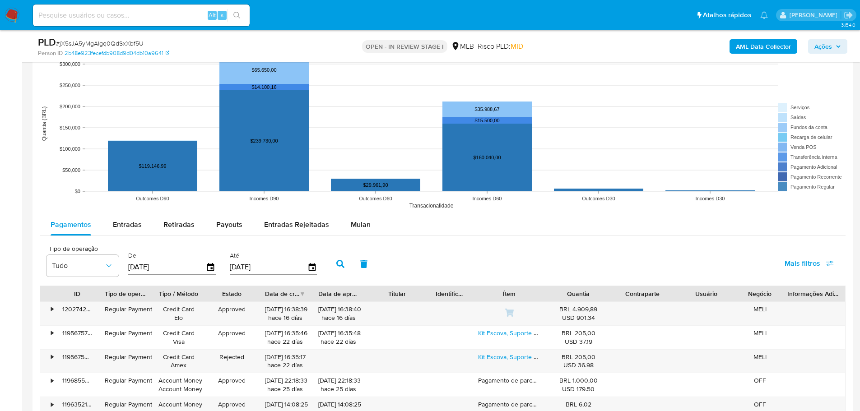
scroll to position [903, 0]
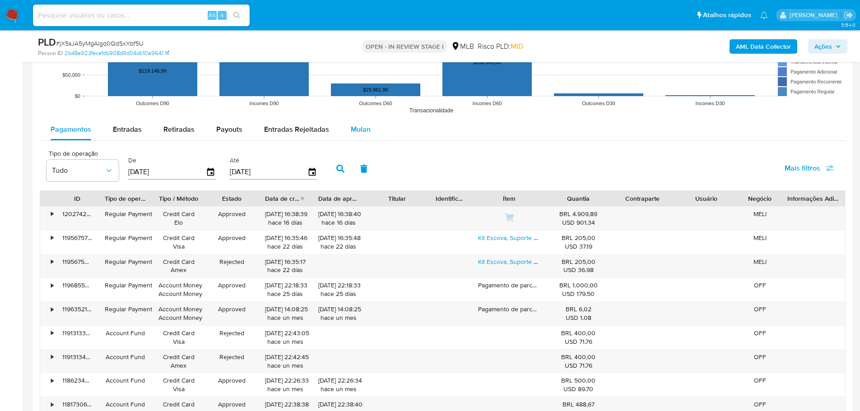
click at [355, 121] on div "Mulan" at bounding box center [361, 130] width 20 height 22
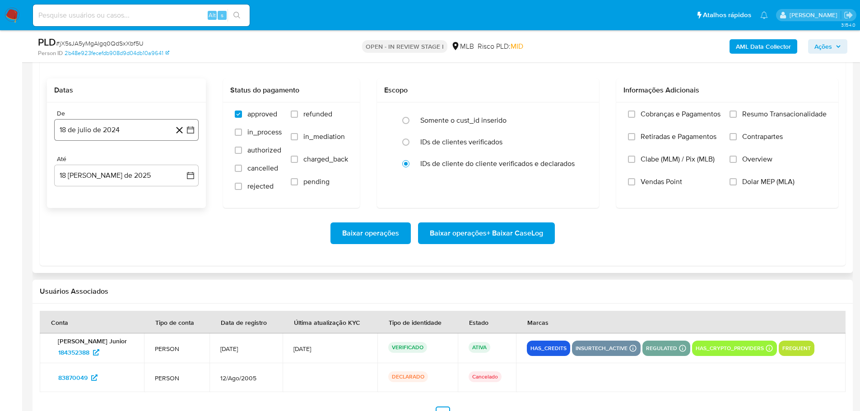
scroll to position [993, 0]
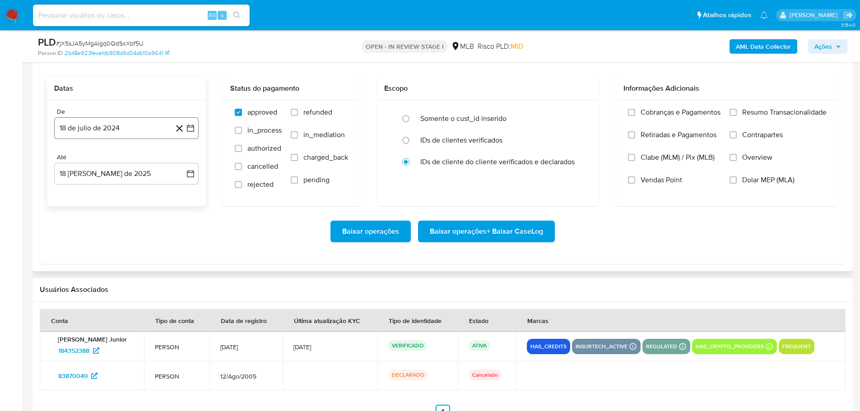
click at [79, 129] on button "18 de julio de 2024" at bounding box center [126, 128] width 144 height 22
drag, startPoint x: 188, startPoint y: 158, endPoint x: 179, endPoint y: 162, distance: 9.3
click at [180, 161] on div "julio 2024 julio 2024 lun lunes mar martes mié miércoles jue jueves vie viernes…" at bounding box center [126, 213] width 144 height 143
click at [178, 162] on icon "Mes siguiente" at bounding box center [182, 160] width 11 height 11
click at [185, 164] on icon "Mes siguiente" at bounding box center [182, 160] width 11 height 11
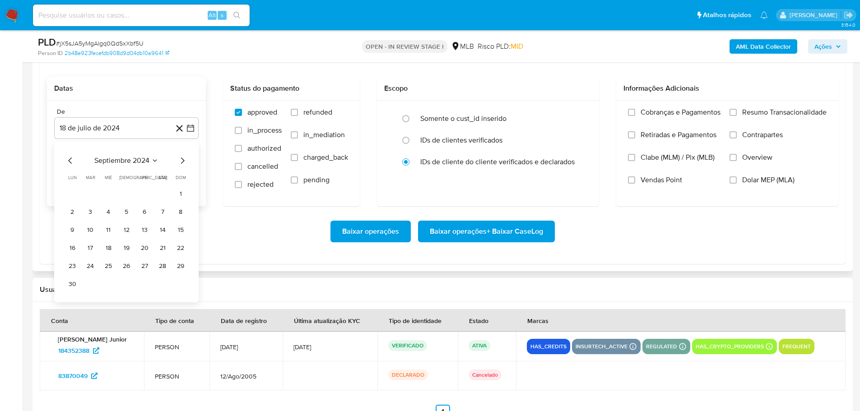
click at [185, 164] on icon "Mes siguiente" at bounding box center [182, 160] width 11 height 11
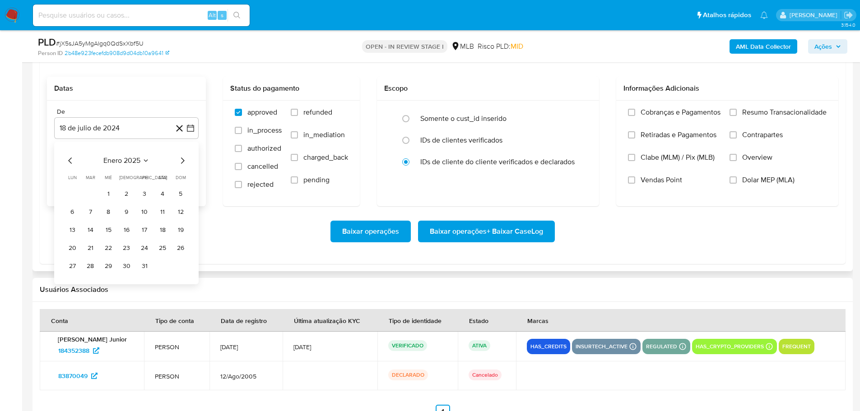
click at [185, 164] on icon "Mes siguiente" at bounding box center [182, 160] width 11 height 11
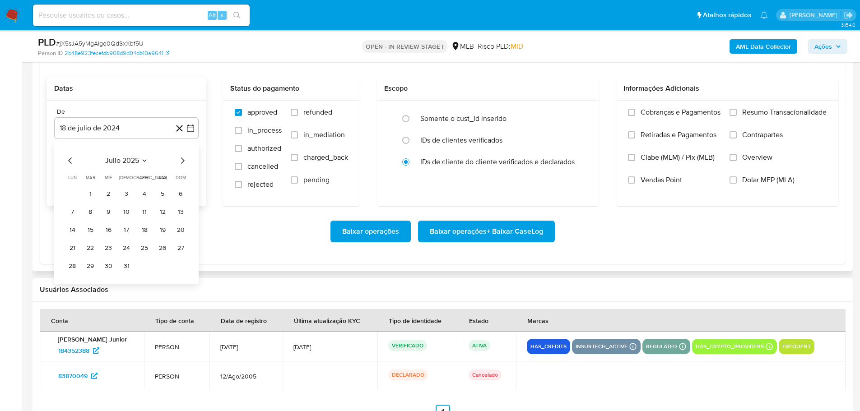
click at [72, 161] on icon "Mes anterior" at bounding box center [70, 160] width 11 height 11
click at [184, 198] on button "1" at bounding box center [180, 194] width 14 height 14
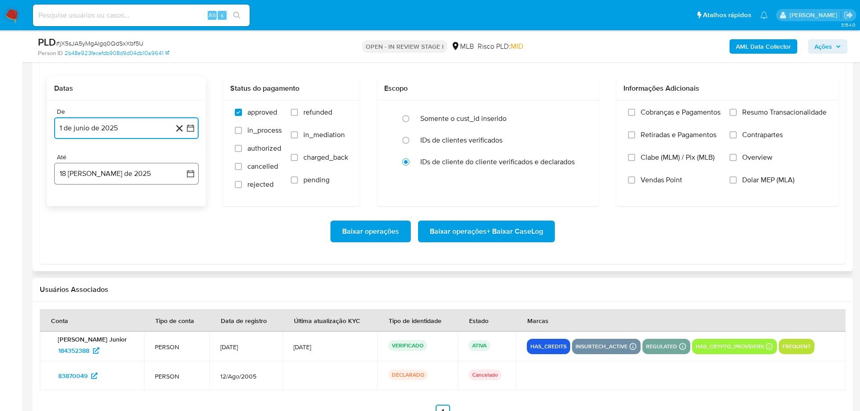
click at [139, 175] on button "18 de agosto de 2025" at bounding box center [126, 174] width 144 height 22
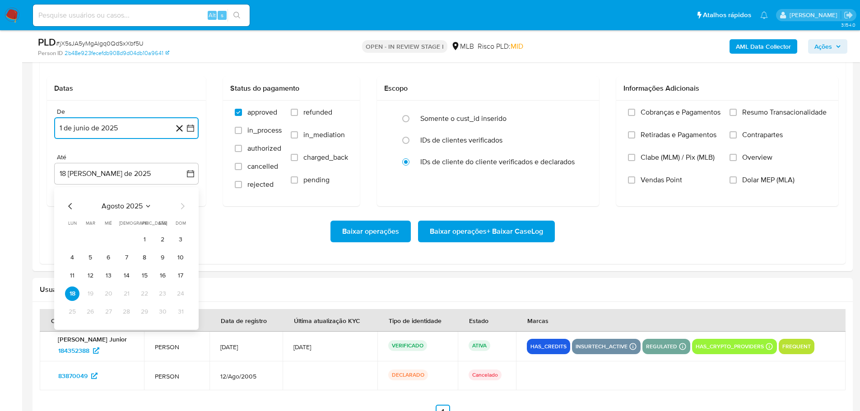
click at [166, 278] on button "16" at bounding box center [162, 276] width 14 height 14
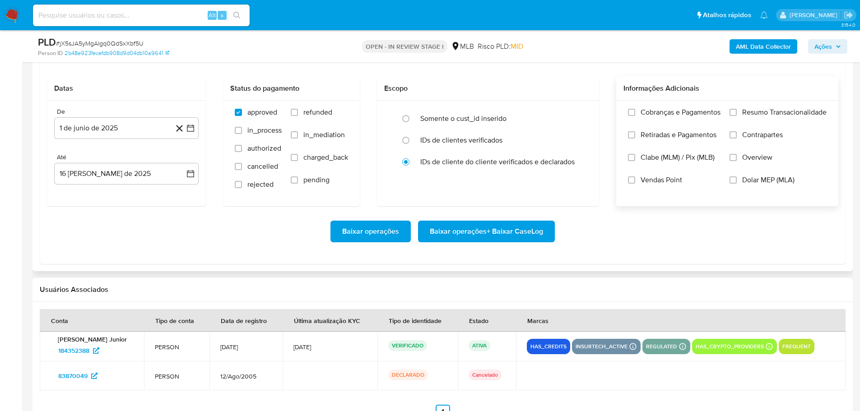
click at [737, 113] on label "Resumo Transacionalidade" at bounding box center [777, 119] width 97 height 23
click at [737, 113] on input "Resumo Transacionalidade" at bounding box center [732, 112] width 7 height 7
click at [495, 223] on span "Baixar operações + Baixar CaseLog" at bounding box center [486, 232] width 113 height 20
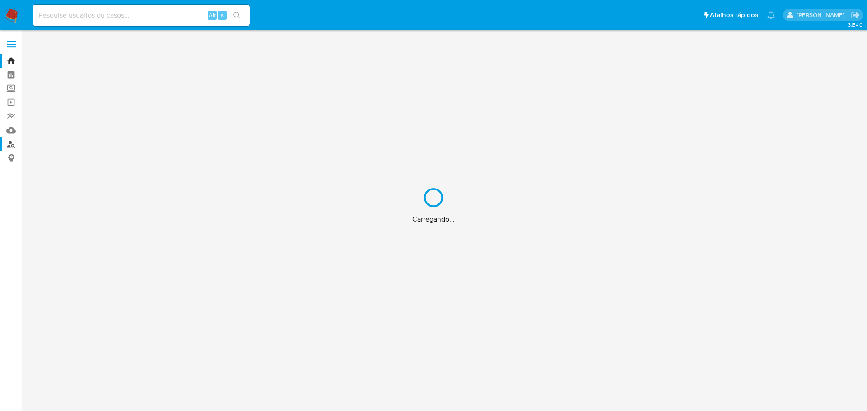
click at [12, 145] on div "Carregando..." at bounding box center [433, 205] width 867 height 411
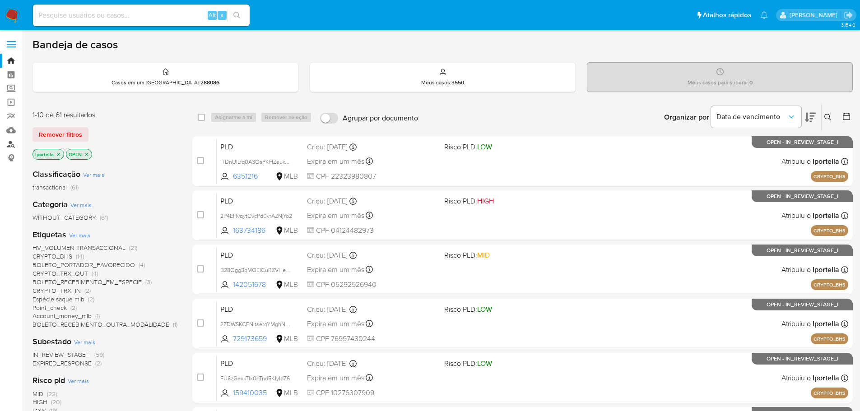
click at [9, 146] on link "Localizador de pessoas" at bounding box center [53, 144] width 107 height 14
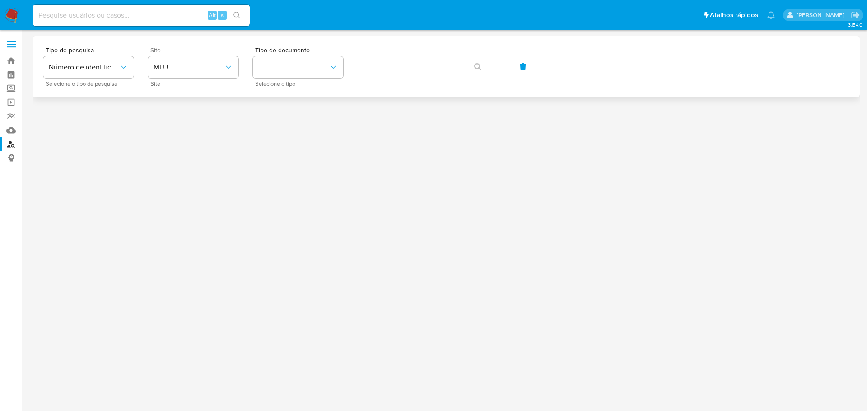
click at [194, 56] on div "Site MLU Site" at bounding box center [193, 66] width 90 height 39
click at [188, 70] on span "MLU" at bounding box center [188, 67] width 70 height 9
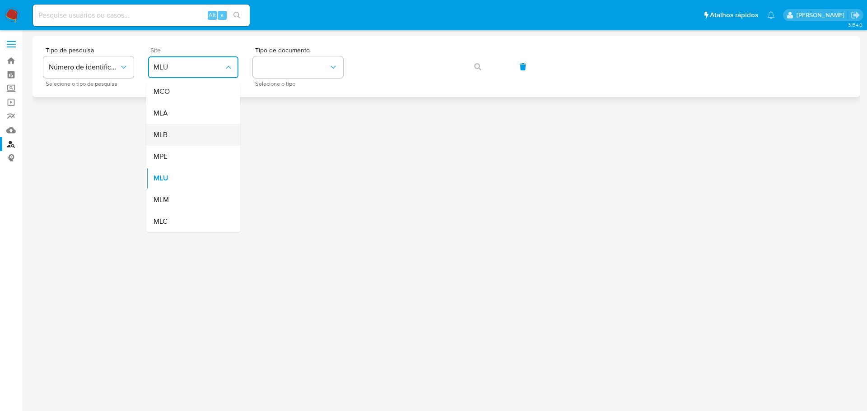
click at [154, 140] on div "MLB" at bounding box center [190, 135] width 74 height 22
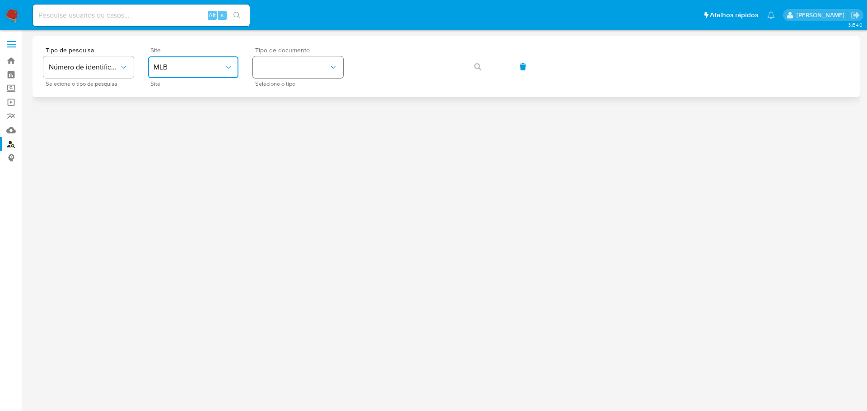
click at [269, 65] on button "identificationType" at bounding box center [298, 67] width 90 height 22
click at [272, 125] on div "CPF CPF" at bounding box center [295, 126] width 74 height 31
click at [486, 66] on button "button" at bounding box center [477, 67] width 31 height 22
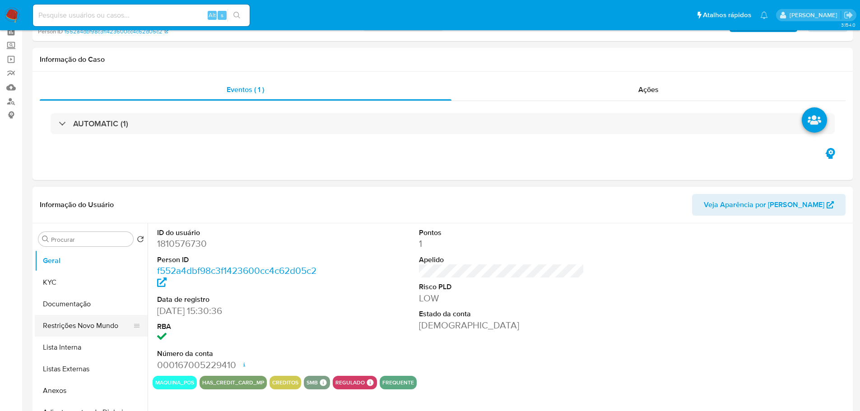
select select "10"
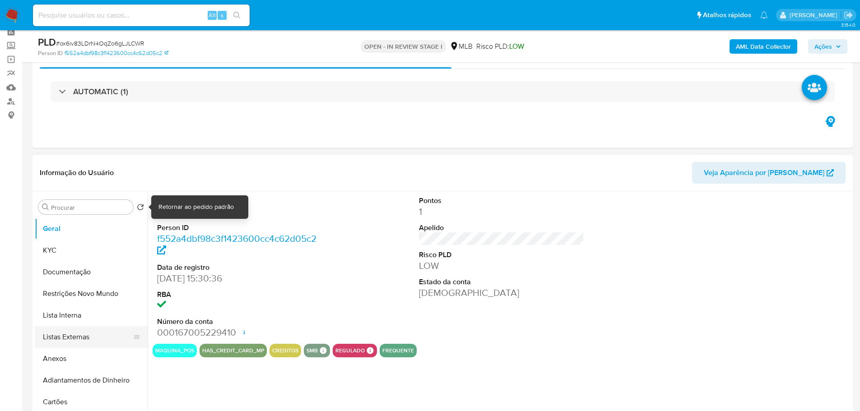
scroll to position [90, 0]
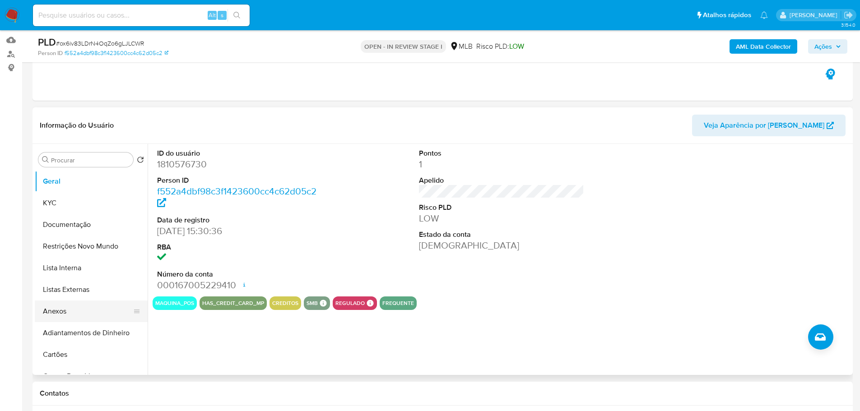
click at [64, 309] on button "Anexos" at bounding box center [88, 312] width 106 height 22
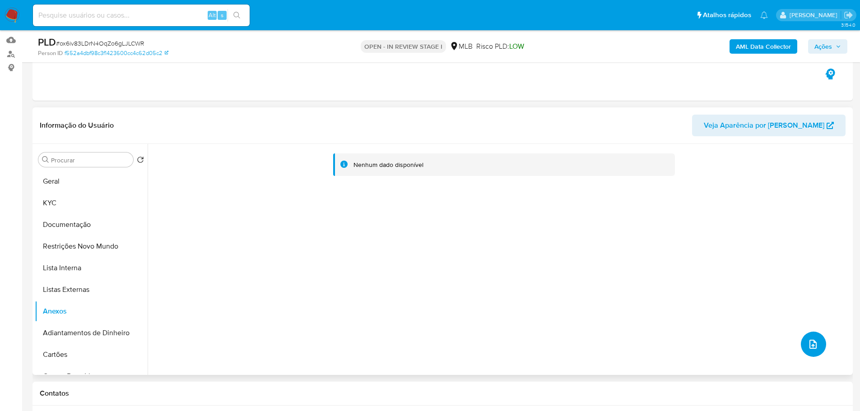
click at [808, 349] on icon "upload-file" at bounding box center [812, 344] width 11 height 11
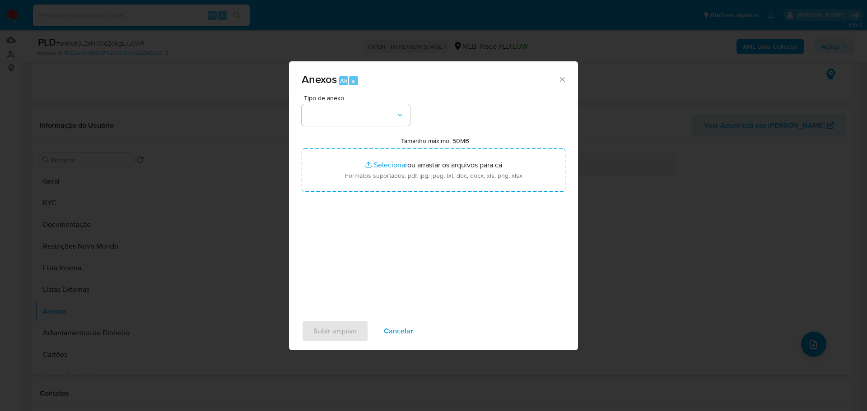
click at [203, 234] on div "Anexos Alt a Tipo de anexo Tamanho máximo: 50MB Selecionar arquivos Selecionar …" at bounding box center [433, 205] width 867 height 411
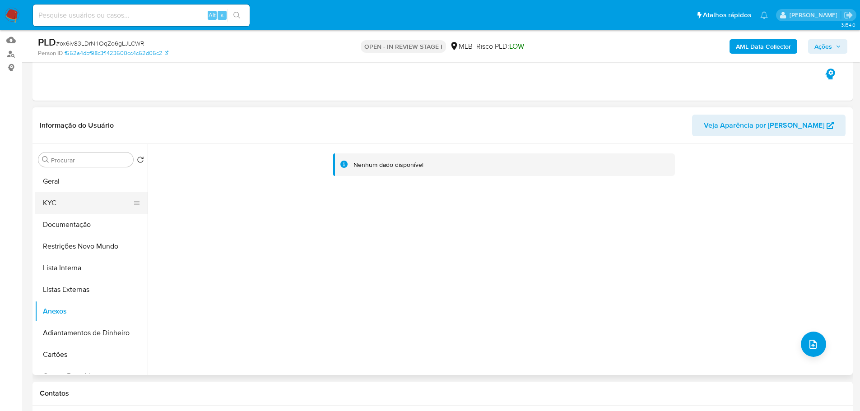
click at [99, 192] on button "KYC" at bounding box center [88, 203] width 106 height 22
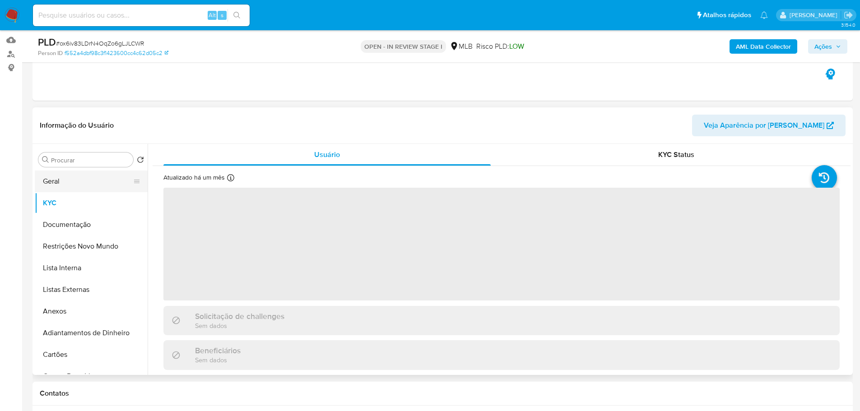
click at [84, 182] on button "Geral" at bounding box center [88, 182] width 106 height 22
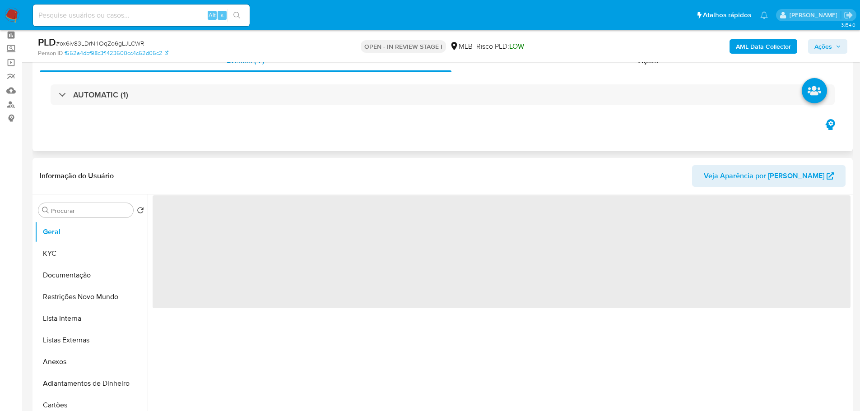
scroll to position [0, 0]
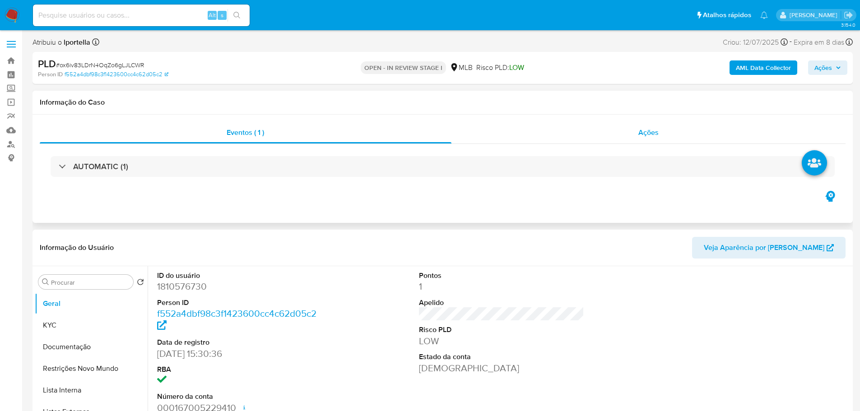
click at [683, 134] on div "Ações" at bounding box center [648, 133] width 394 height 22
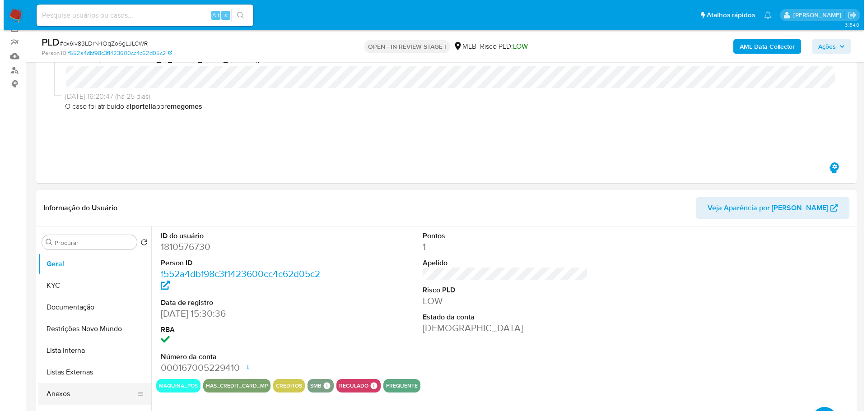
scroll to position [181, 0]
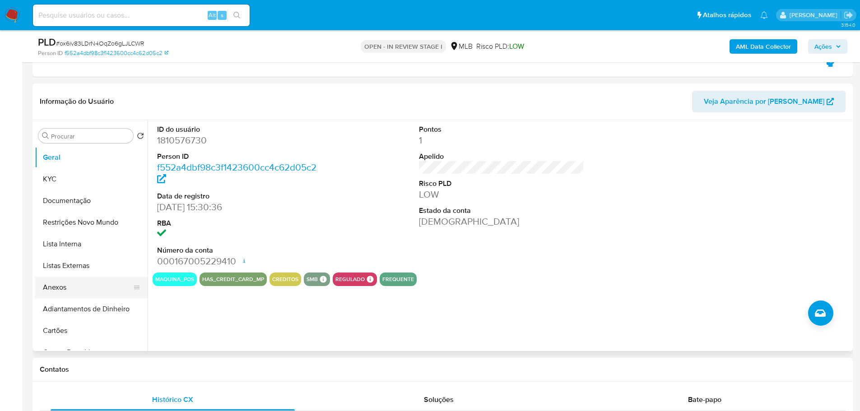
click at [71, 283] on button "Anexos" at bounding box center [88, 288] width 106 height 22
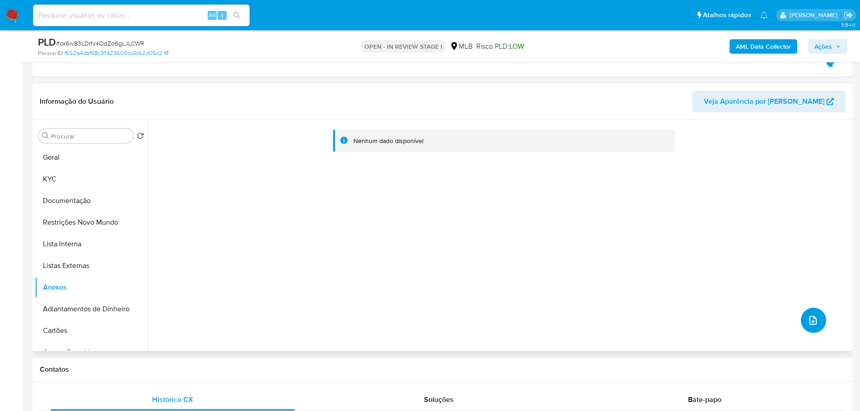
click at [811, 321] on icon "upload-file" at bounding box center [812, 320] width 7 height 9
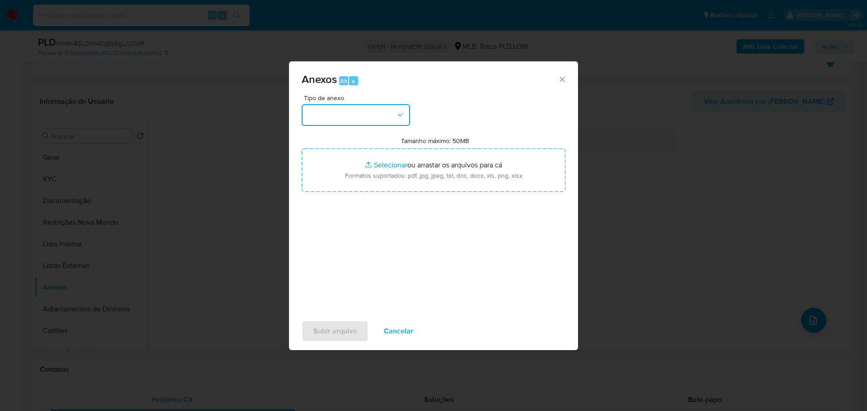
click at [381, 117] on button "button" at bounding box center [355, 115] width 108 height 22
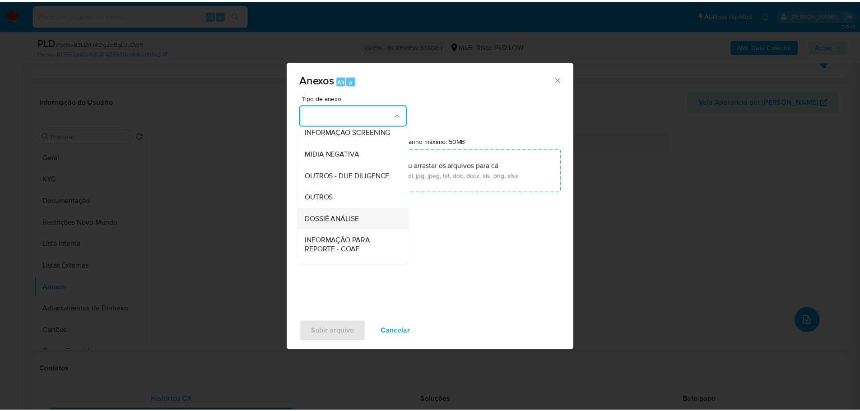
scroll to position [139, 0]
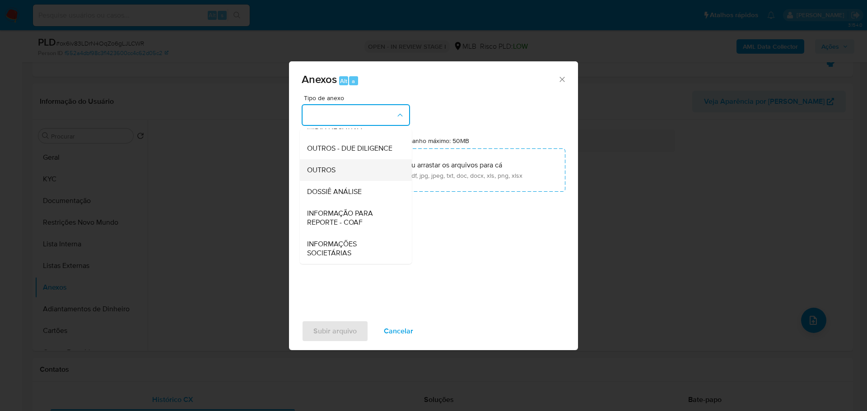
click at [337, 171] on div "OUTROS" at bounding box center [353, 170] width 92 height 22
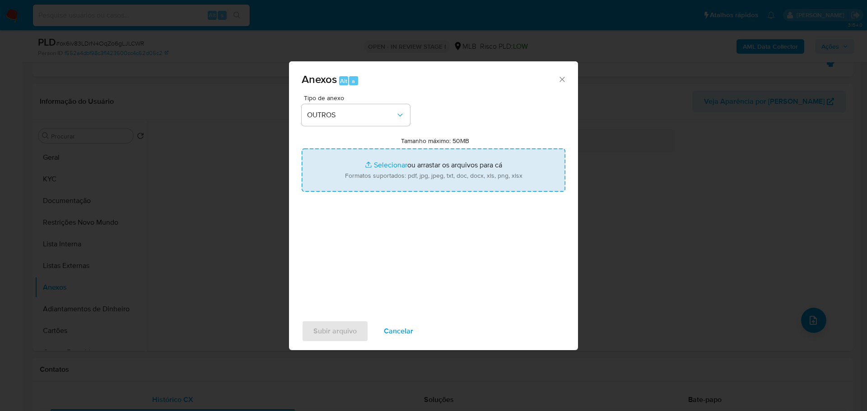
type input "C:\fakepath\SAR - XXX - CPF 26585524837 - MARIA GENTIL TRAJANO DA SILVA MELO.pdf"
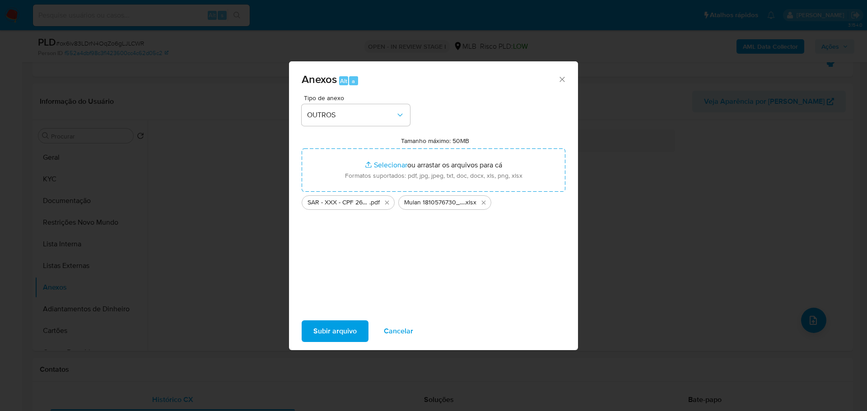
click at [339, 328] on span "Subir arquivo" at bounding box center [334, 331] width 43 height 20
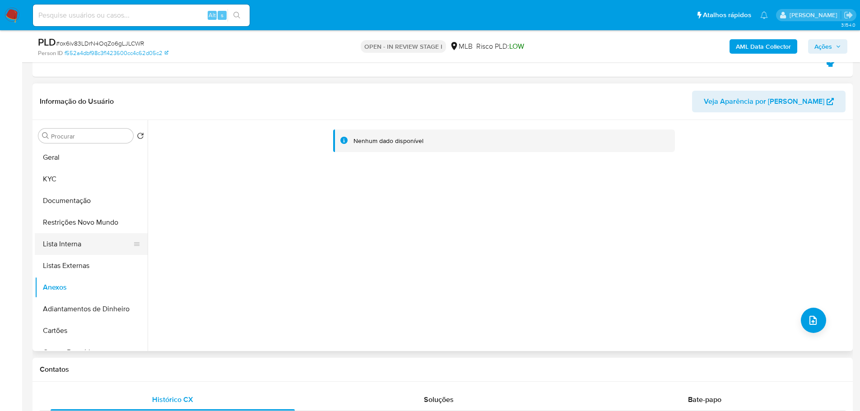
click at [56, 248] on button "Lista Interna" at bounding box center [88, 244] width 106 height 22
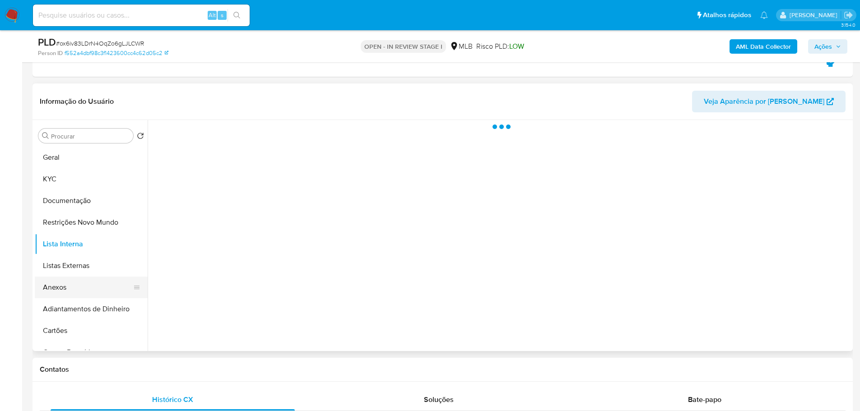
click at [78, 286] on button "Anexos" at bounding box center [88, 288] width 106 height 22
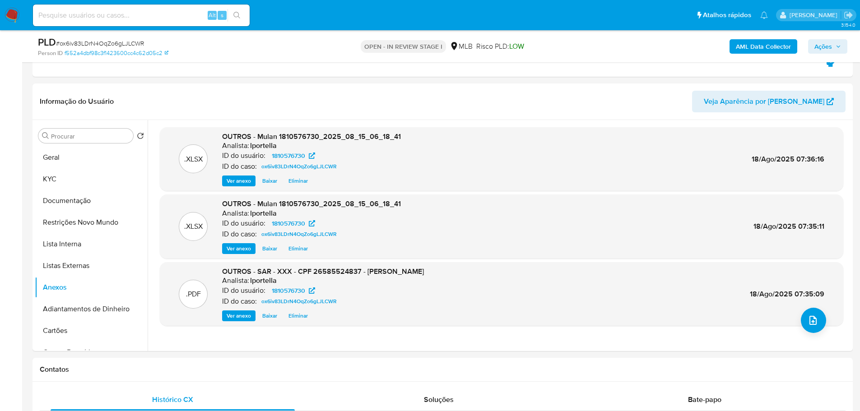
click at [835, 48] on icon "button" at bounding box center [837, 46] width 5 height 5
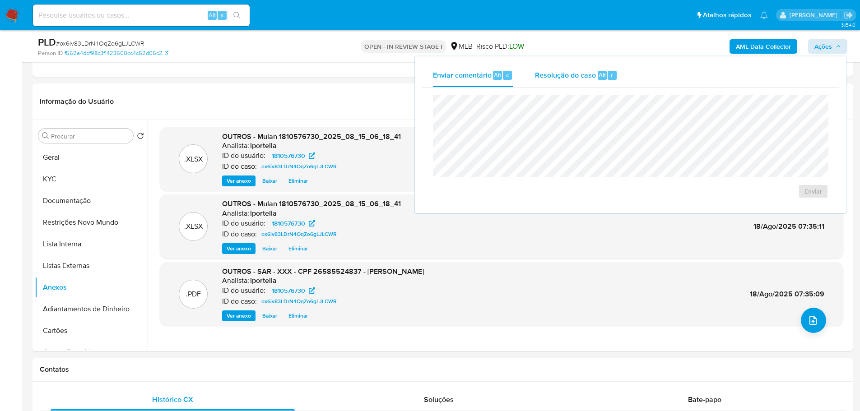
click at [586, 73] on span "Resolução do caso" at bounding box center [565, 75] width 61 height 10
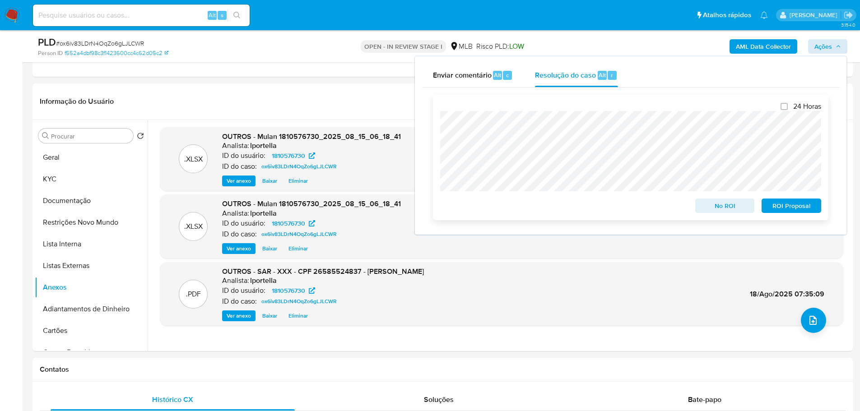
click at [786, 207] on span "ROI Proposal" at bounding box center [791, 205] width 47 height 13
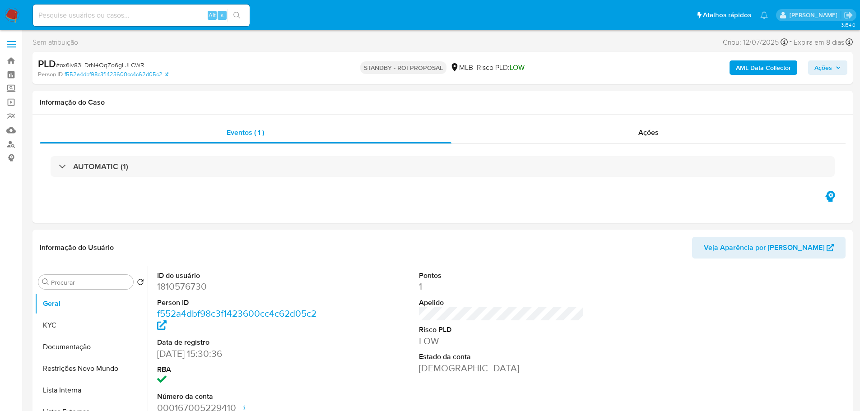
select select "10"
click at [101, 58] on div "PLD # ox6iv83LDrN4OqZo6gLJLCWR" at bounding box center [171, 64] width 266 height 14
click at [106, 66] on span "# ox6iv83LDrN4OqZo6gLJLCWR" at bounding box center [100, 64] width 88 height 9
copy span "ox6iv83LDrN4OqZo6gLJLCWR"
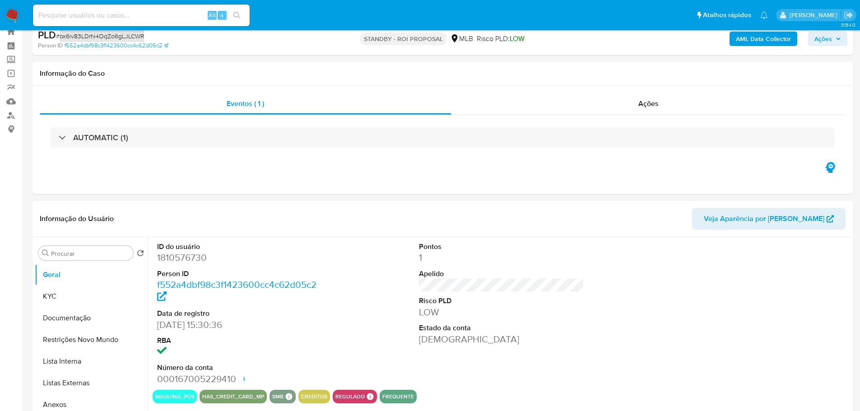
scroll to position [45, 0]
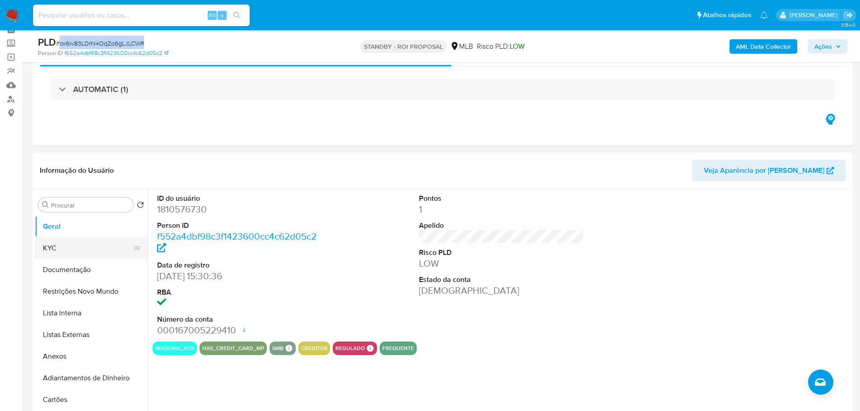
click at [91, 254] on button "KYC" at bounding box center [88, 248] width 106 height 22
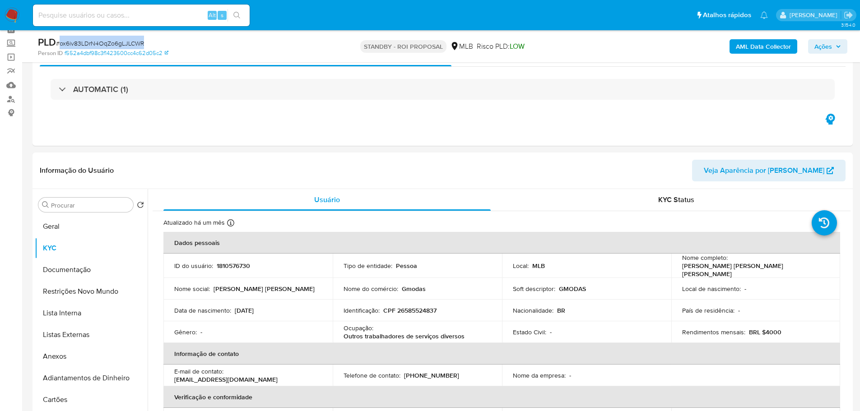
click at [19, 15] on img at bounding box center [12, 15] width 15 height 15
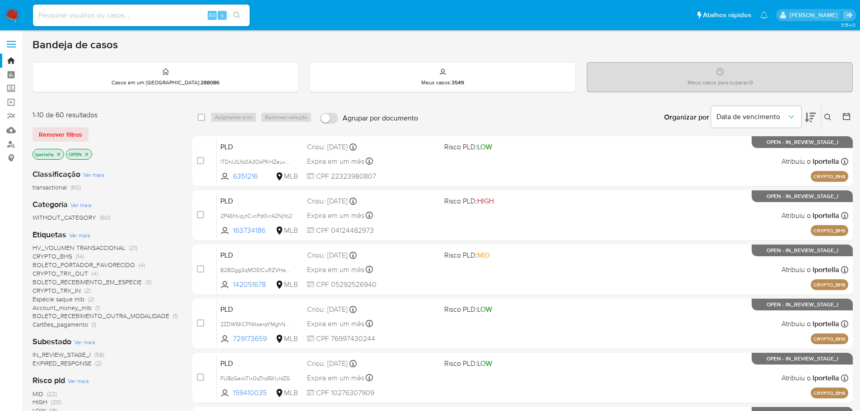
click at [165, 16] on input at bounding box center [141, 15] width 217 height 12
paste input "ox6iv83LDrN4OqZo6gLJLCWR"
type input "ox6iv83LDrN4OqZo6gLJLCWR"
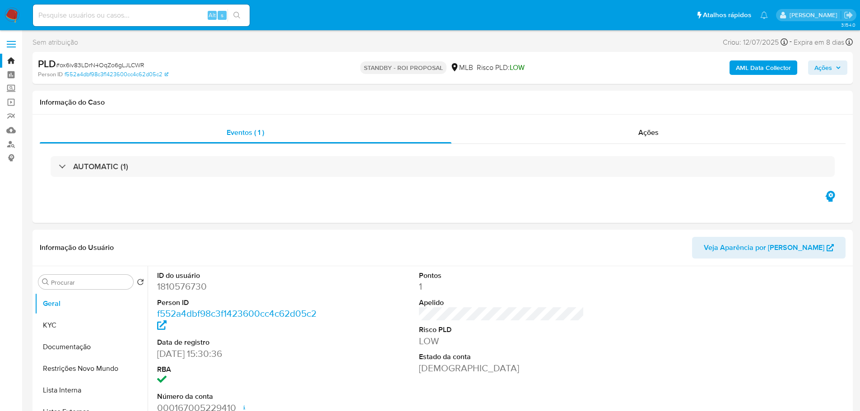
select select "10"
click at [174, 16] on input at bounding box center [141, 15] width 217 height 12
paste input "a5fNpxXAla0n6Q9MEuv51GHd"
type input "a5fNpxXAla0n6Q9MEuv51GHd"
select select "10"
